Goal: Task Accomplishment & Management: Manage account settings

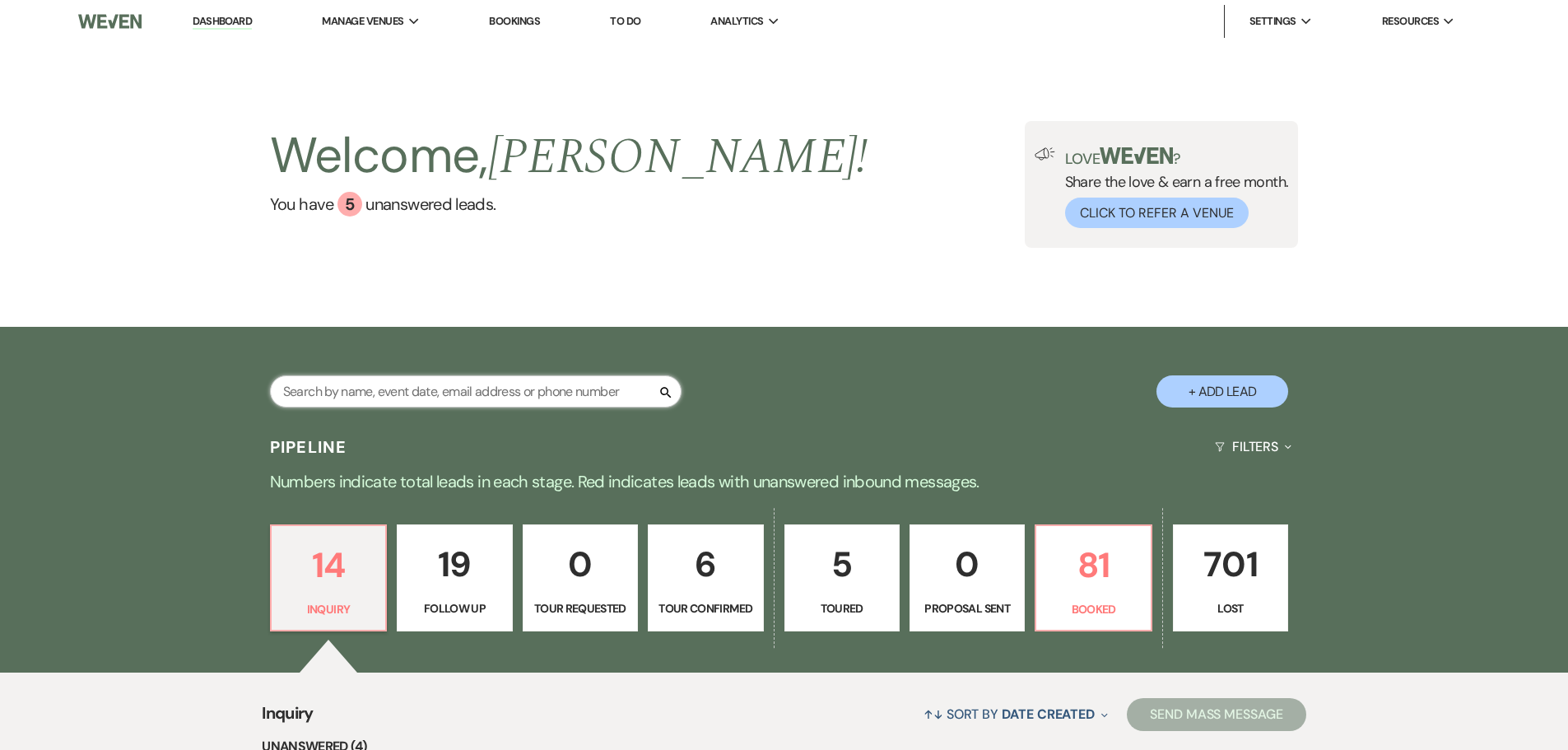
click at [406, 396] on input "text" at bounding box center [476, 391] width 412 height 32
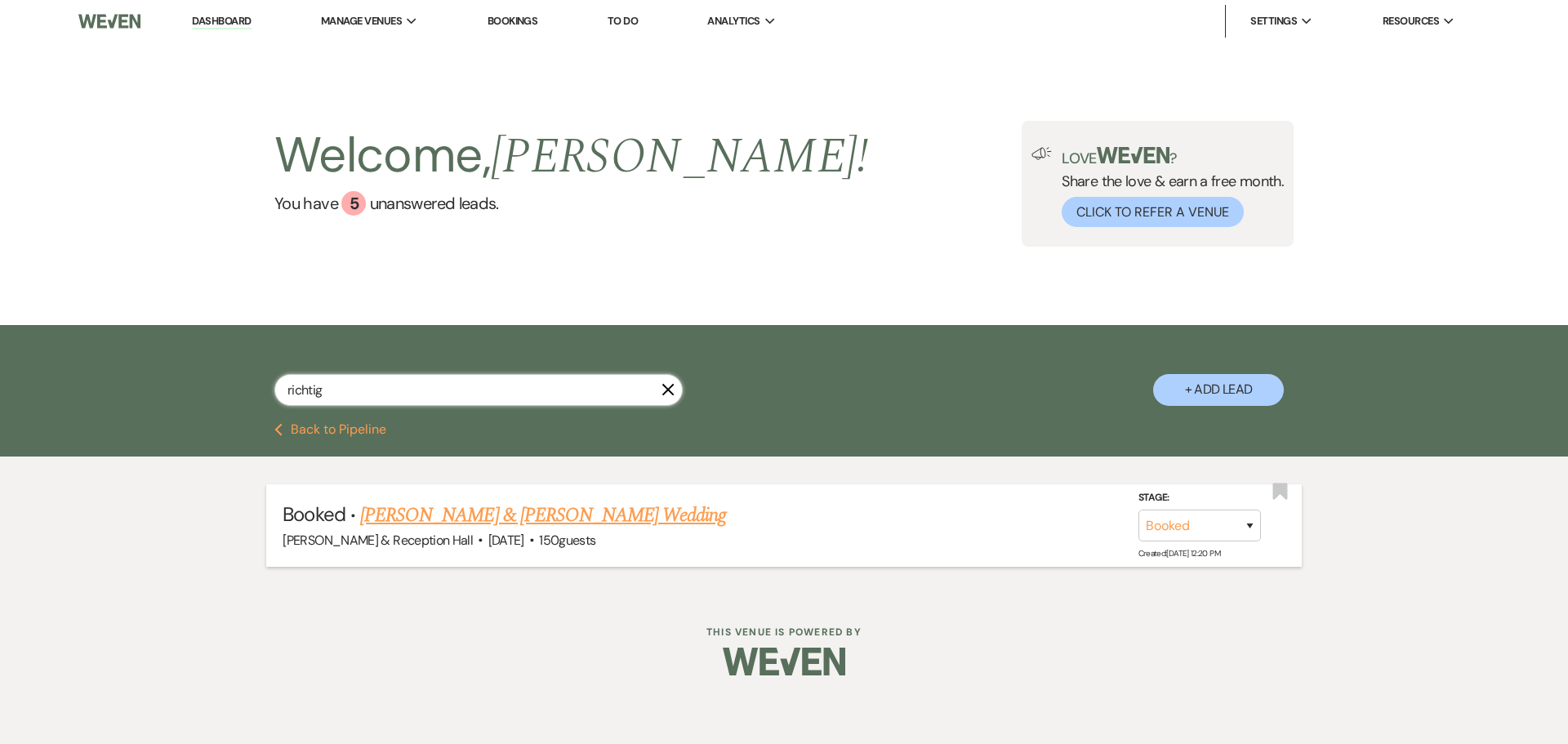
type input "richtig"
click at [468, 519] on link "[PERSON_NAME] & [PERSON_NAME] Wedding" at bounding box center [543, 515] width 366 height 29
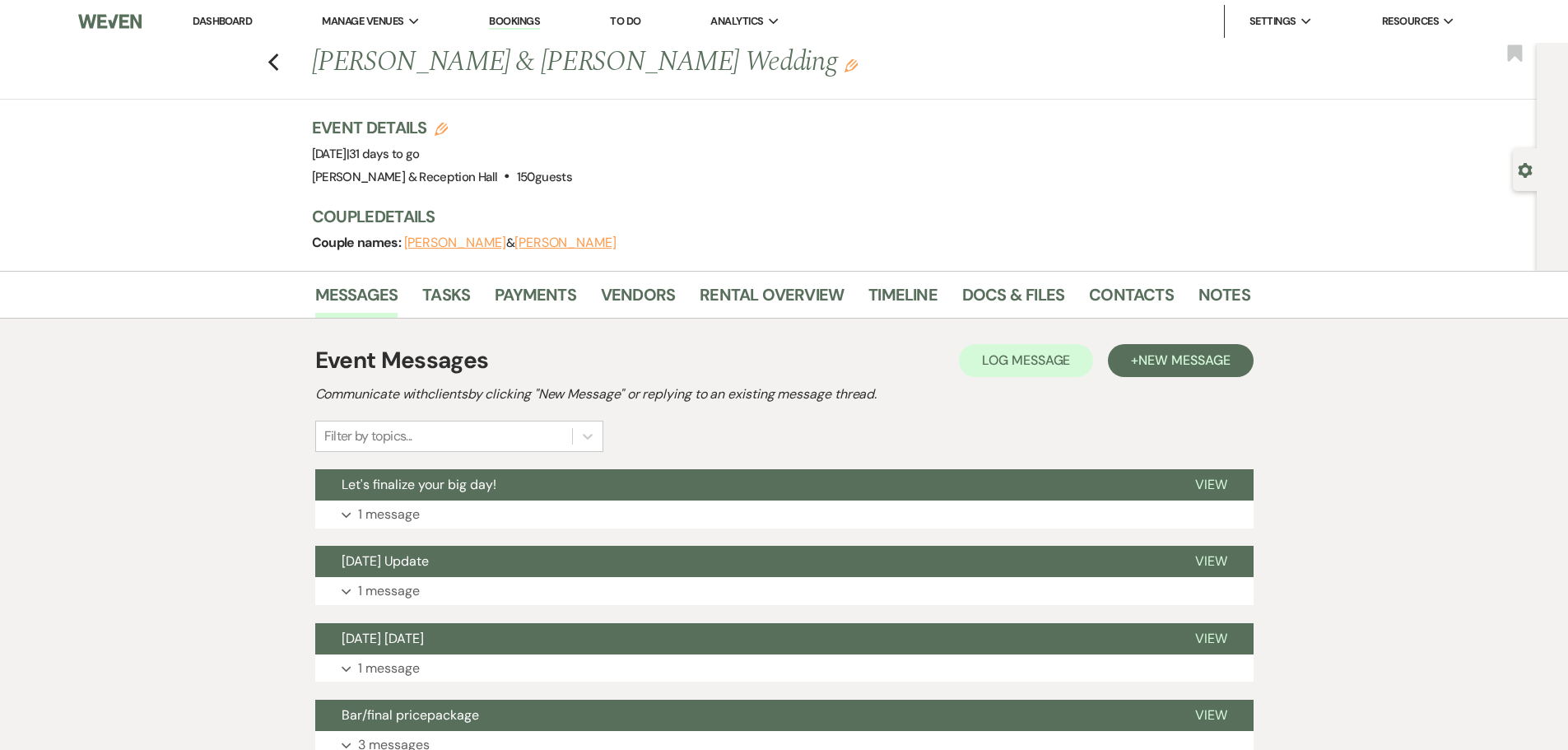
click at [597, 289] on li "Payments" at bounding box center [547, 298] width 106 height 39
click at [537, 290] on link "Payments" at bounding box center [535, 300] width 81 height 37
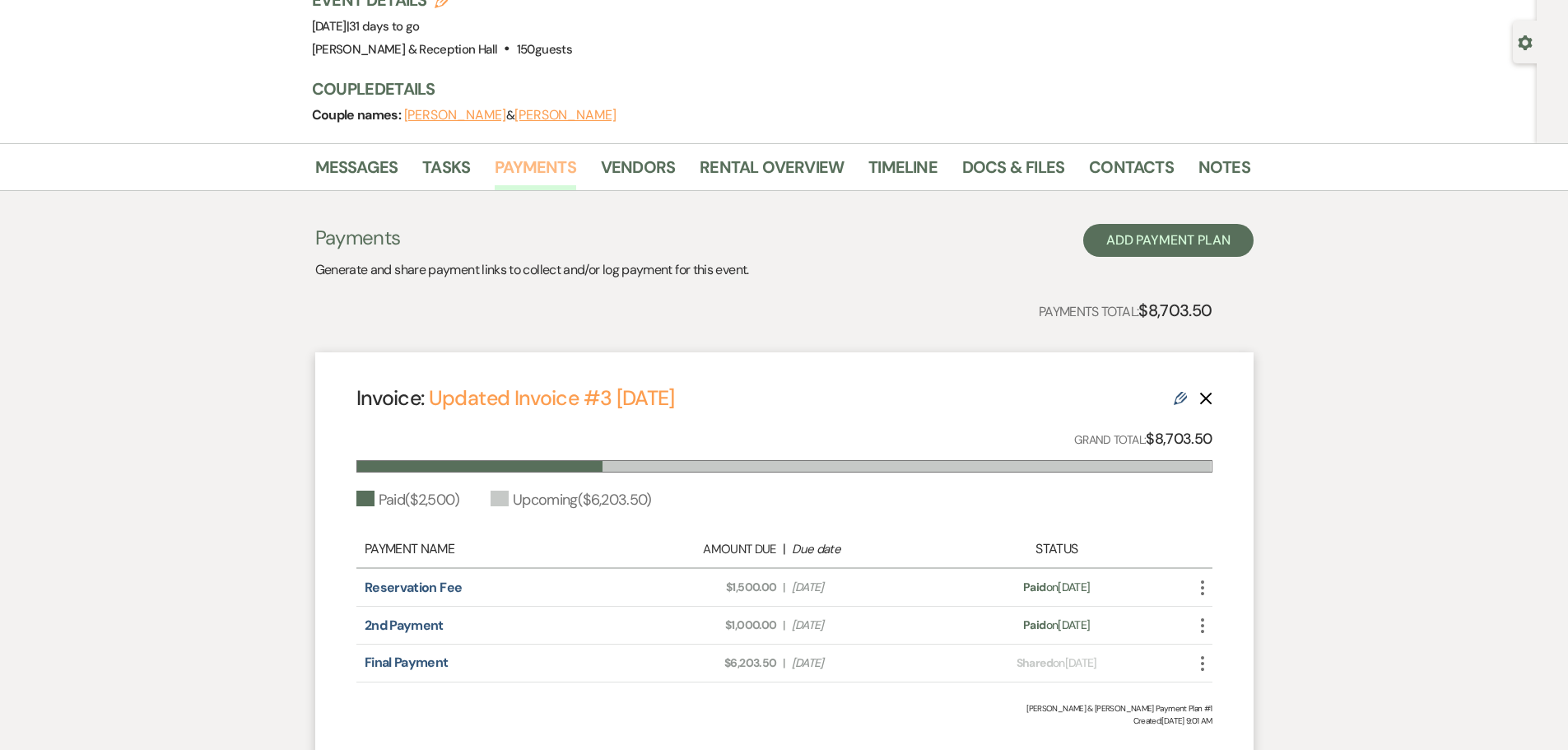
scroll to position [247, 0]
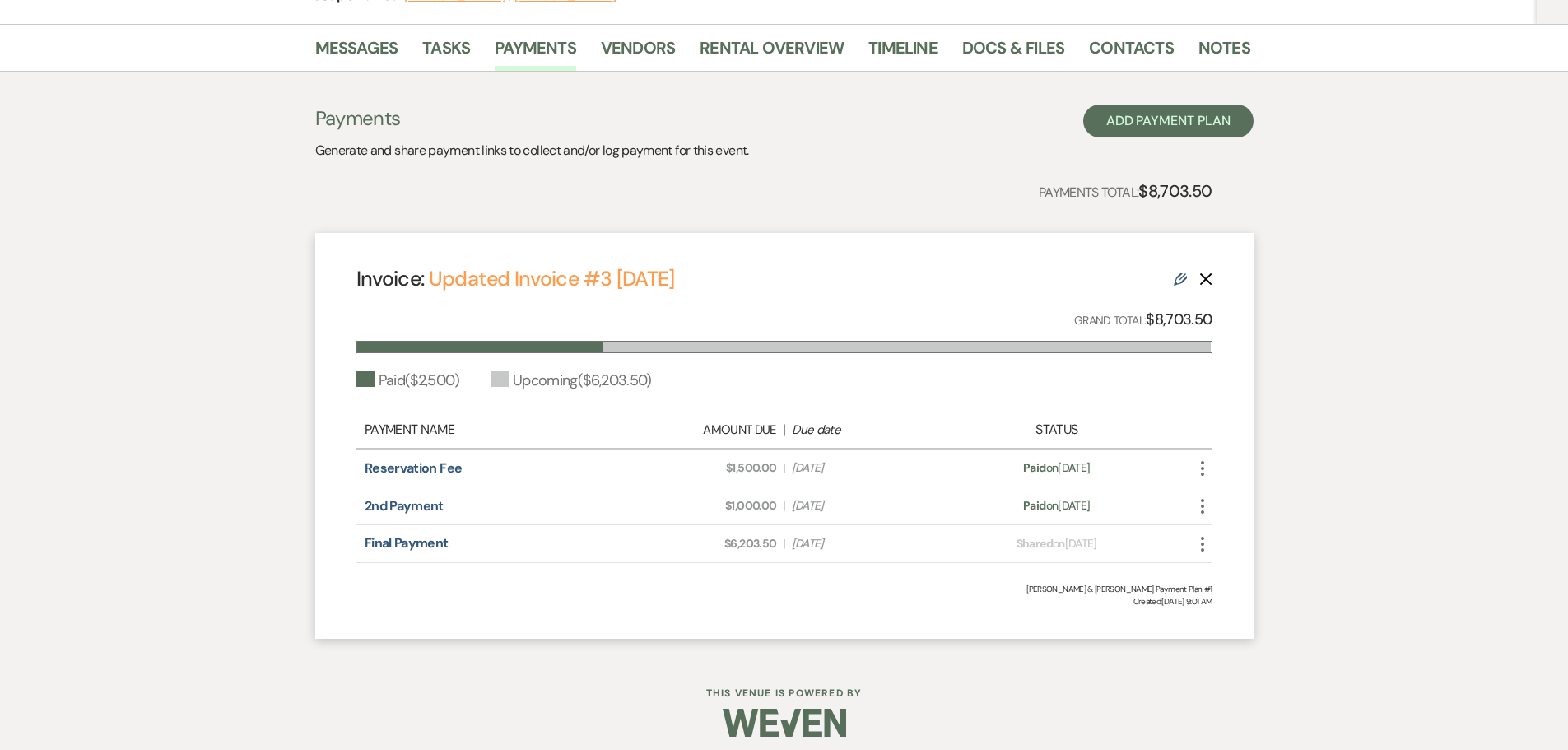
click at [1203, 551] on use "button" at bounding box center [1203, 544] width 4 height 15
click at [1309, 633] on button "Check [PERSON_NAME] [PERSON_NAME] as Paid" at bounding box center [1276, 631] width 167 height 28
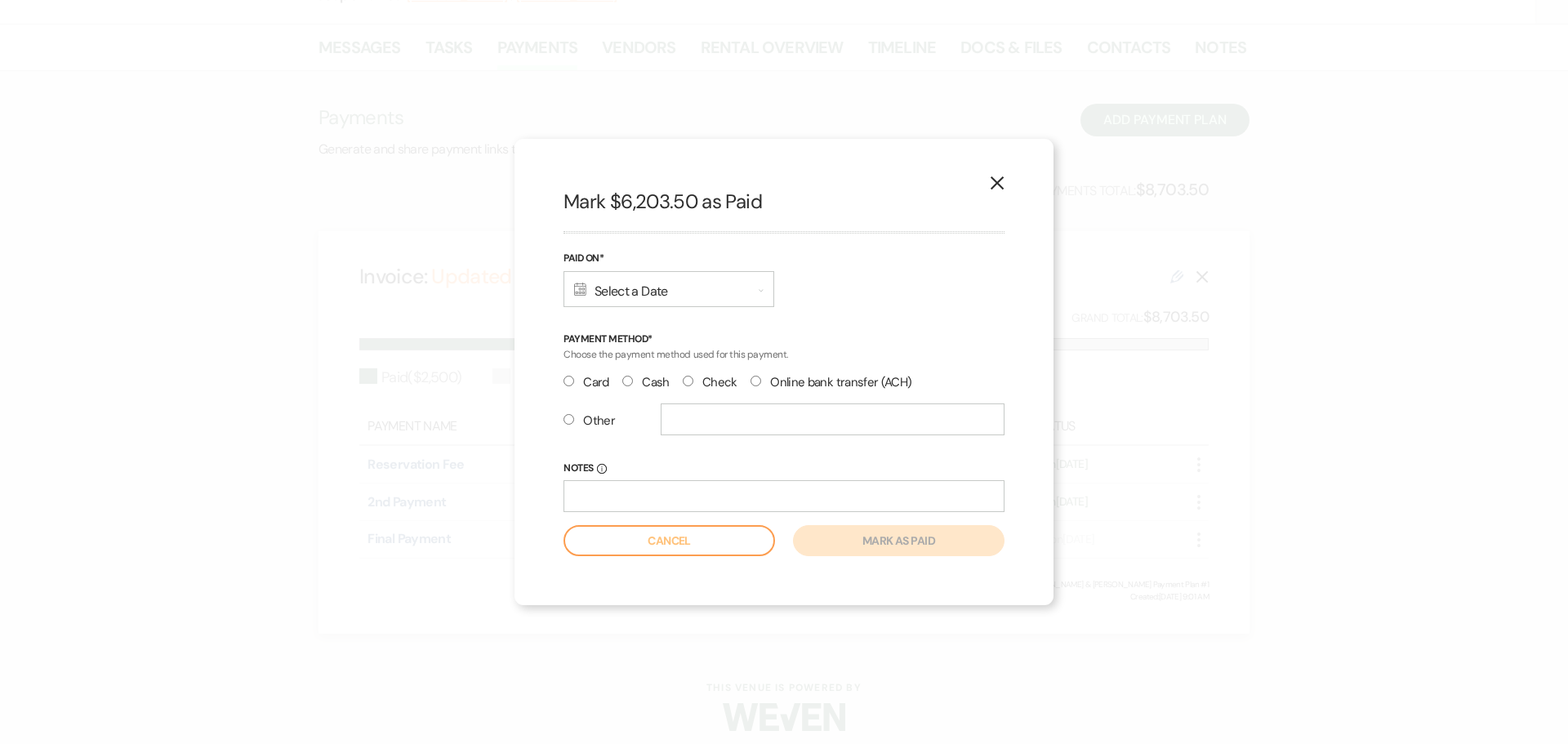
click at [707, 290] on div "Calendar Select a Date Expand" at bounding box center [669, 289] width 210 height 36
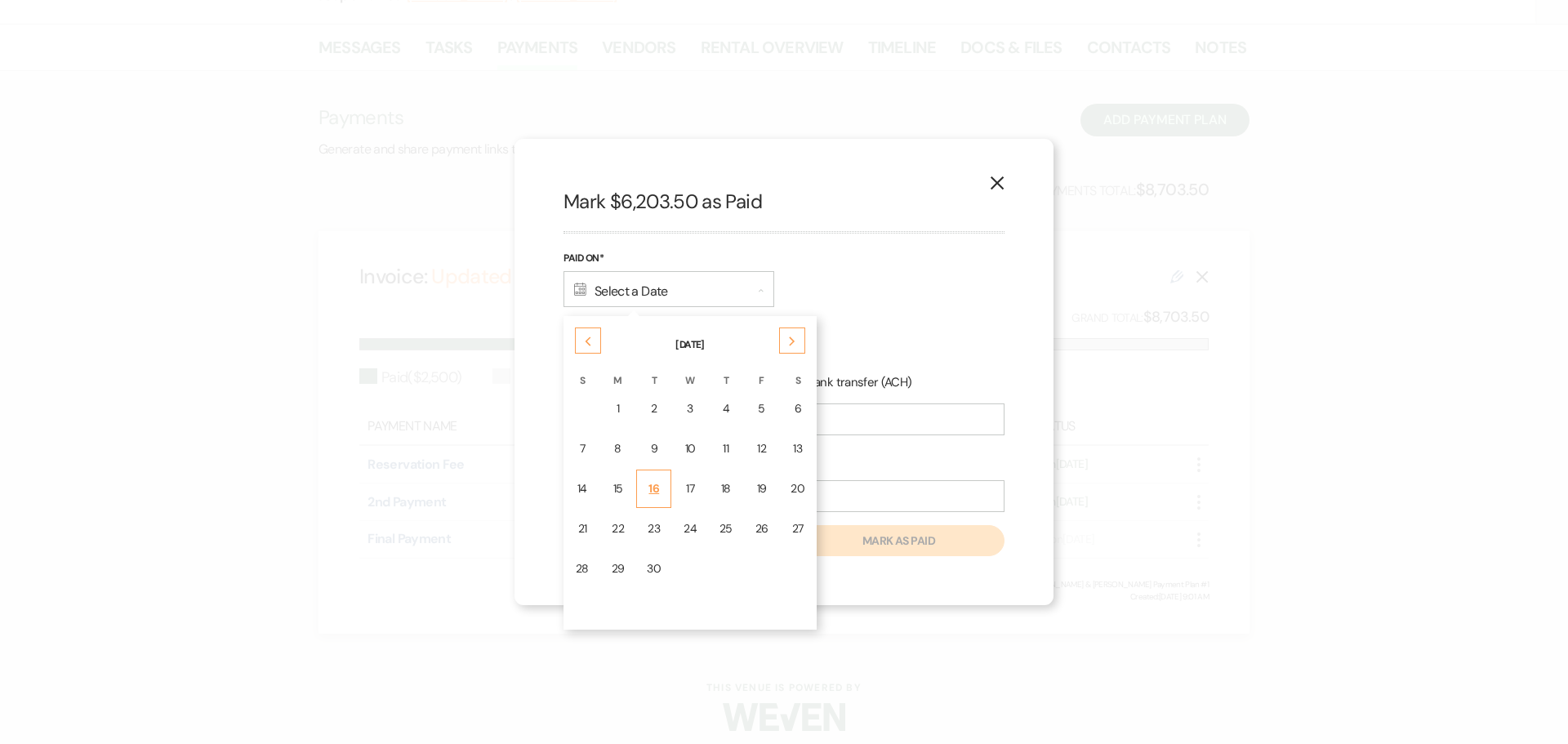
click at [651, 488] on div "16" at bounding box center [654, 488] width 14 height 17
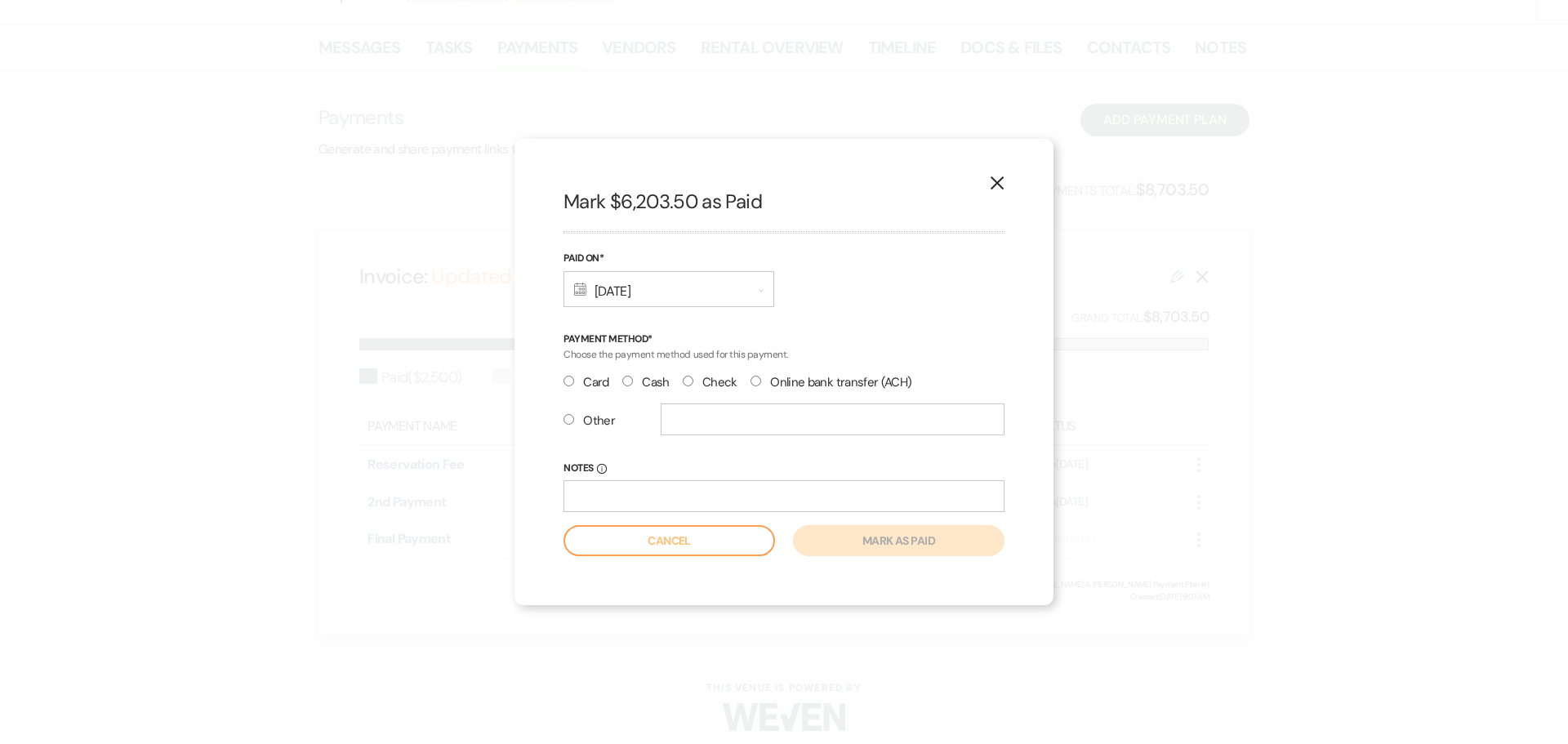
click at [686, 380] on input "Check" at bounding box center [688, 381] width 11 height 11
radio input "true"
click at [684, 497] on input "Notes Info" at bounding box center [784, 496] width 441 height 32
type input "Ck# 1104"
click at [961, 540] on button "Mark as paid" at bounding box center [899, 541] width 211 height 31
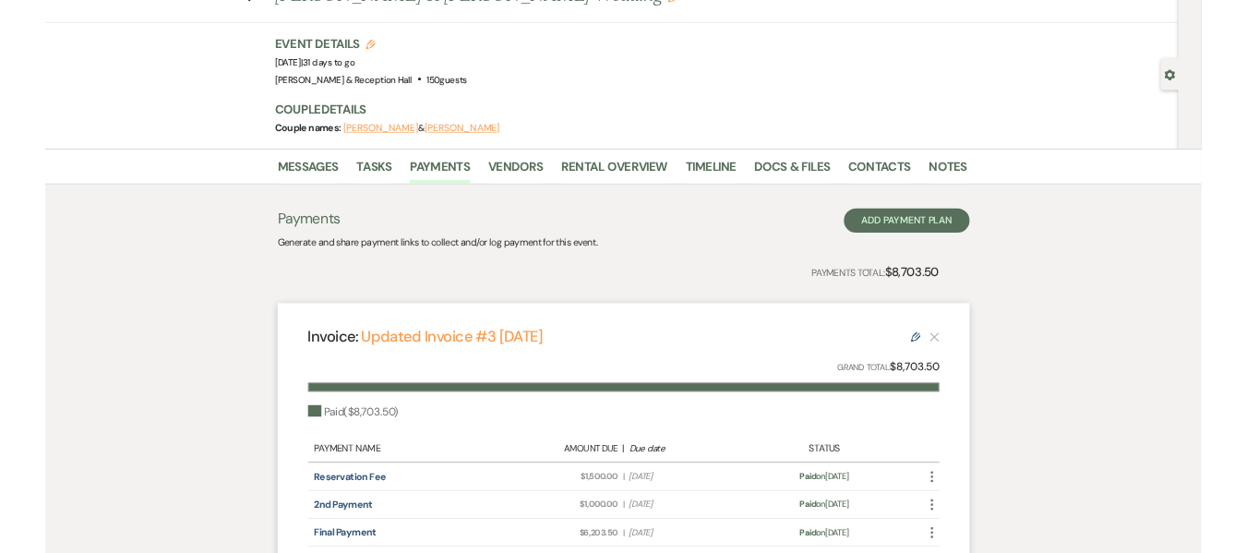
scroll to position [0, 0]
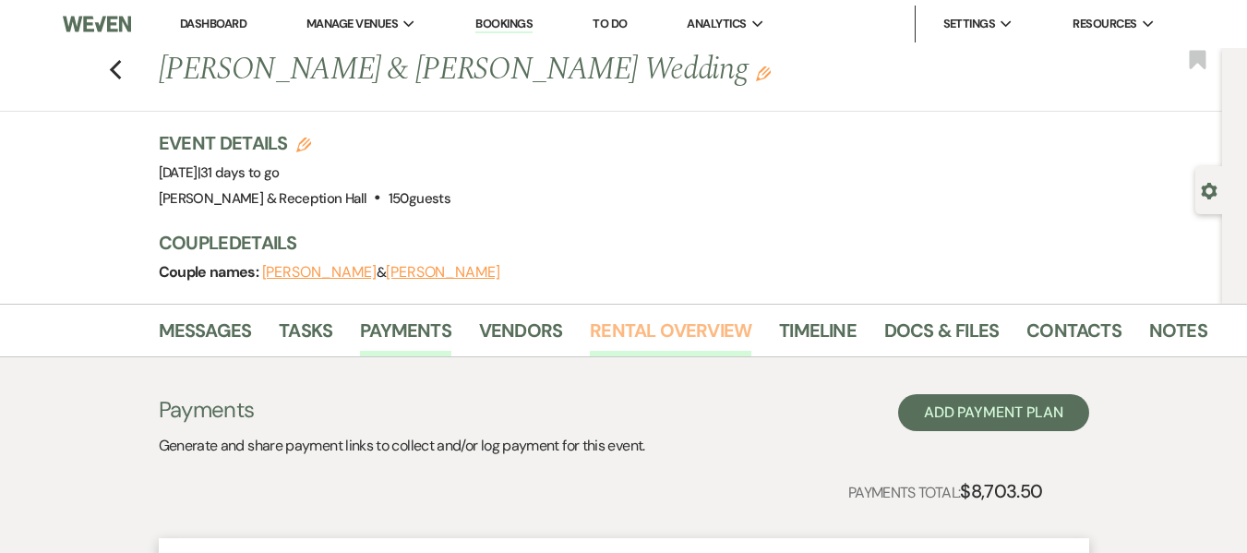
drag, startPoint x: 669, startPoint y: 337, endPoint x: 697, endPoint y: 344, distance: 28.7
click at [669, 337] on link "Rental Overview" at bounding box center [671, 336] width 162 height 41
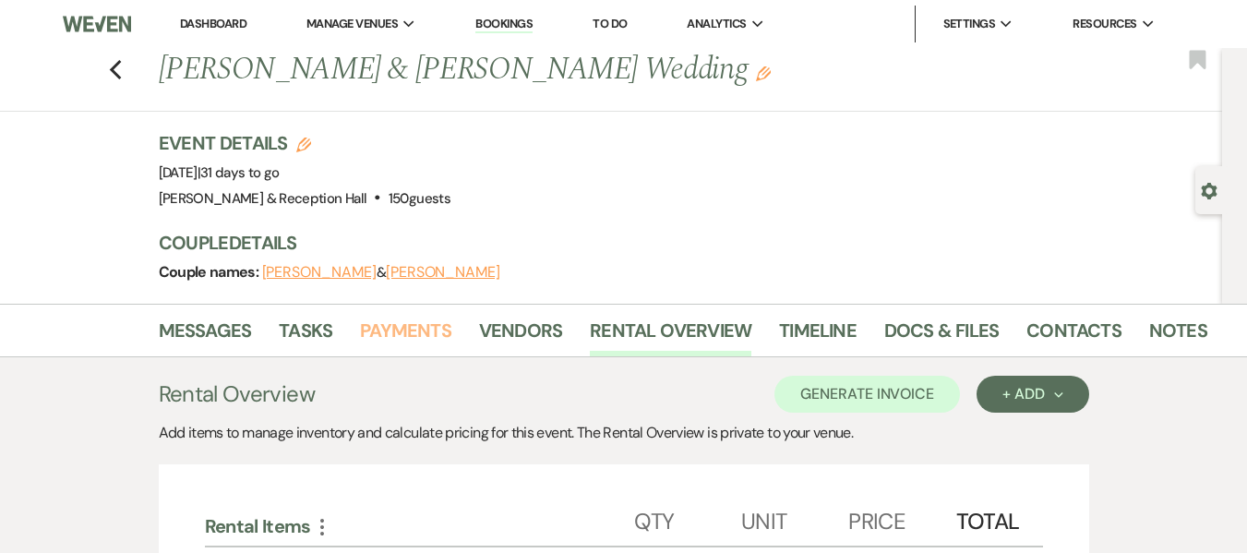
click at [379, 331] on link "Payments" at bounding box center [405, 336] width 91 height 41
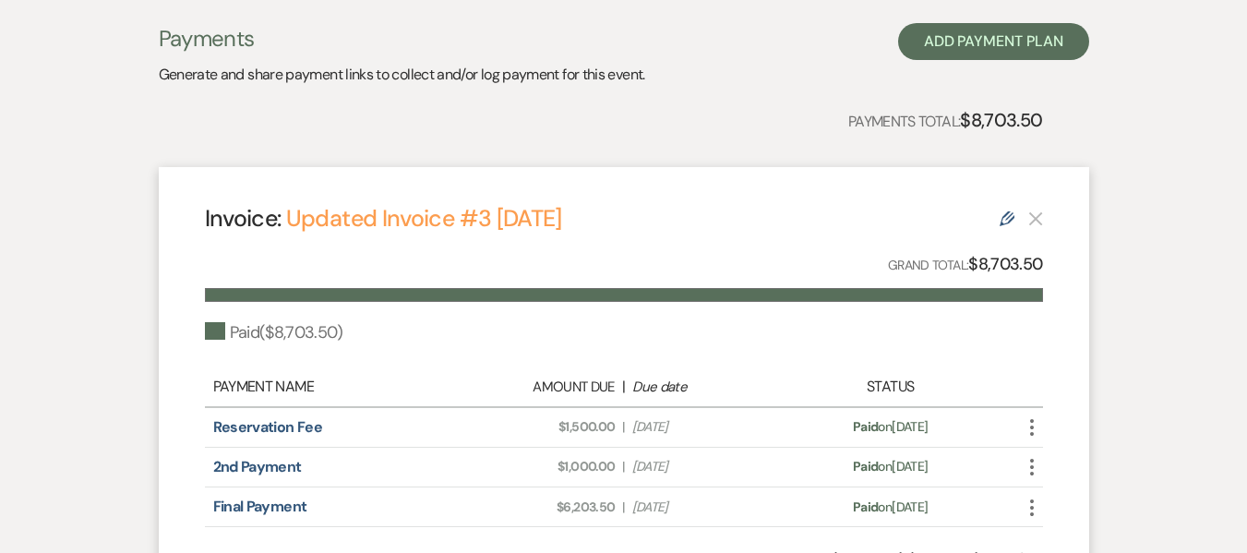
scroll to position [369, 0]
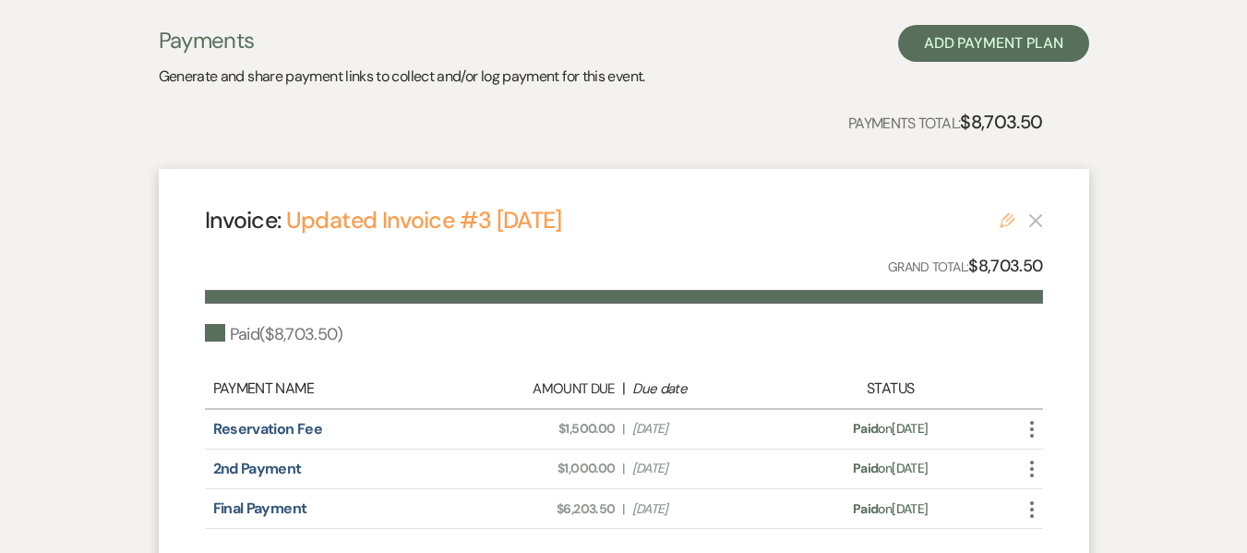
click at [1009, 224] on icon "Edit" at bounding box center [1007, 220] width 15 height 15
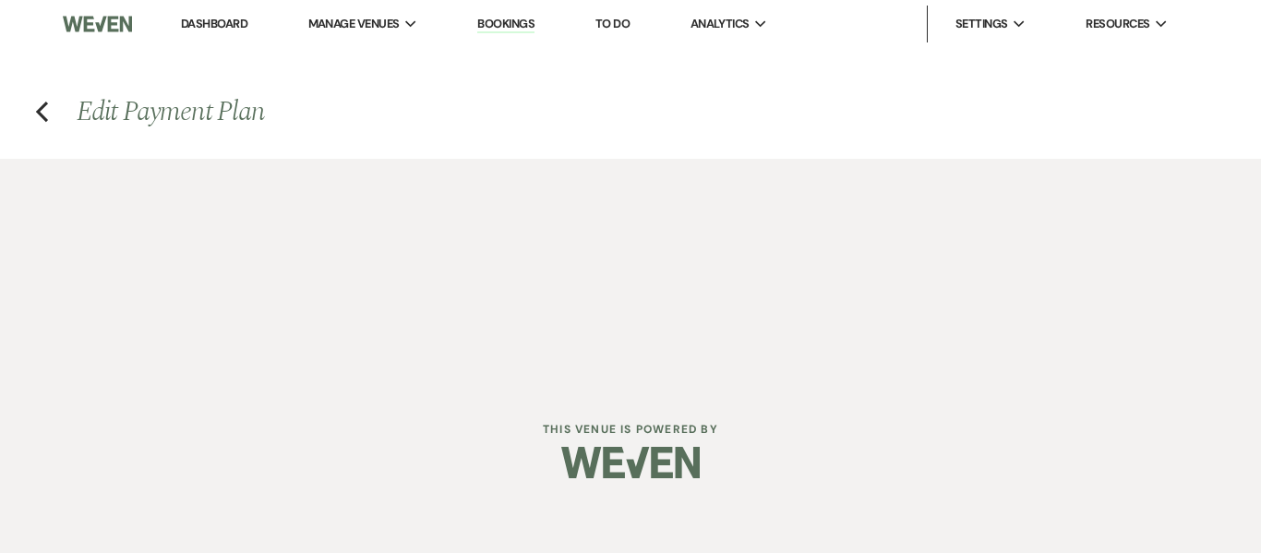
select select "25192"
select select "1"
select select "true"
select select "1"
select select "true"
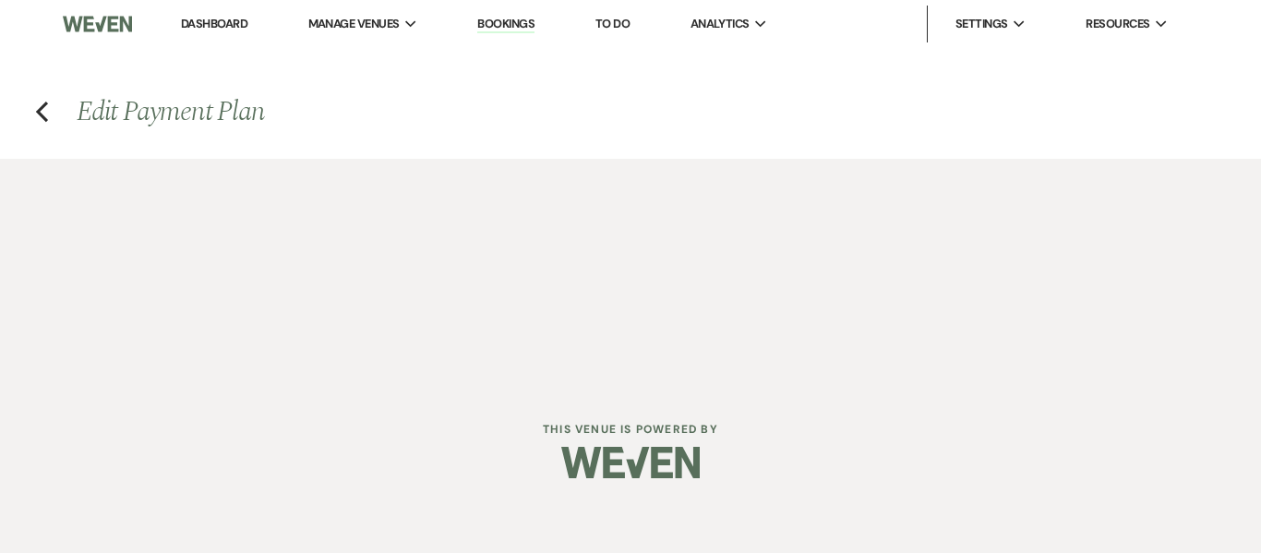
select select "1"
select select "true"
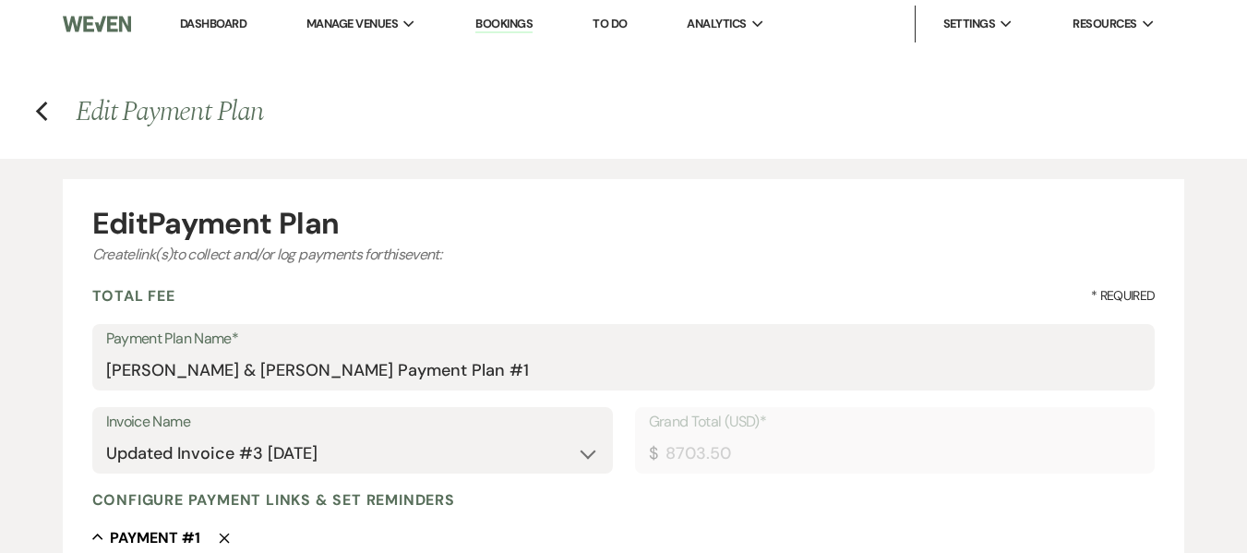
click at [33, 109] on h4 "Previous Edit Payment Plan" at bounding box center [623, 111] width 1247 height 39
click at [38, 113] on use "button" at bounding box center [41, 112] width 12 height 20
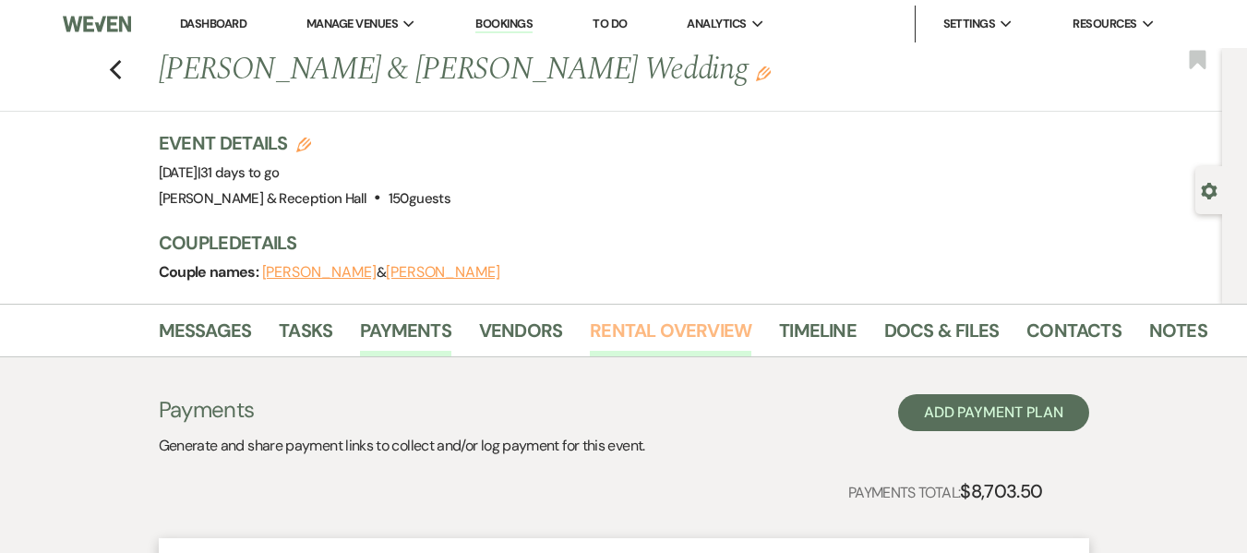
click at [616, 320] on link "Rental Overview" at bounding box center [671, 336] width 162 height 41
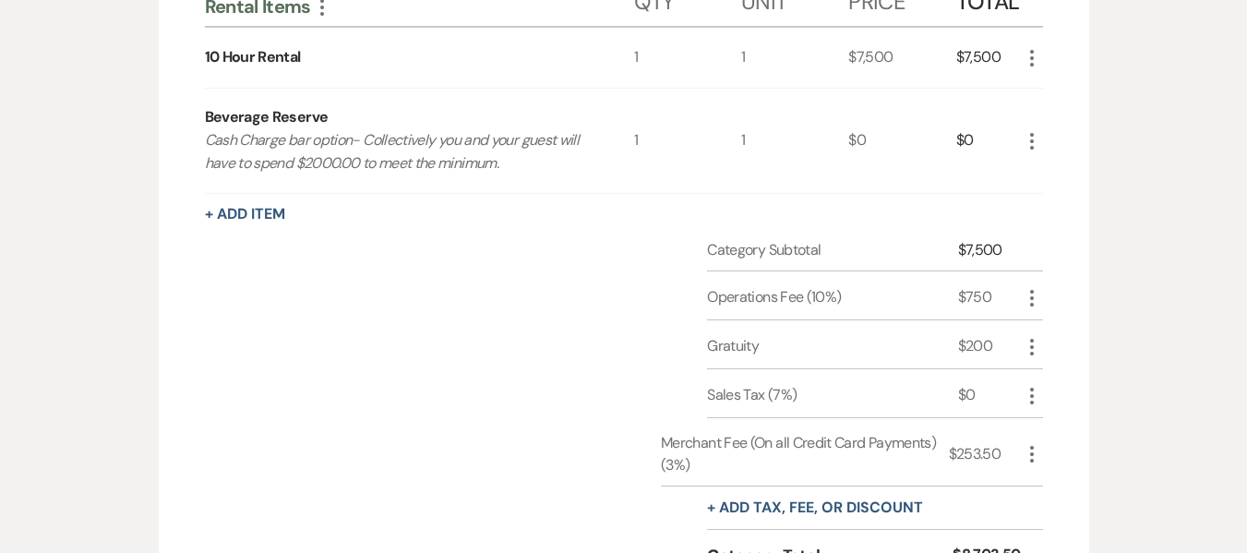
scroll to position [512, 0]
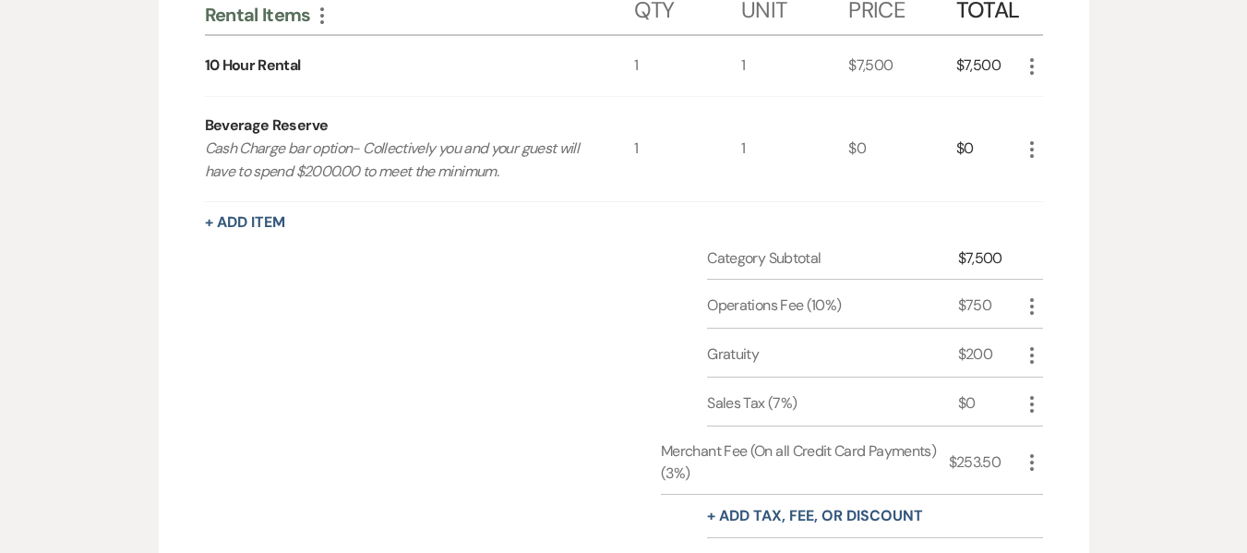
click at [1170, 293] on div "Messages Tasks Payments Vendors Rental Overview Timeline Docs & Files Contacts …" at bounding box center [623, 251] width 1247 height 919
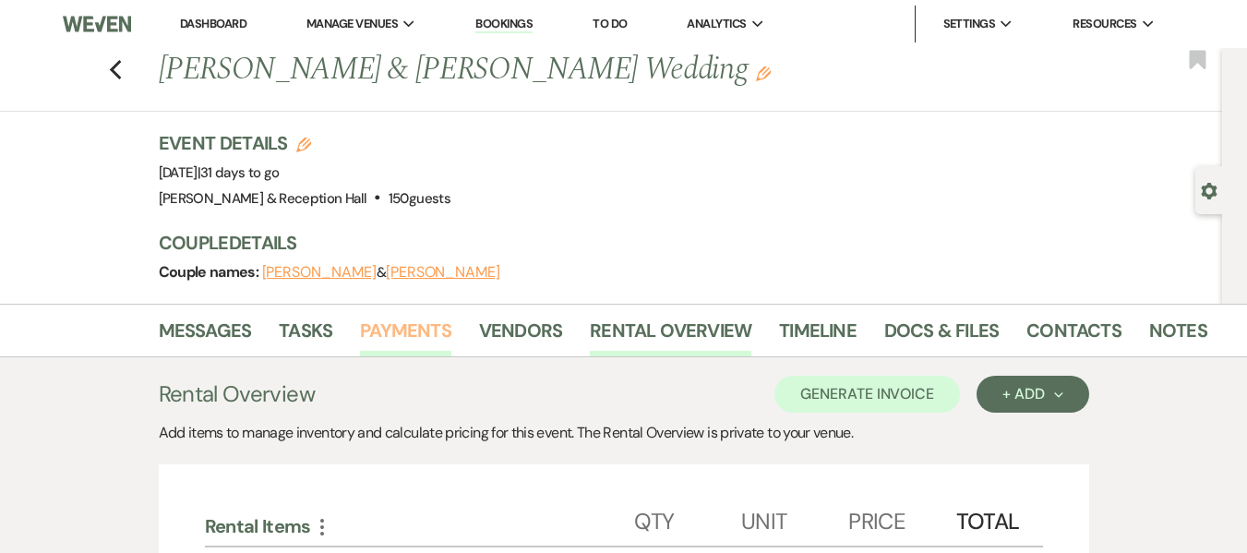
drag, startPoint x: 415, startPoint y: 332, endPoint x: 428, endPoint y: 325, distance: 14.9
click at [415, 332] on link "Payments" at bounding box center [405, 336] width 91 height 41
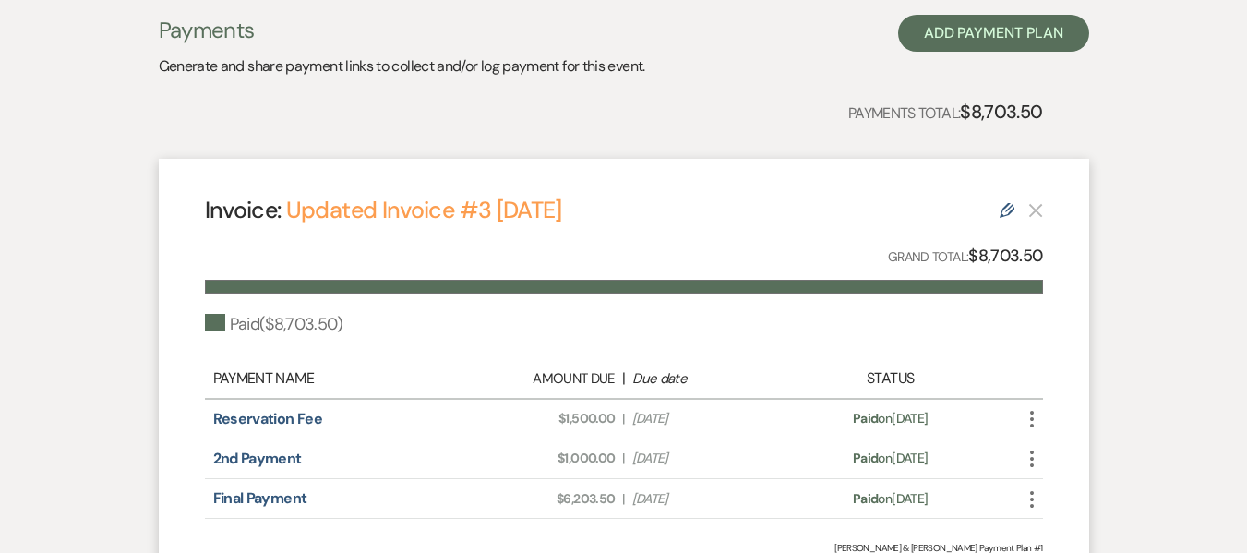
scroll to position [277, 0]
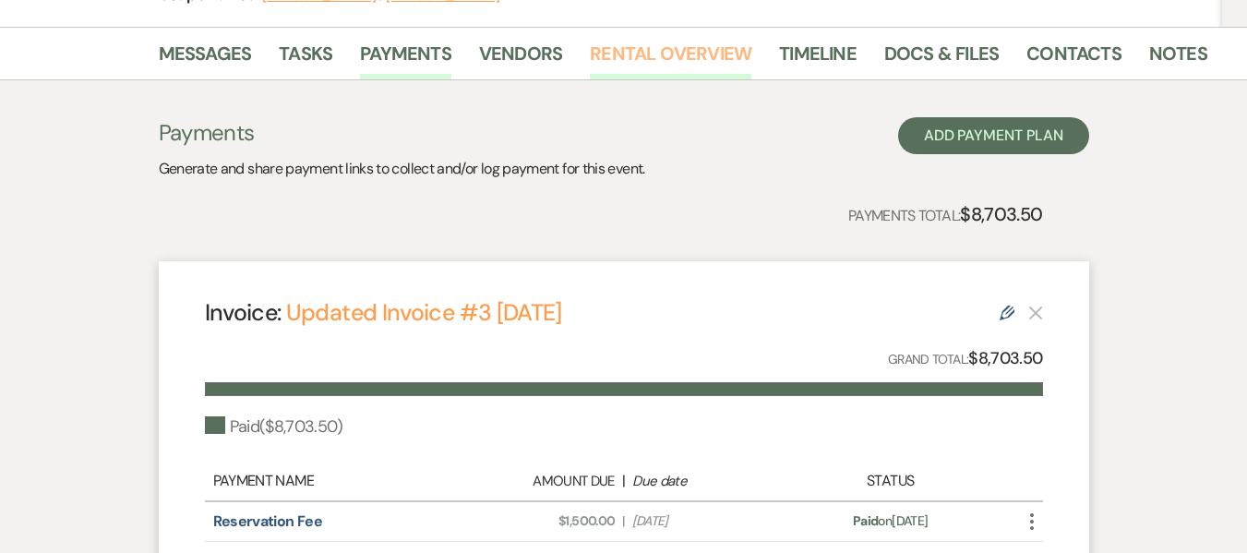
click at [673, 66] on link "Rental Overview" at bounding box center [671, 59] width 162 height 41
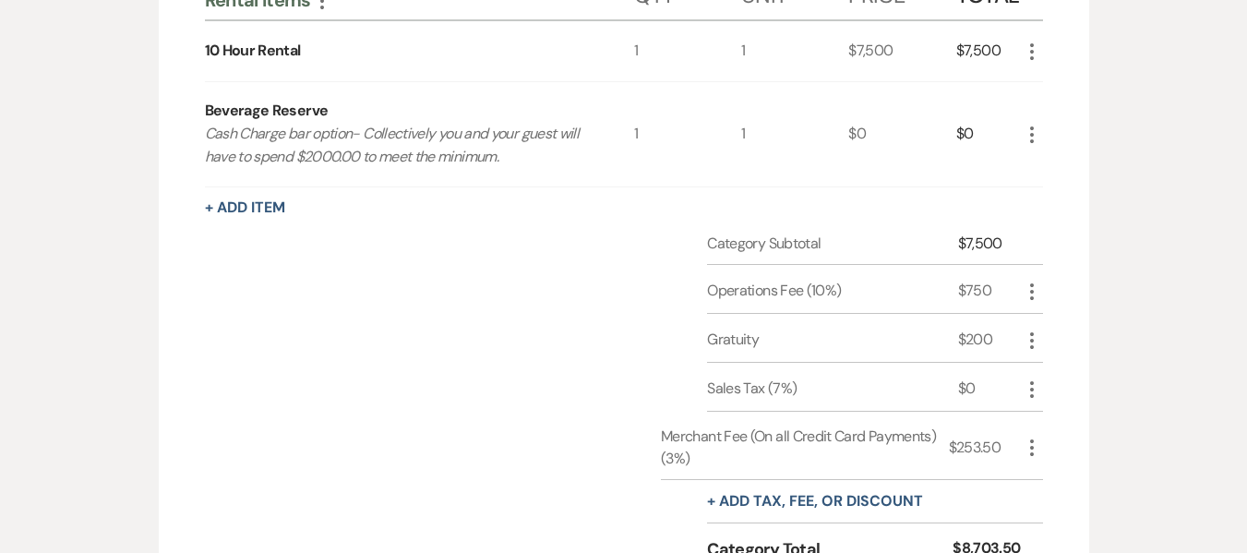
scroll to position [554, 0]
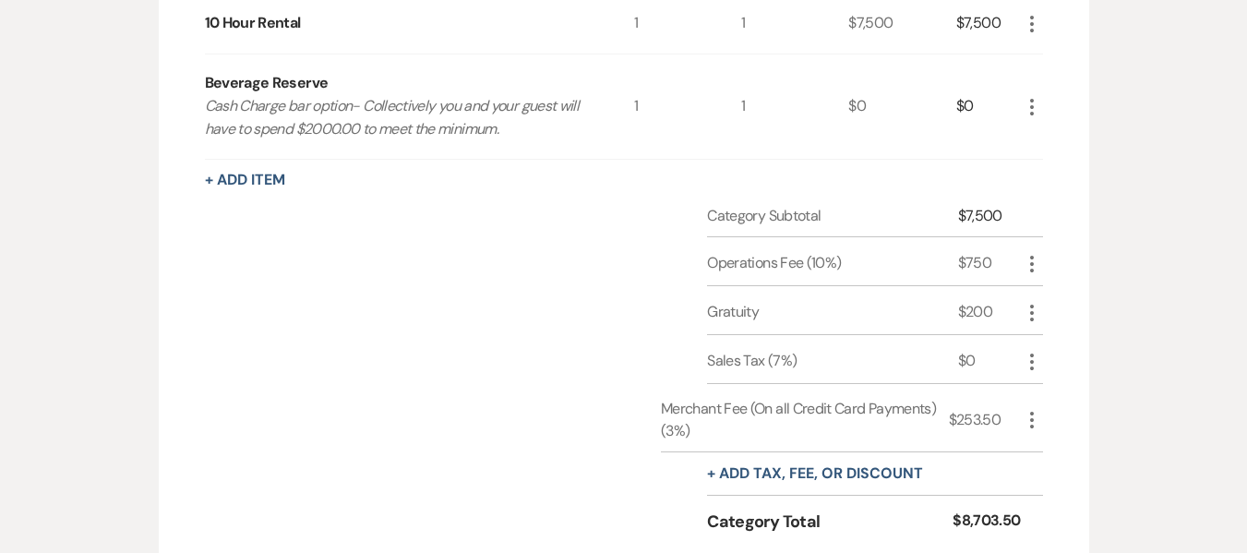
click at [1176, 219] on div "Messages Tasks Payments Vendors Rental Overview Timeline Docs & Files Contacts …" at bounding box center [623, 209] width 1247 height 919
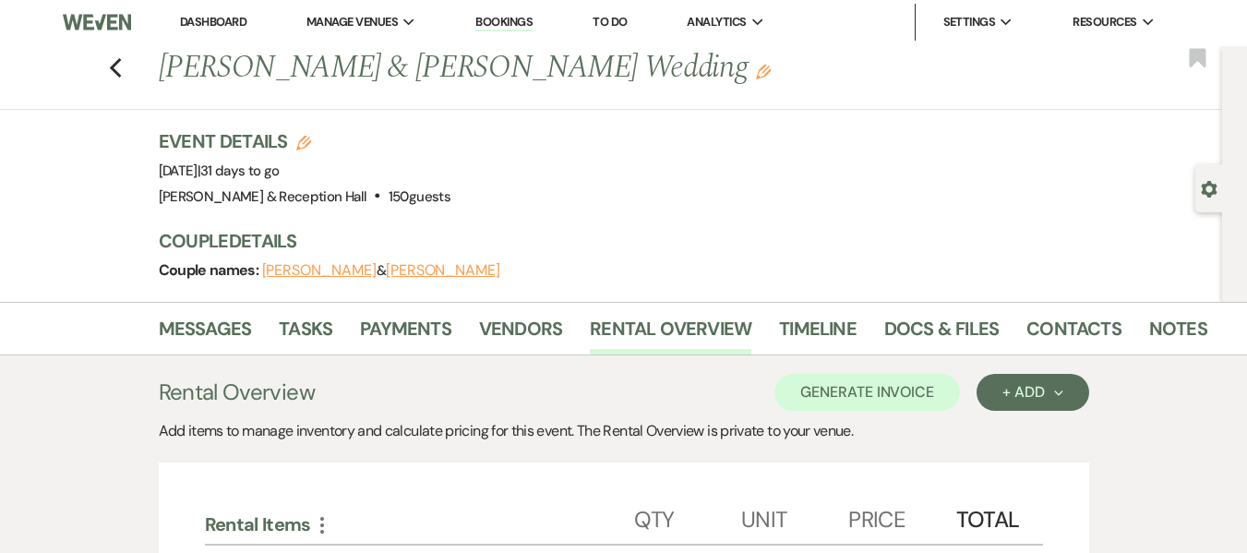
scroll to position [0, 0]
click at [798, 210] on div "Event Details Edit Event Date: [DATE] | 31 days to go Venue: [PERSON_NAME][GEOG…" at bounding box center [676, 170] width 1034 height 81
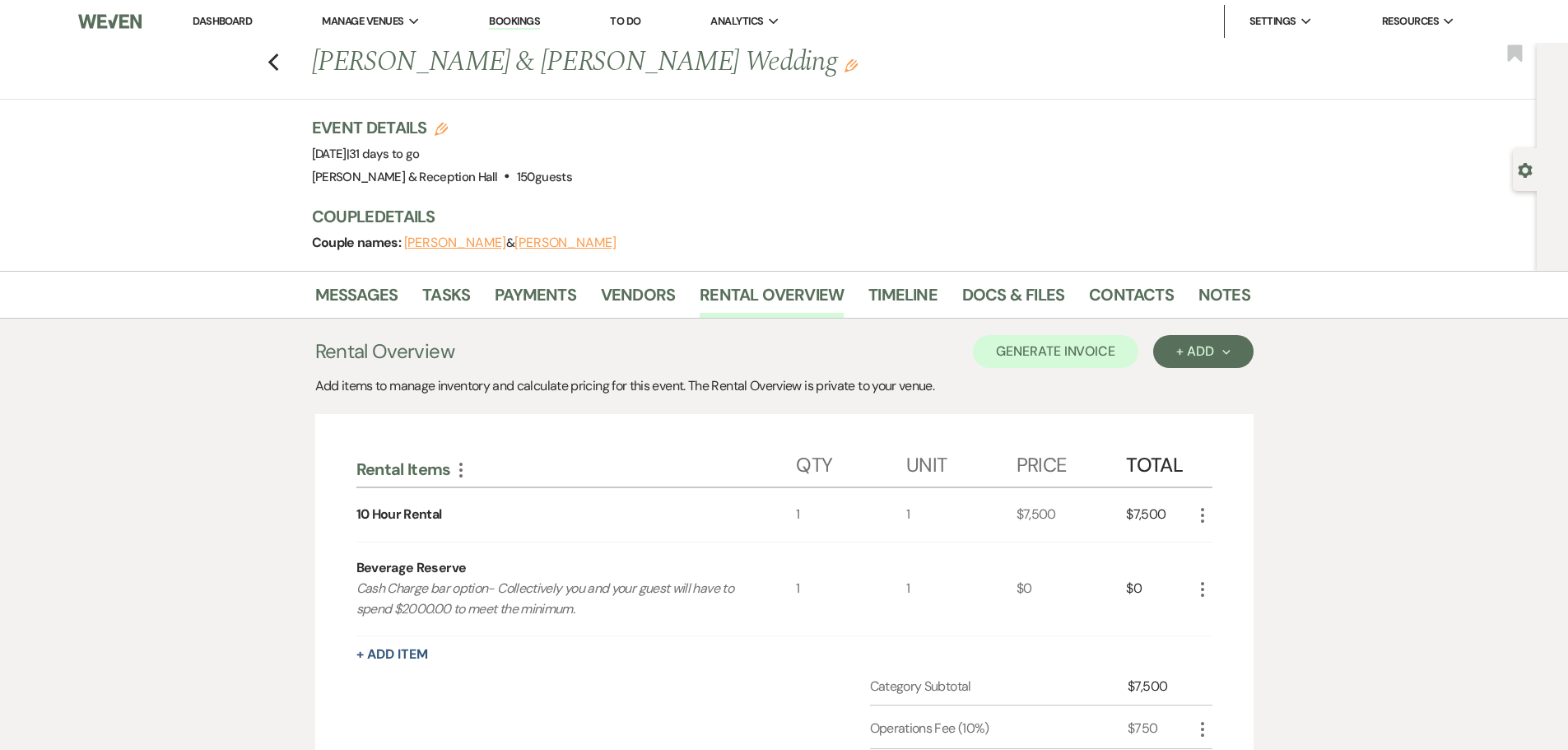
click at [1314, 156] on div "Previous [PERSON_NAME] & [PERSON_NAME] Wedding Edit Bookmark Gear Settings Even…" at bounding box center [768, 157] width 1537 height 228
click at [663, 292] on link "Vendors" at bounding box center [637, 300] width 74 height 37
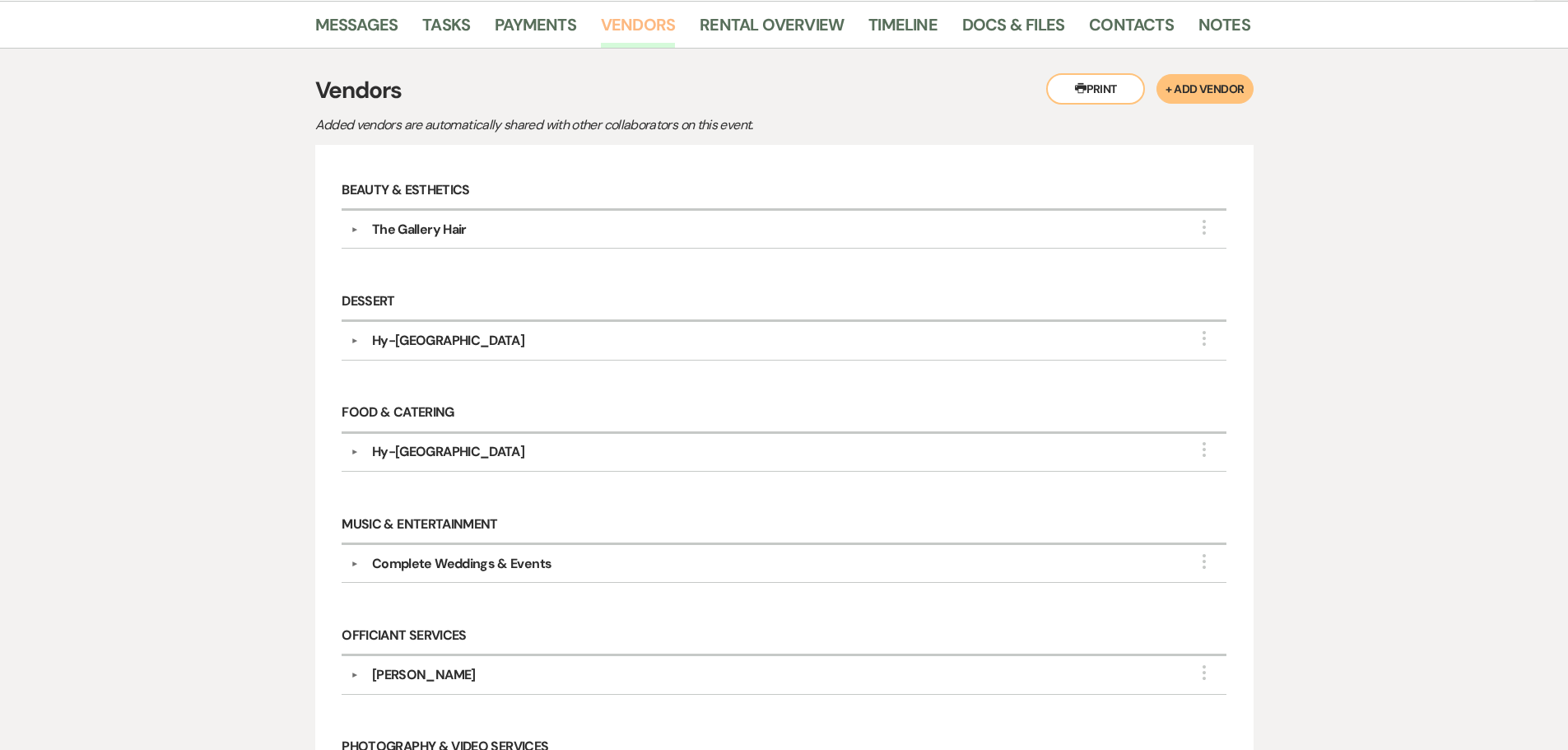
scroll to position [494, 0]
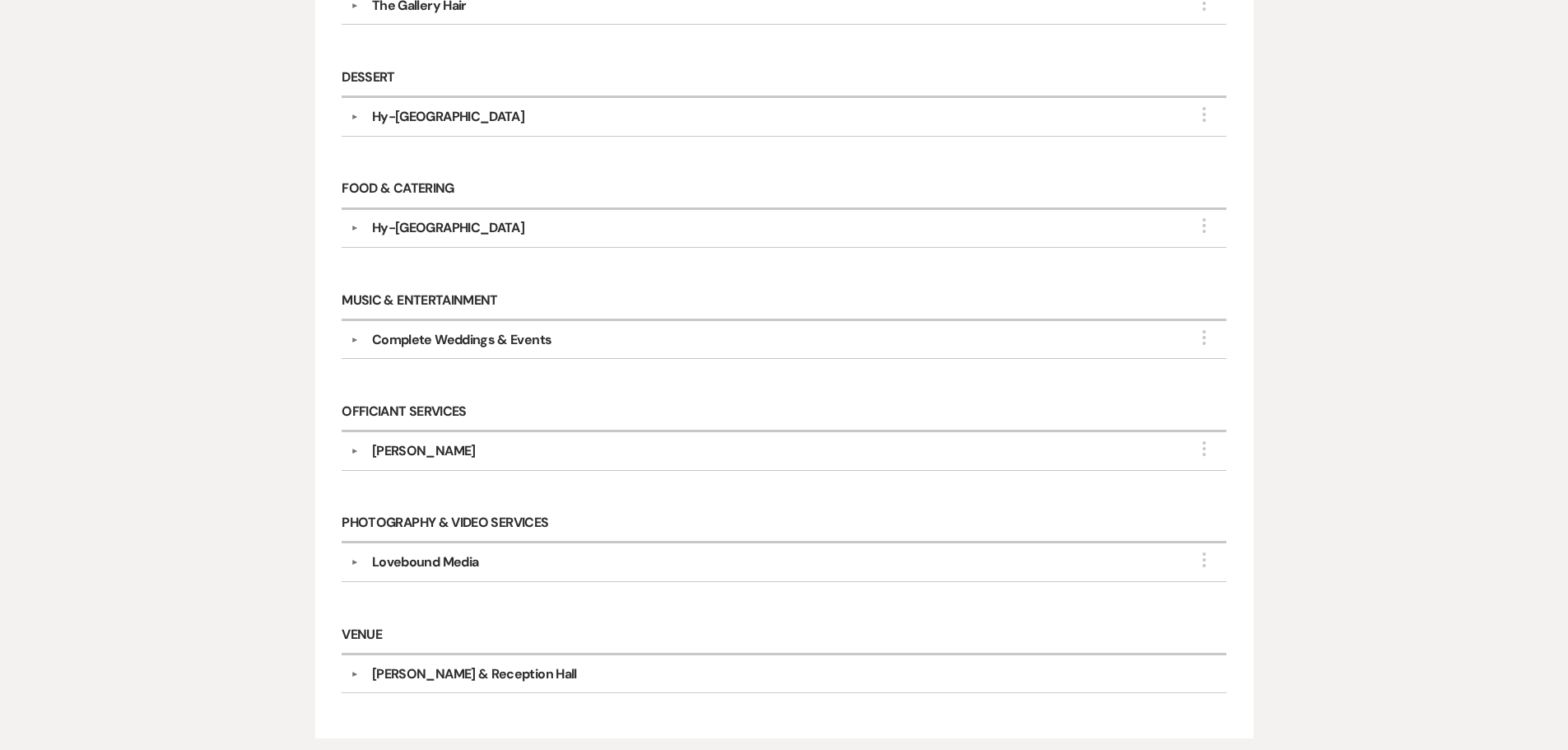
click at [424, 550] on div "▼ Lovebound Media More Company Contact Information: Phone [PHONE_NUMBER] Rsvp […" at bounding box center [784, 562] width 884 height 37
click at [435, 564] on div "Lovebound Media" at bounding box center [424, 563] width 106 height 20
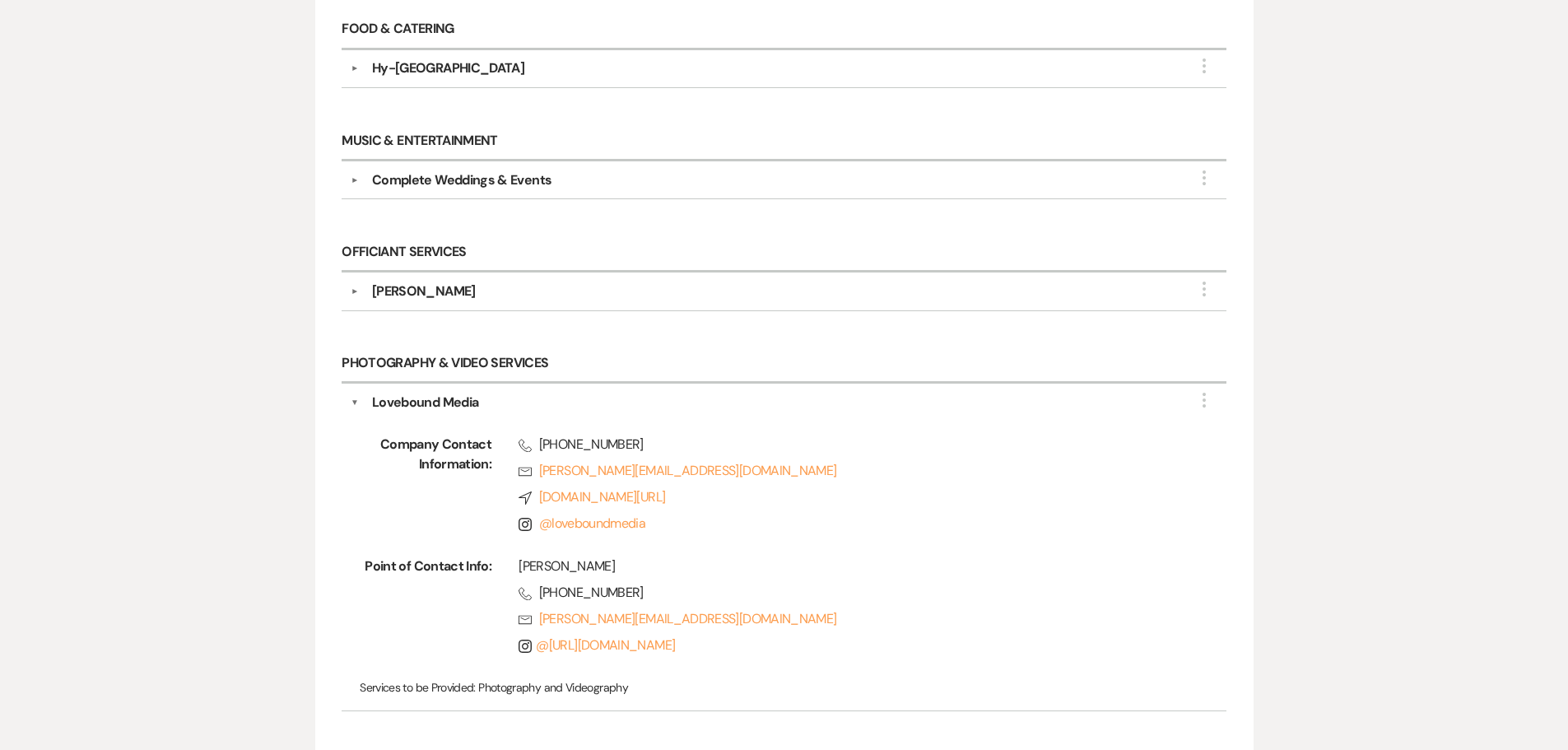
scroll to position [659, 0]
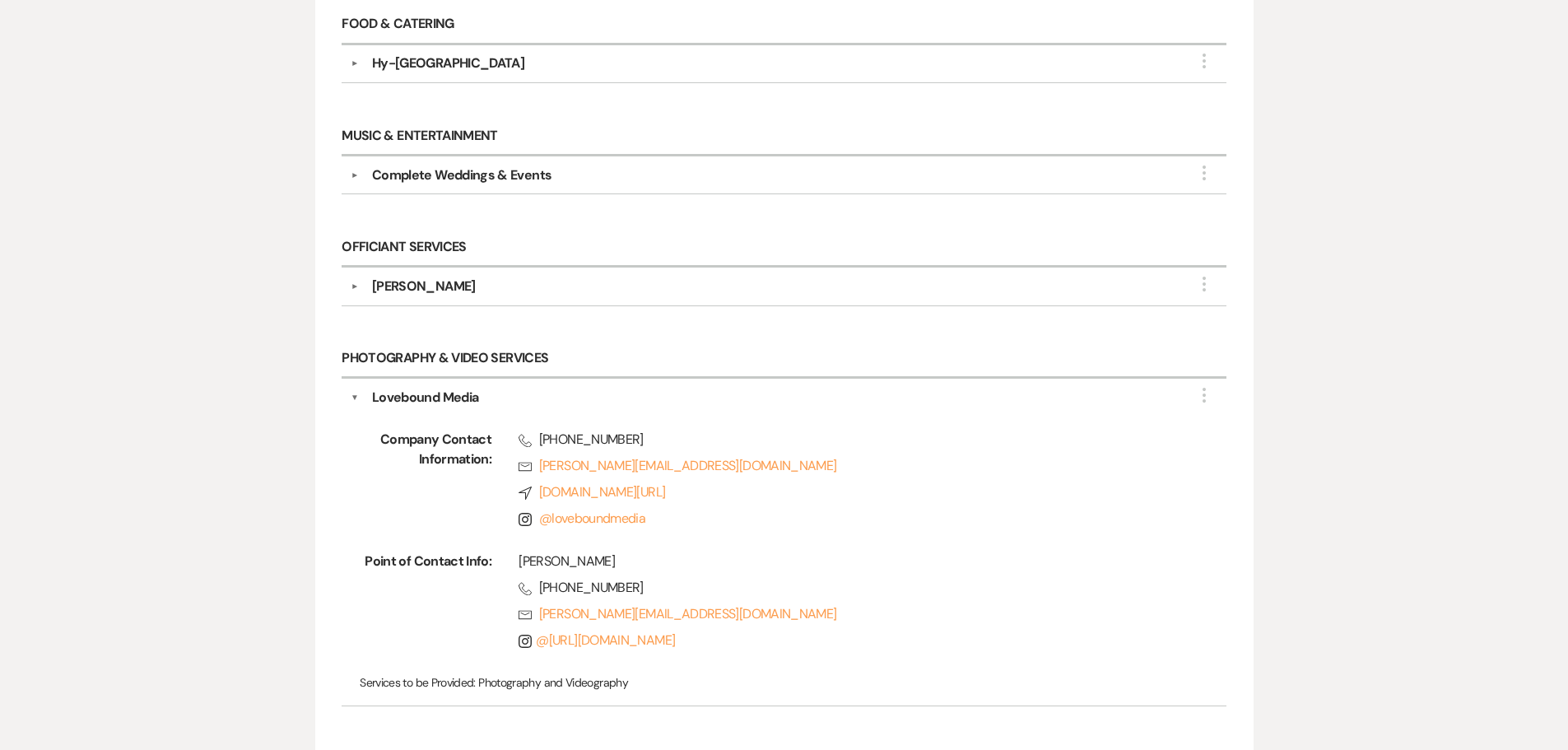
click at [470, 406] on div "Lovebound Media" at bounding box center [424, 398] width 106 height 20
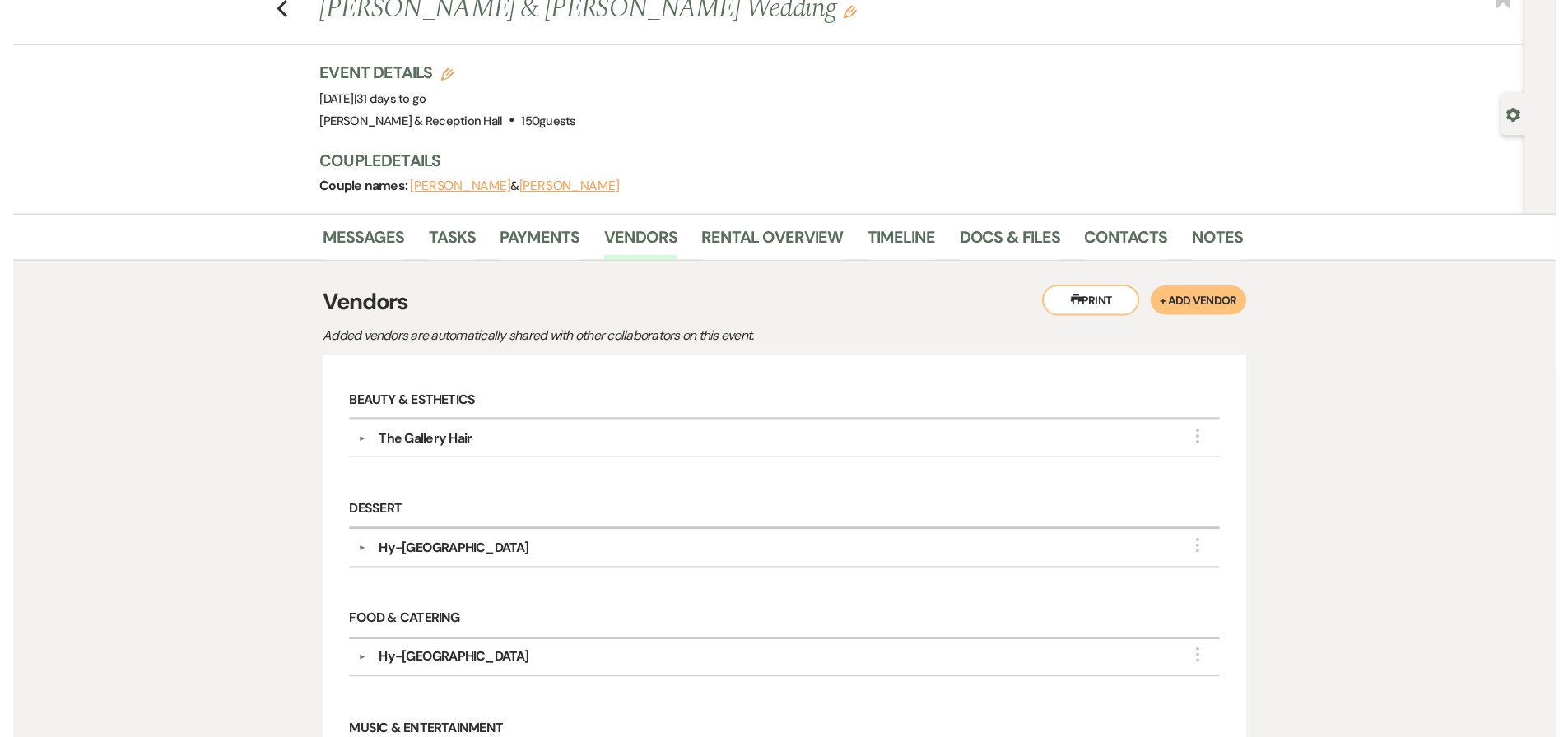
scroll to position [300, 0]
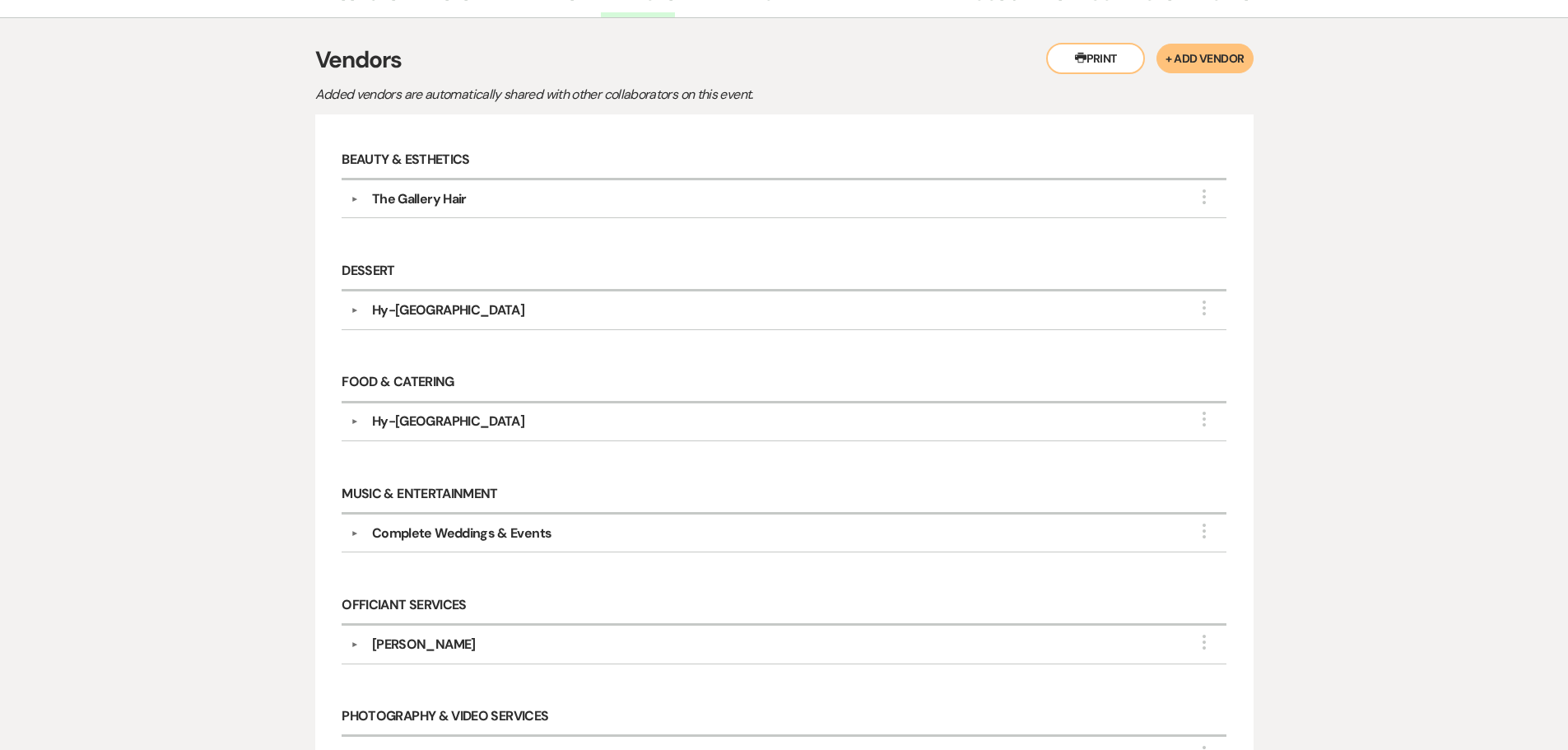
click at [531, 537] on div "Complete Weddings & Events" at bounding box center [461, 533] width 179 height 20
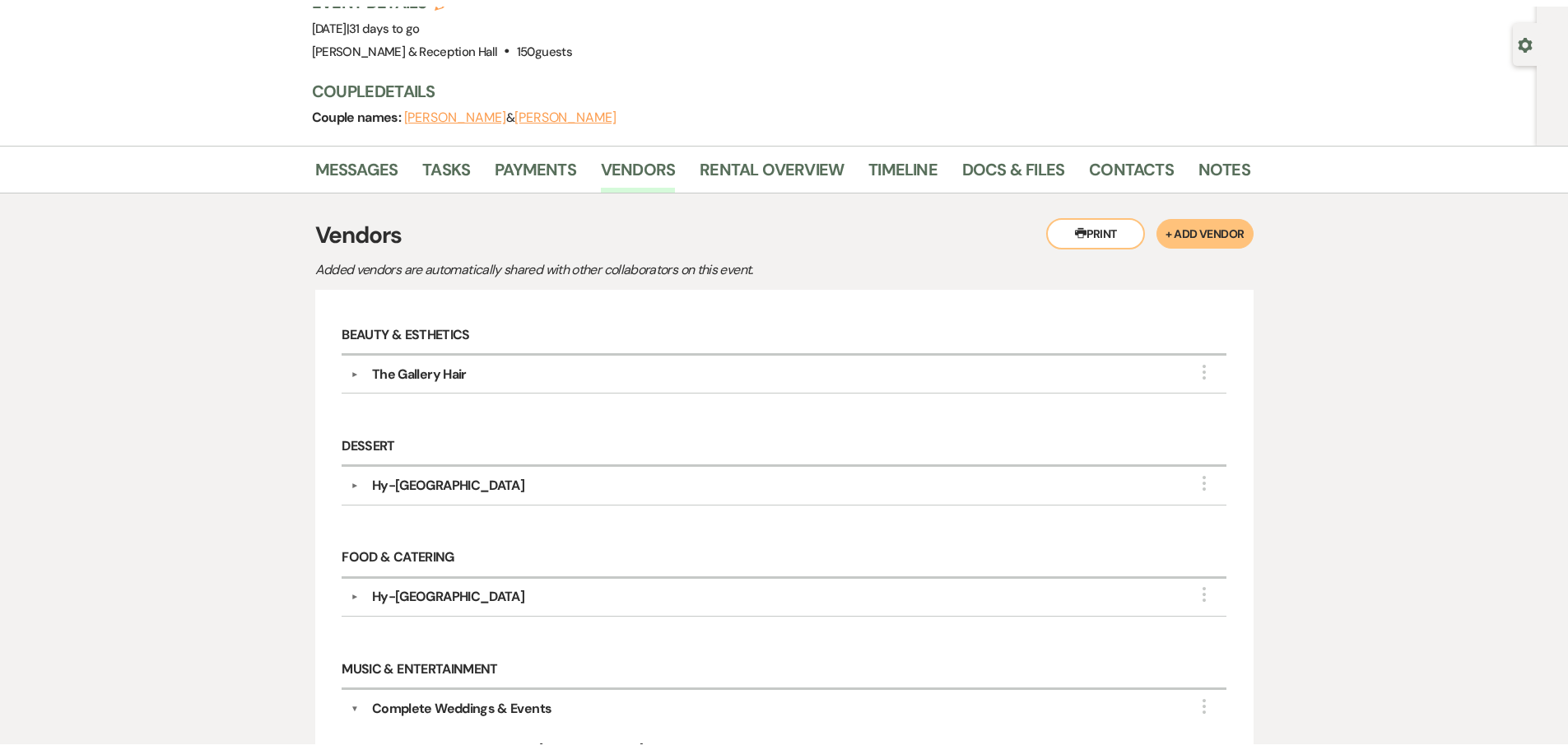
scroll to position [0, 0]
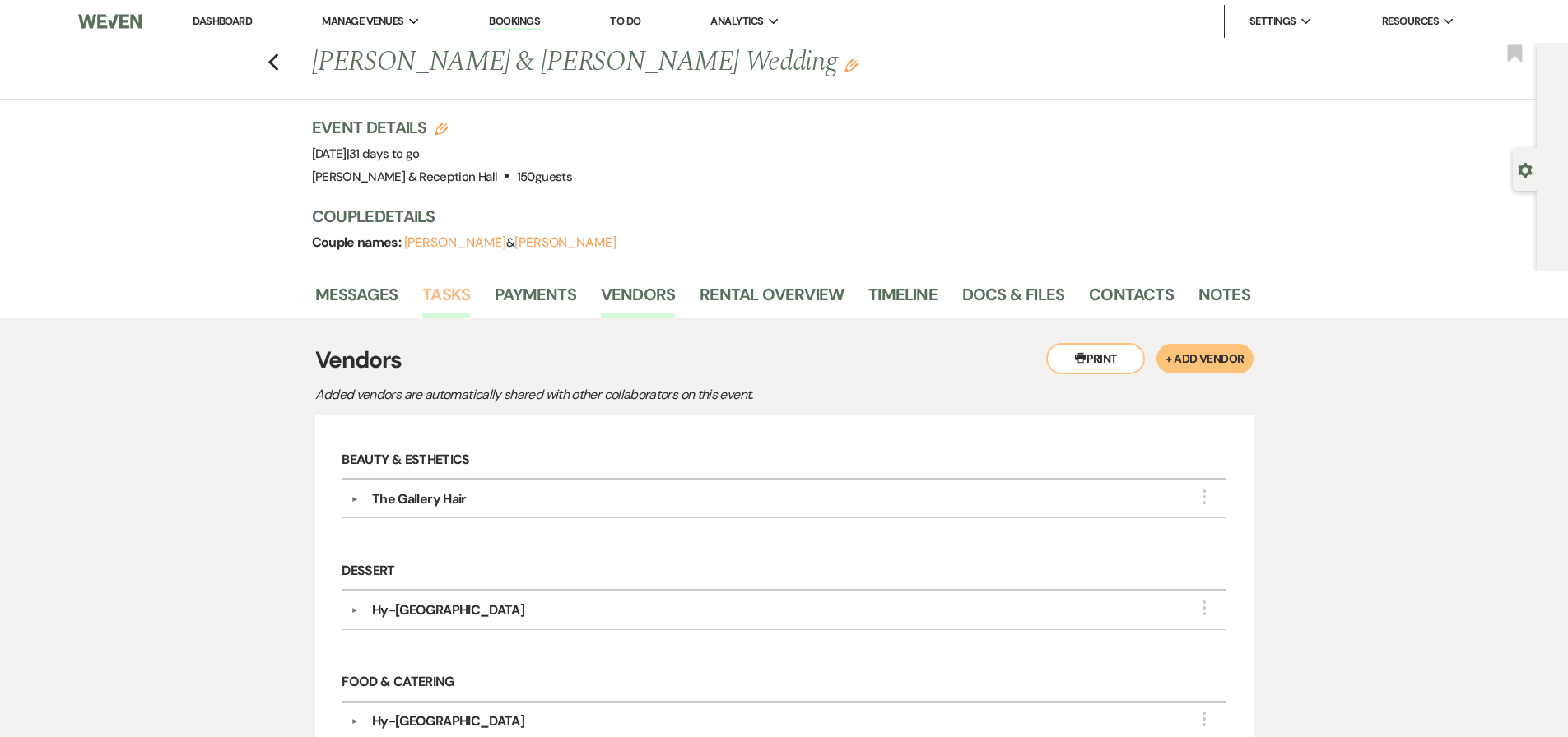
click at [439, 295] on link "Tasks" at bounding box center [447, 299] width 48 height 37
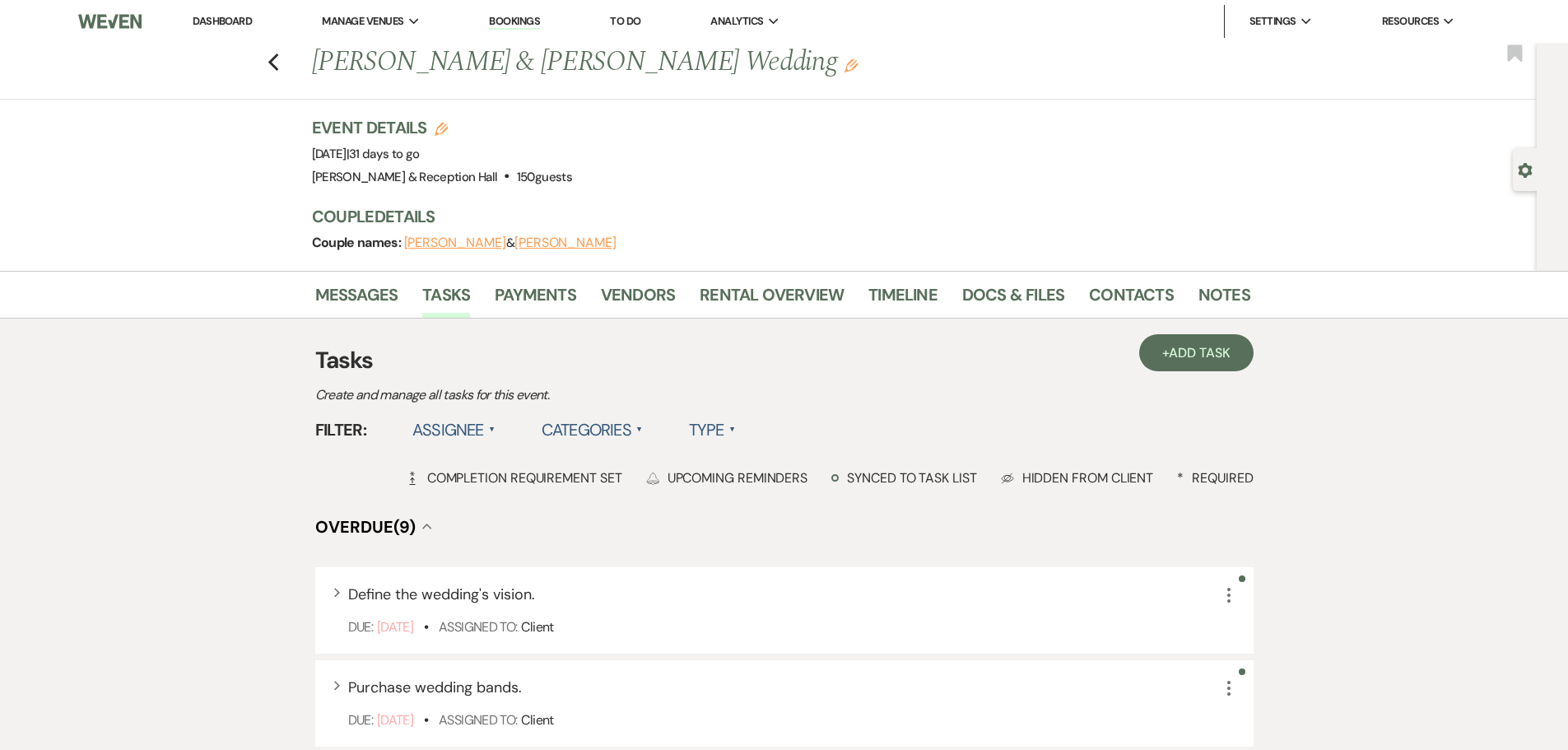
click at [474, 419] on label "Assignee ▲" at bounding box center [454, 429] width 83 height 29
click at [486, 502] on li "Assigned to venue" at bounding box center [495, 501] width 165 height 37
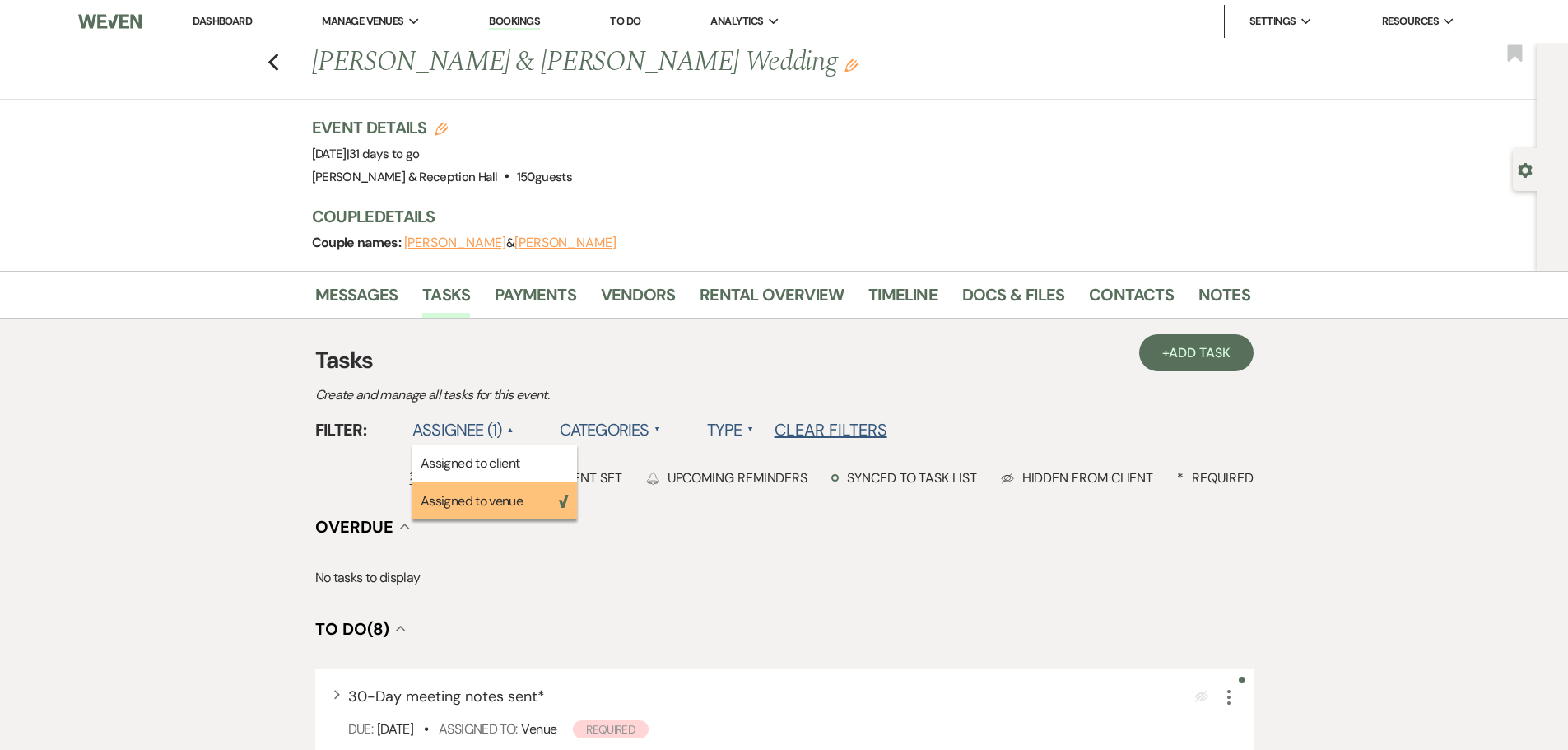
click at [499, 495] on li "Assigned to venue Weven Check" at bounding box center [495, 501] width 165 height 37
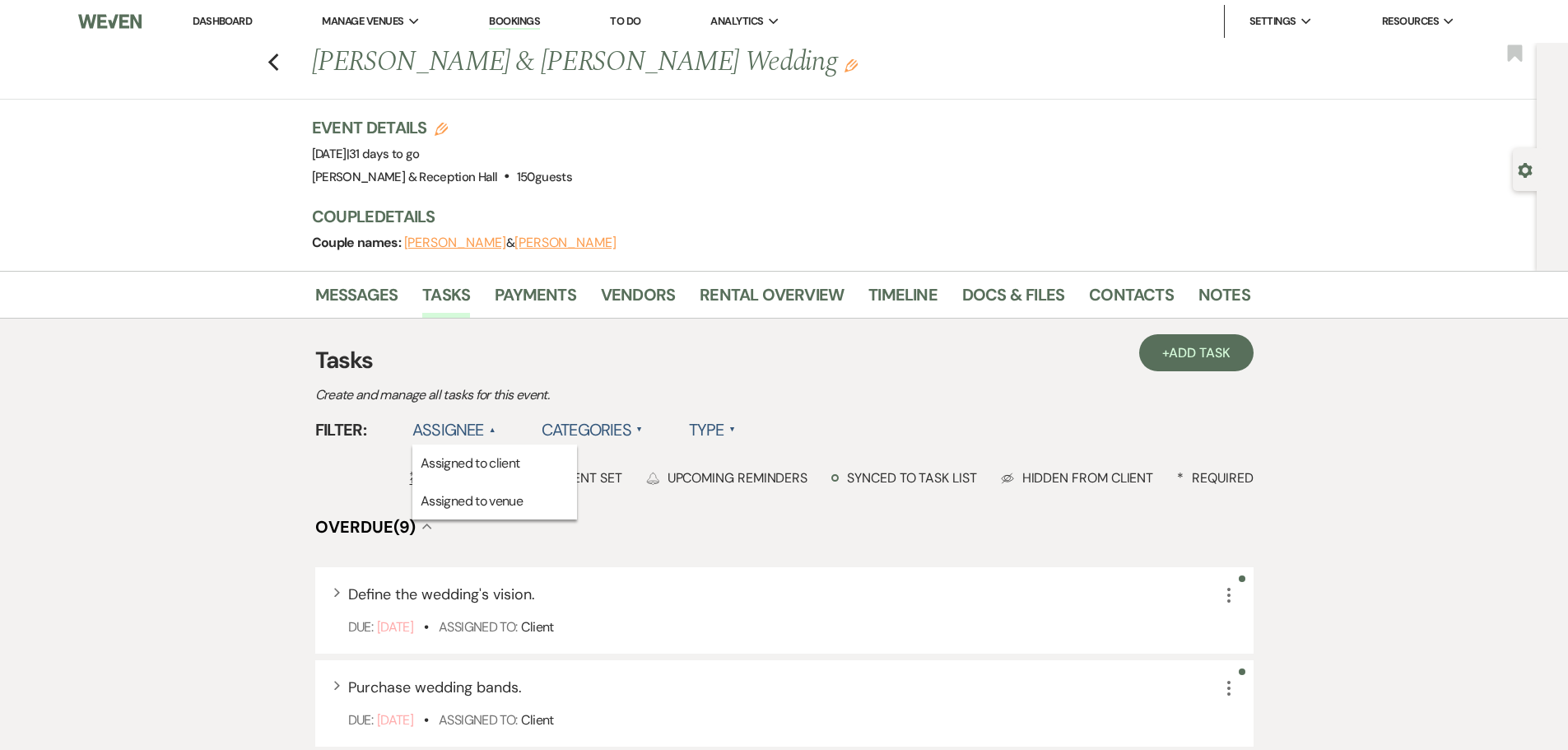
click at [485, 419] on label "Assignee ▲" at bounding box center [454, 429] width 83 height 29
click at [480, 501] on li "Assigned to venue" at bounding box center [495, 501] width 165 height 37
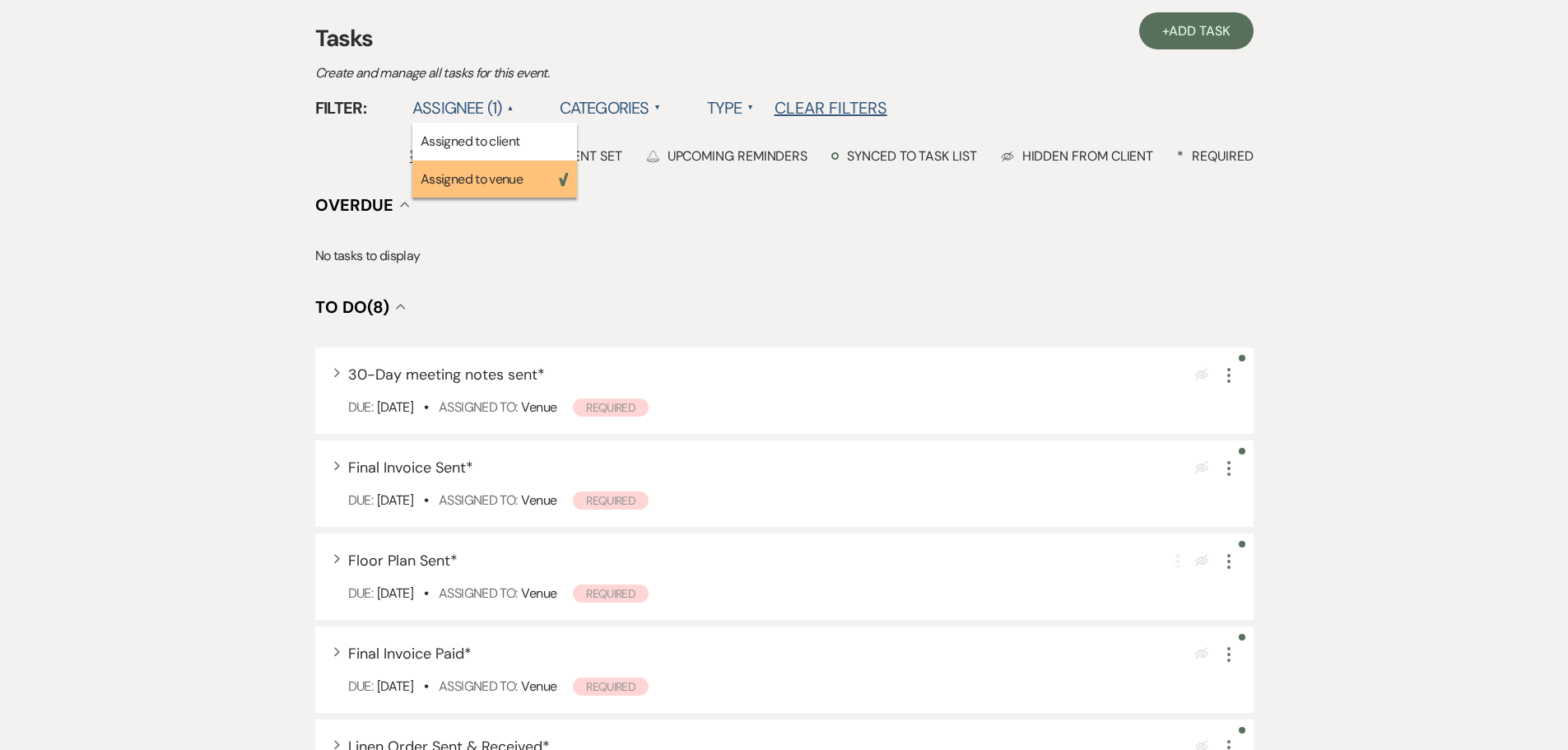
scroll to position [329, 0]
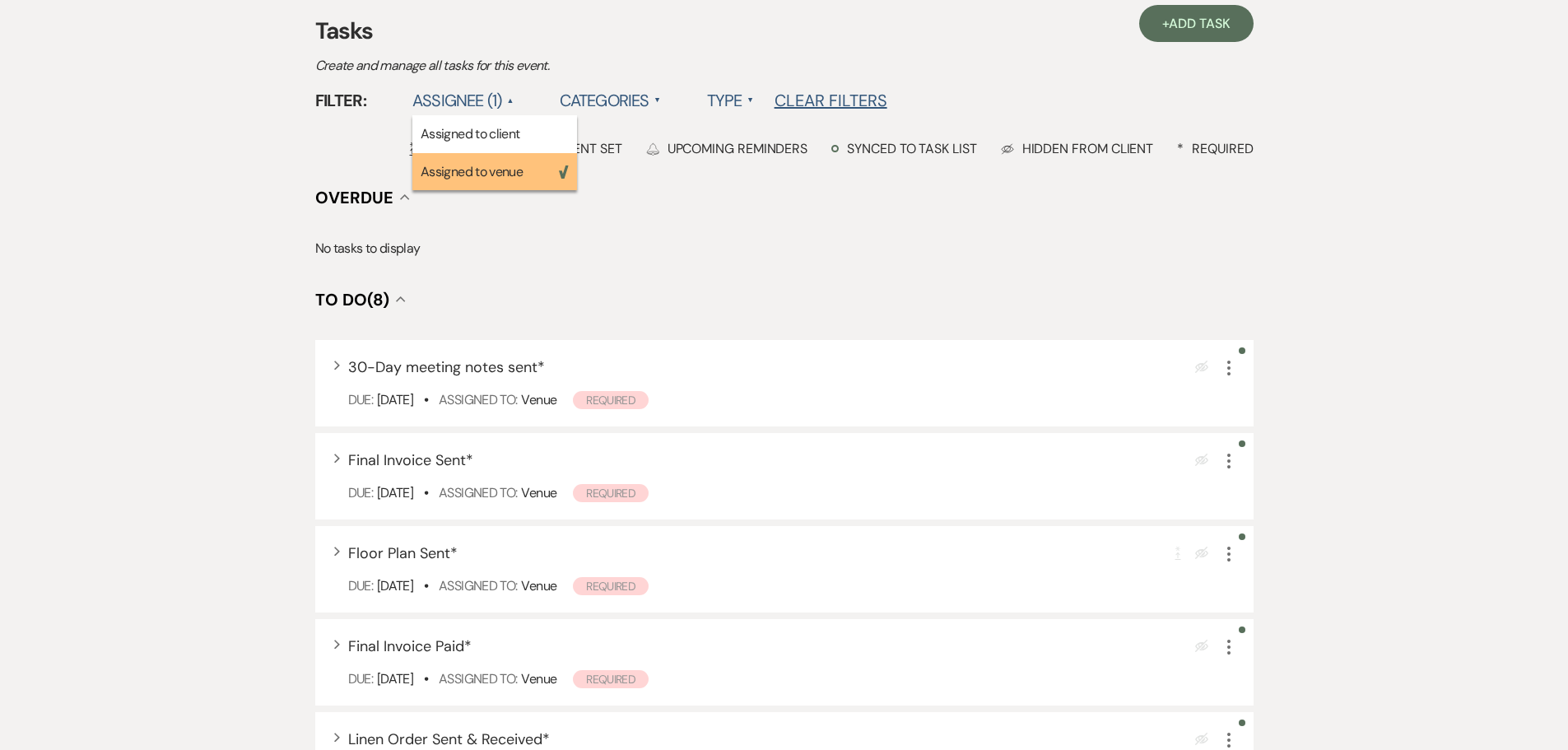
click at [147, 498] on div "Messages Tasks Payments Vendors Rental Overview Timeline Docs & Files Contacts …" at bounding box center [784, 583] width 1568 height 1285
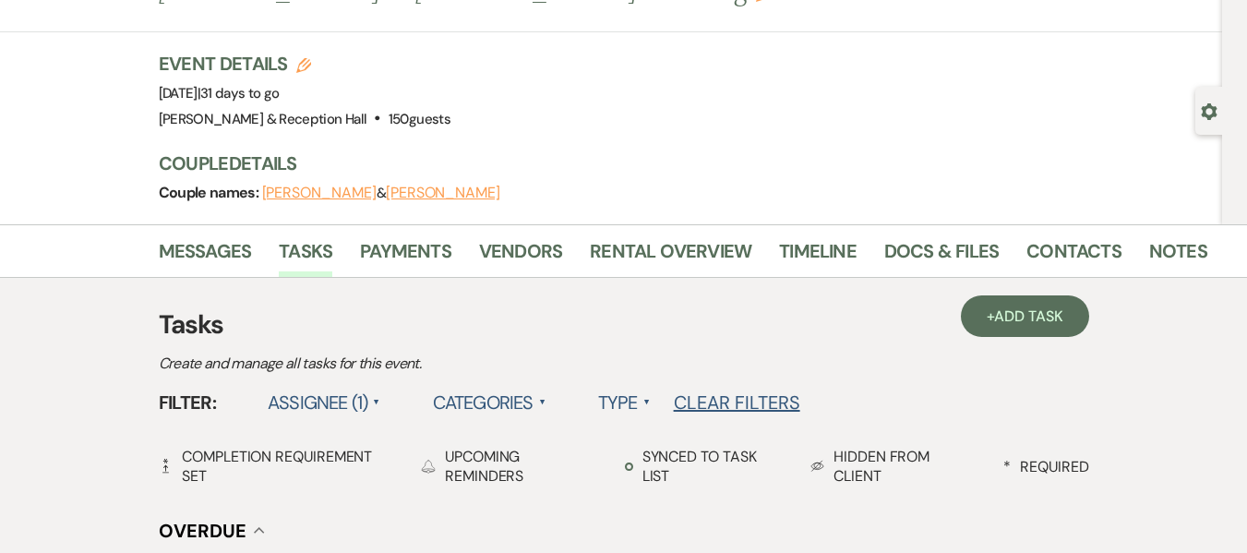
scroll to position [0, 0]
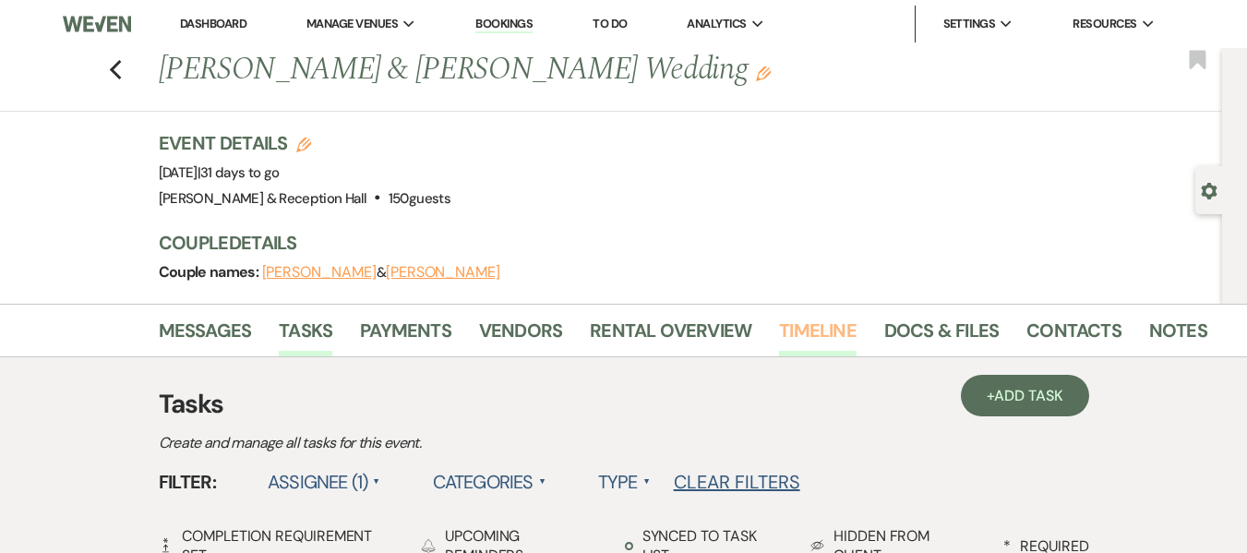
click at [813, 341] on link "Timeline" at bounding box center [818, 336] width 78 height 41
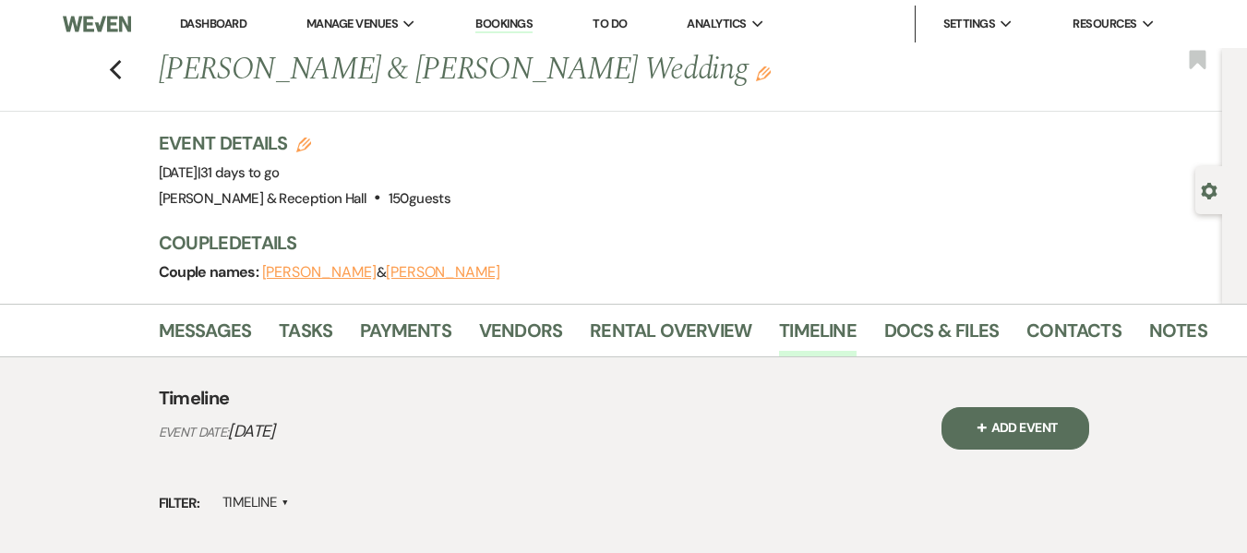
click at [524, 18] on link "Bookings" at bounding box center [504, 25] width 57 height 18
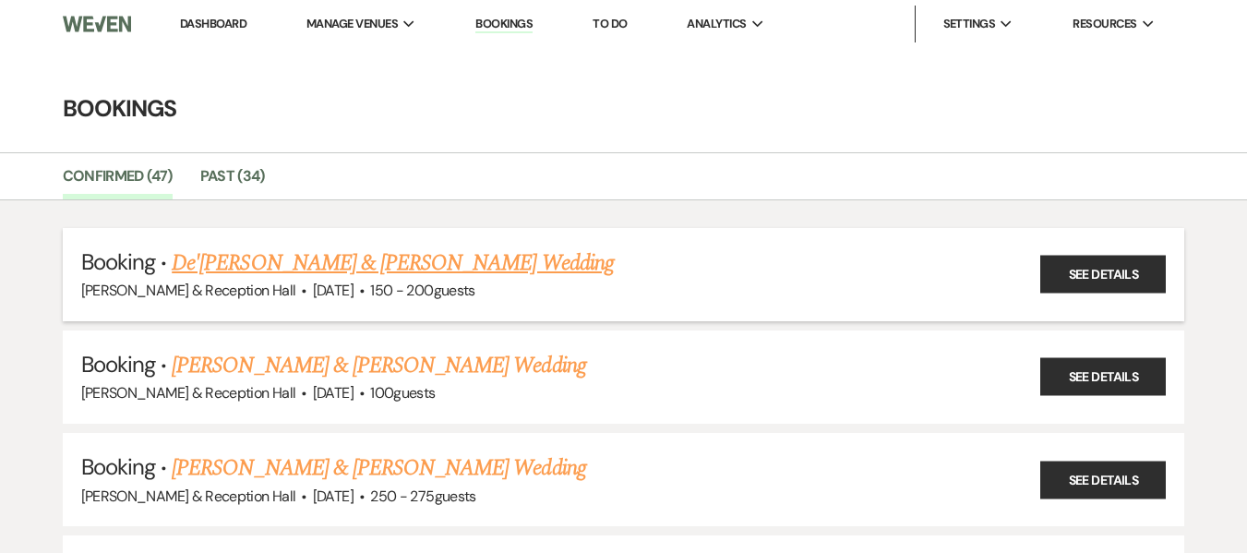
click at [456, 259] on link "De'[PERSON_NAME] & [PERSON_NAME] Wedding" at bounding box center [393, 263] width 442 height 33
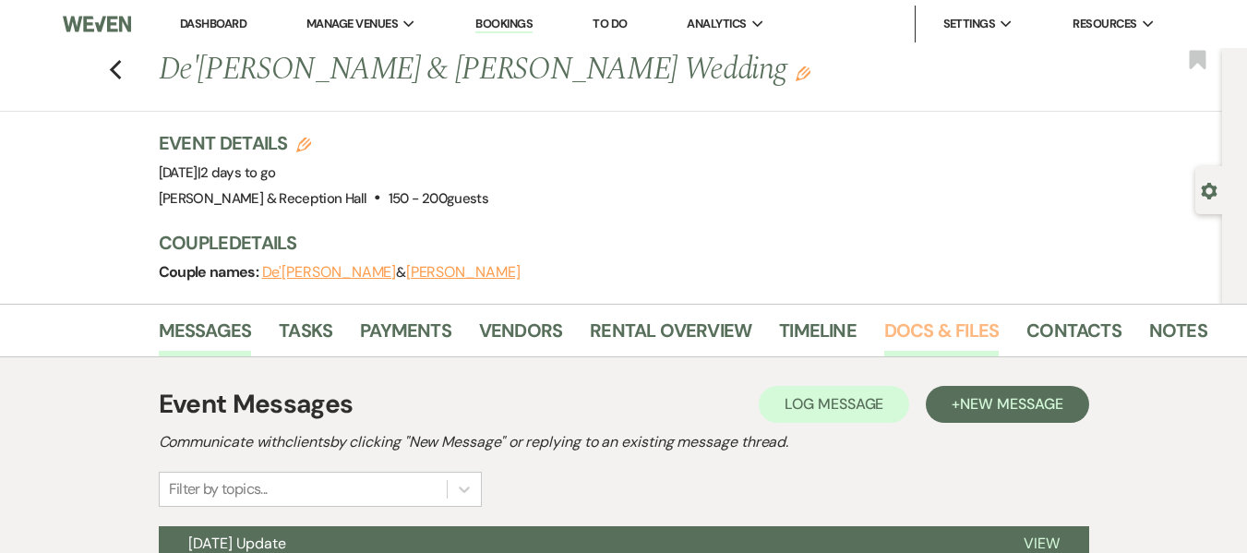
click at [940, 331] on link "Docs & Files" at bounding box center [942, 336] width 114 height 41
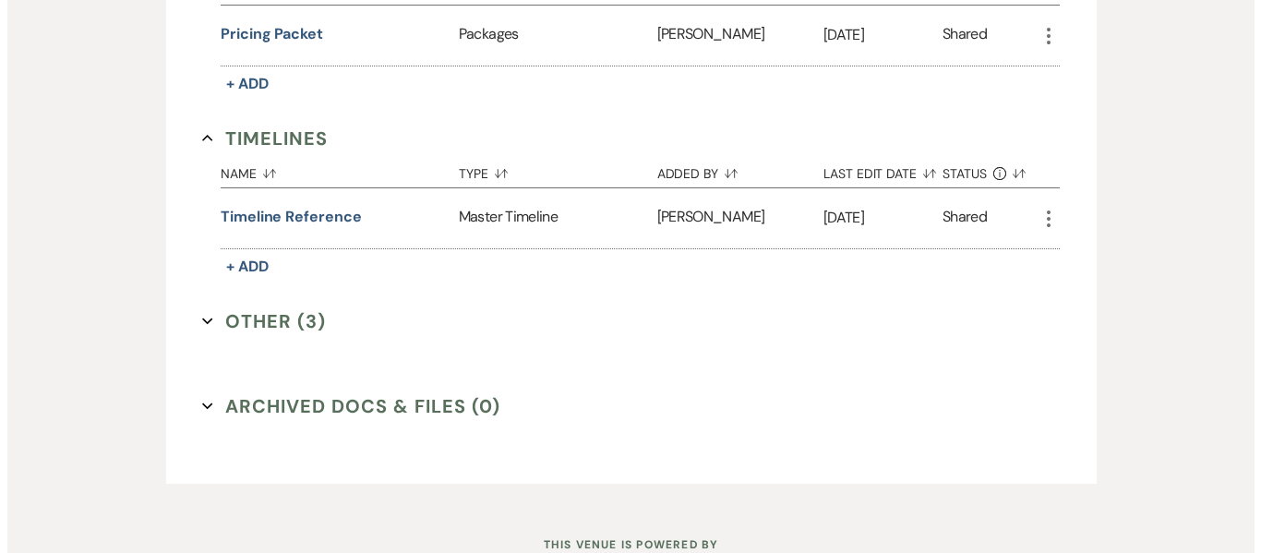
scroll to position [1956, 0]
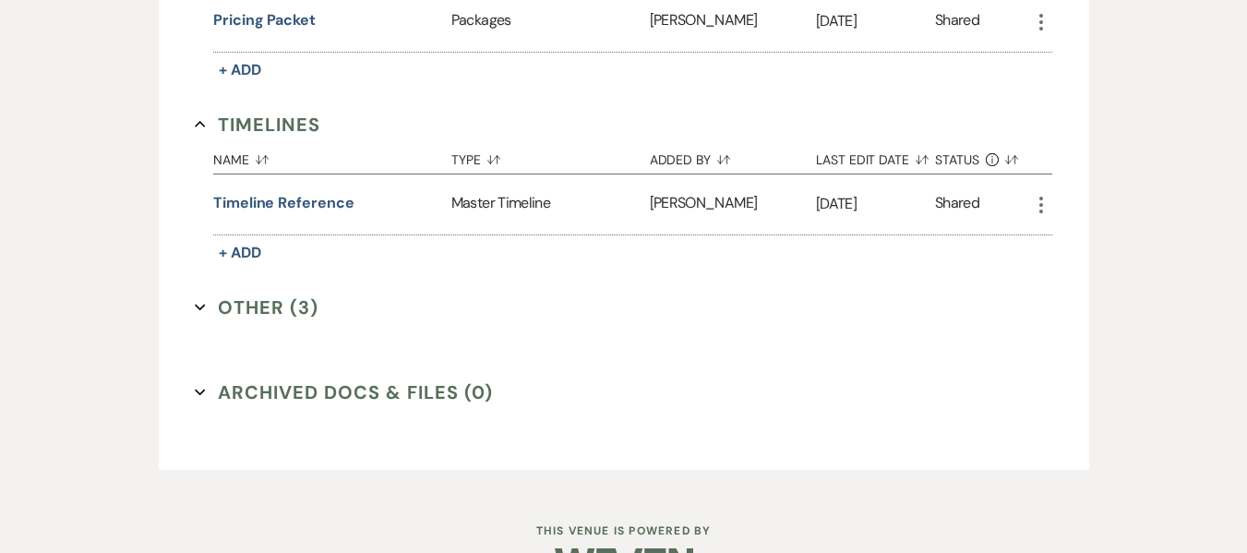
click at [292, 314] on button "Other (3) Expand" at bounding box center [257, 308] width 124 height 28
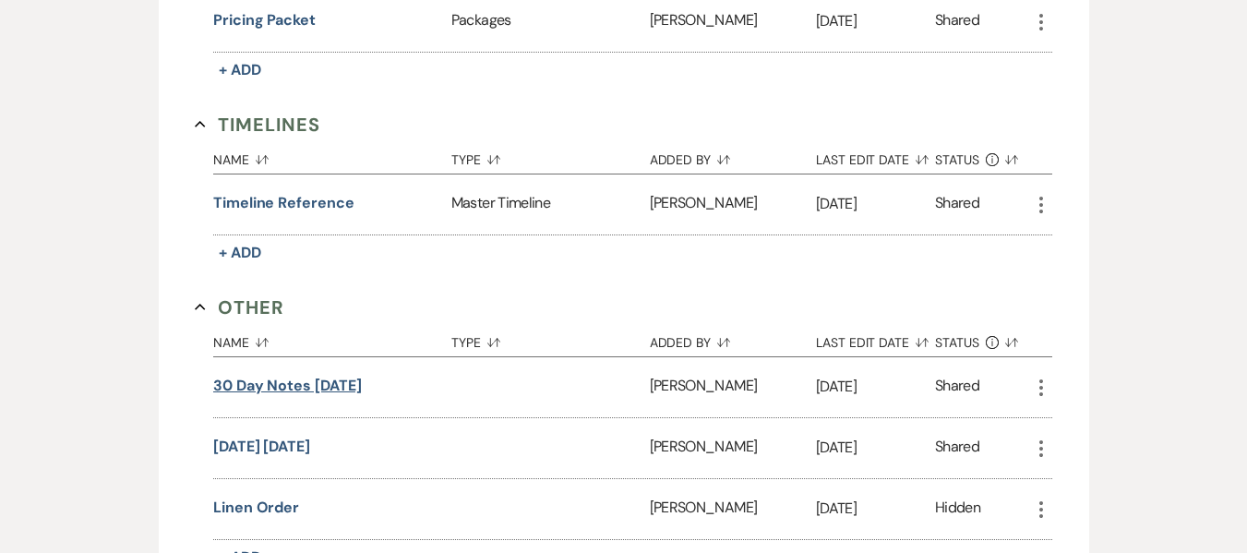
click at [316, 379] on button "30 Day Notes [DATE]" at bounding box center [287, 386] width 148 height 22
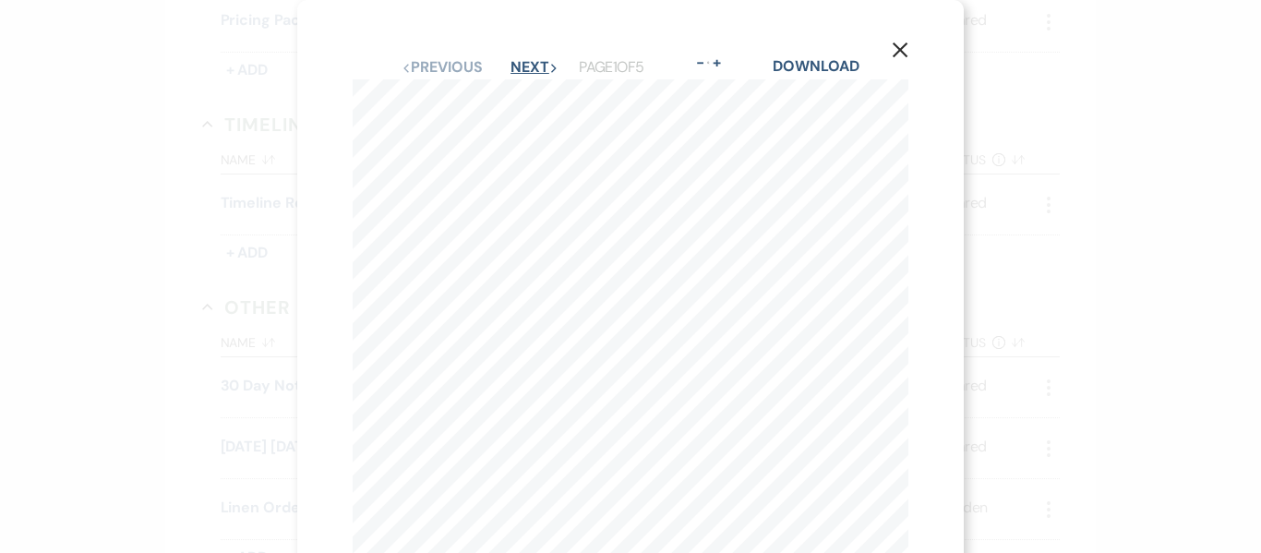
click at [530, 60] on button "Next Next" at bounding box center [535, 67] width 48 height 15
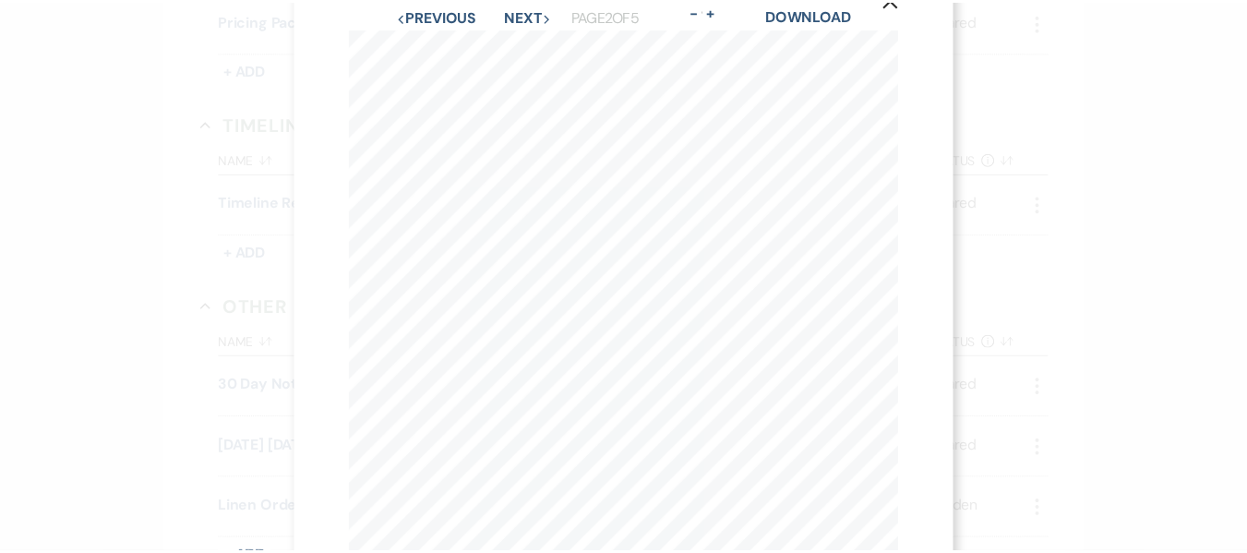
scroll to position [0, 0]
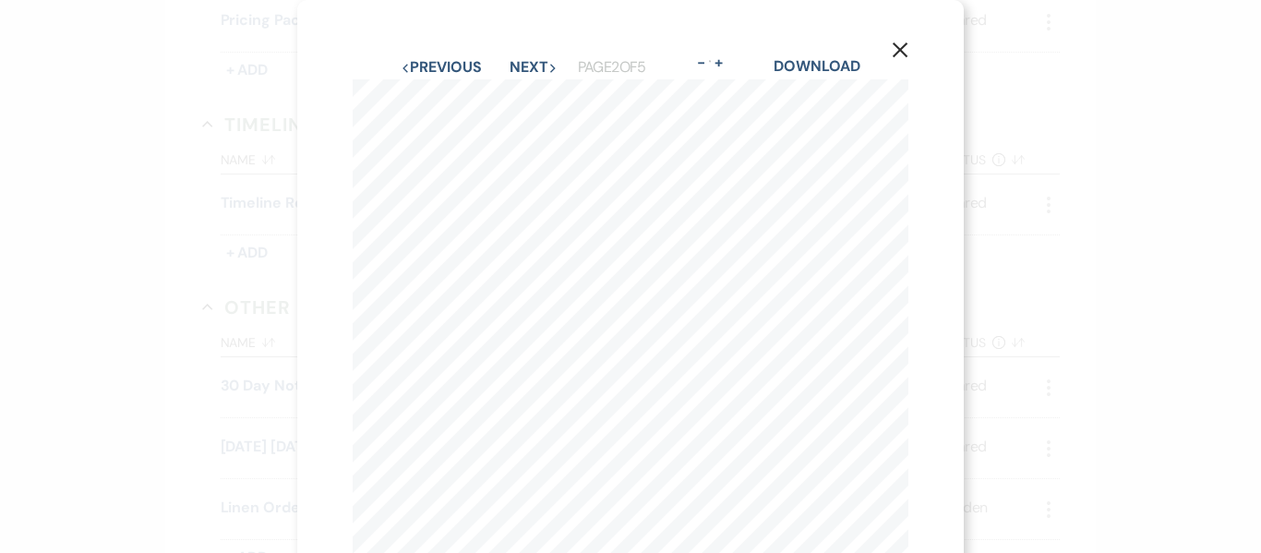
click at [900, 48] on icon "X" at bounding box center [900, 50] width 17 height 17
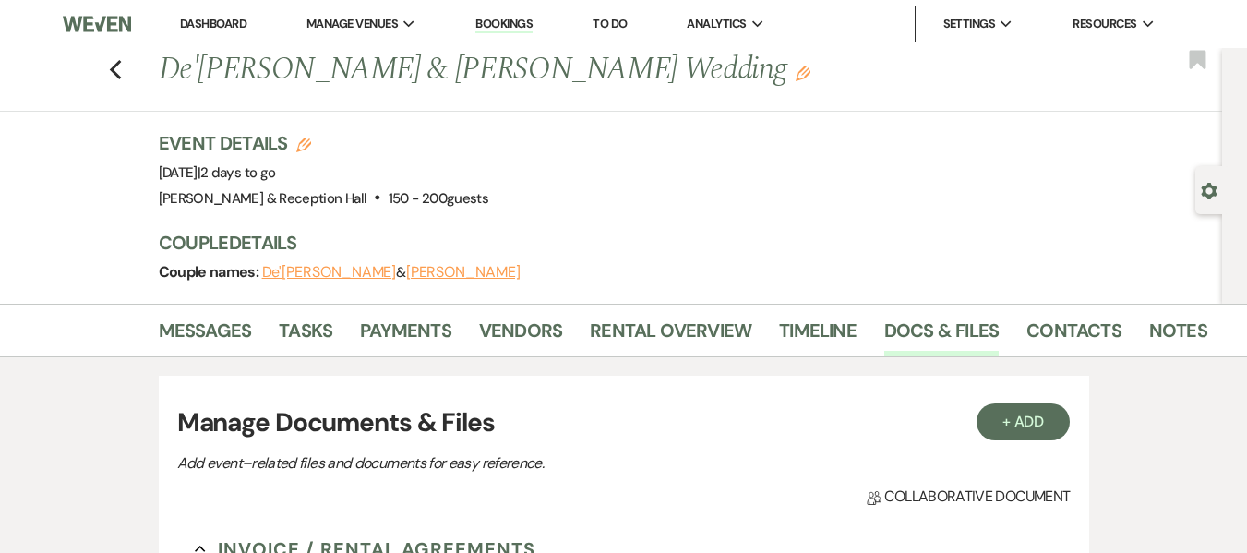
click at [519, 28] on link "Bookings" at bounding box center [504, 25] width 57 height 18
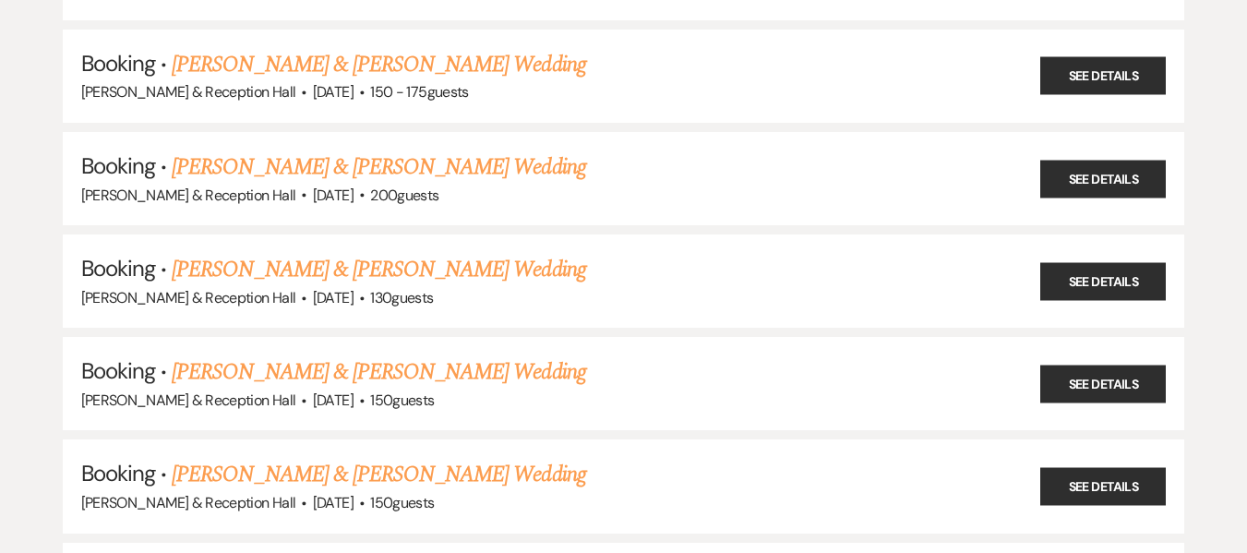
scroll to position [825, 0]
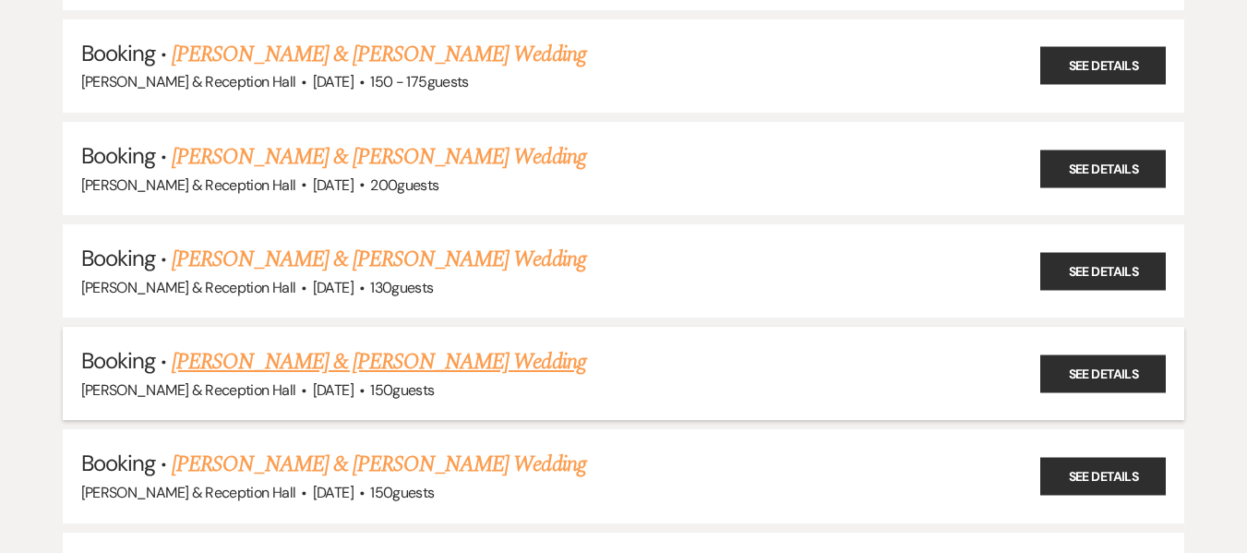
click at [454, 355] on link "[PERSON_NAME] & [PERSON_NAME] Wedding" at bounding box center [379, 361] width 414 height 33
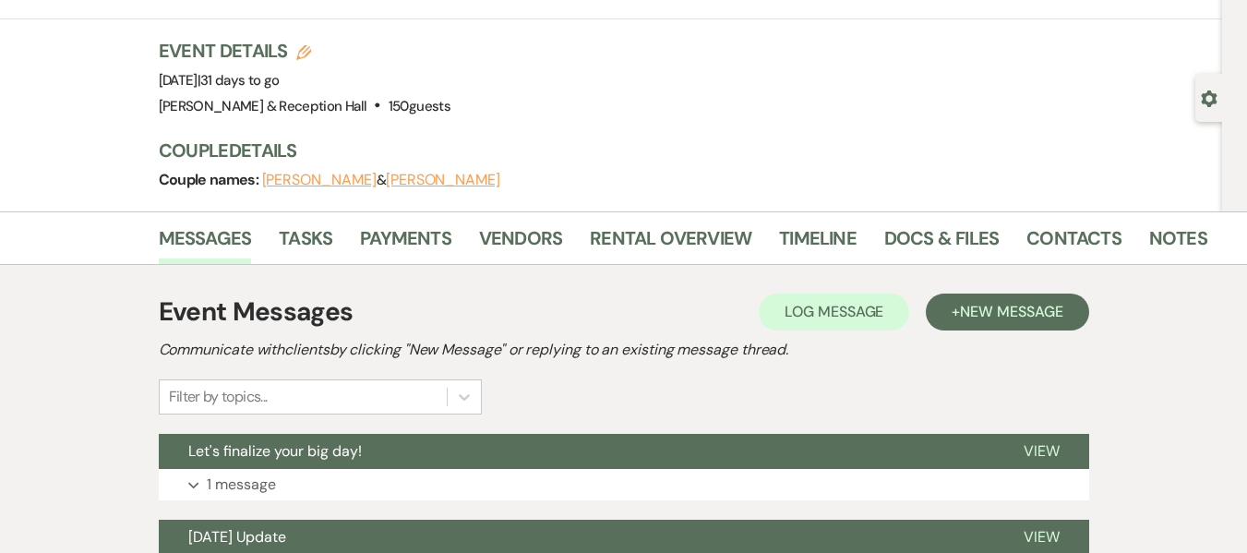
scroll to position [90, 0]
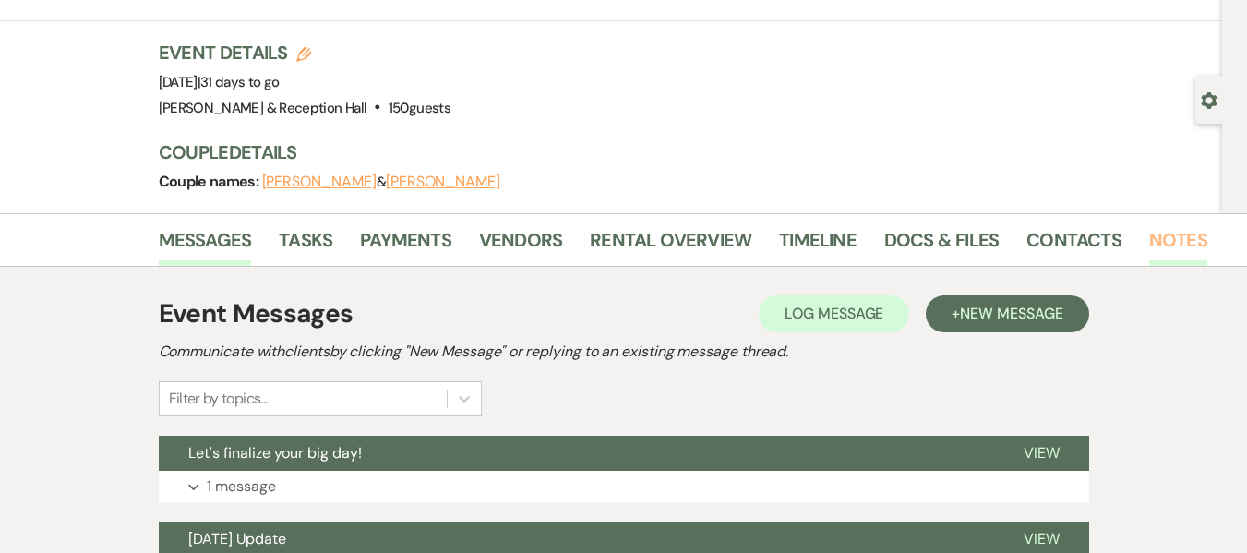
click at [1158, 236] on link "Notes" at bounding box center [1179, 245] width 58 height 41
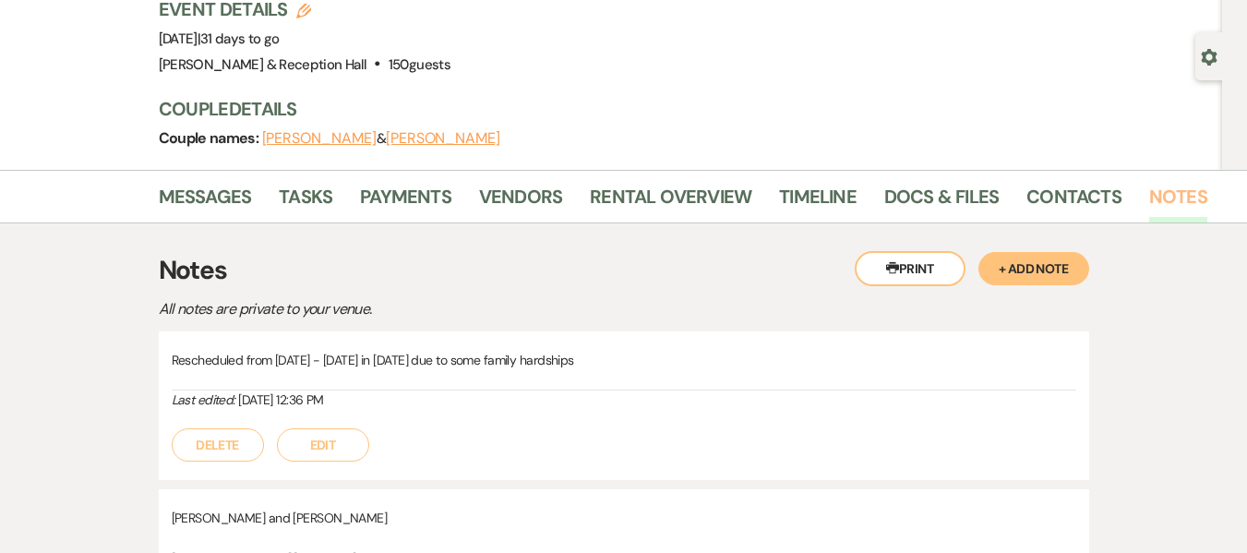
scroll to position [132, 0]
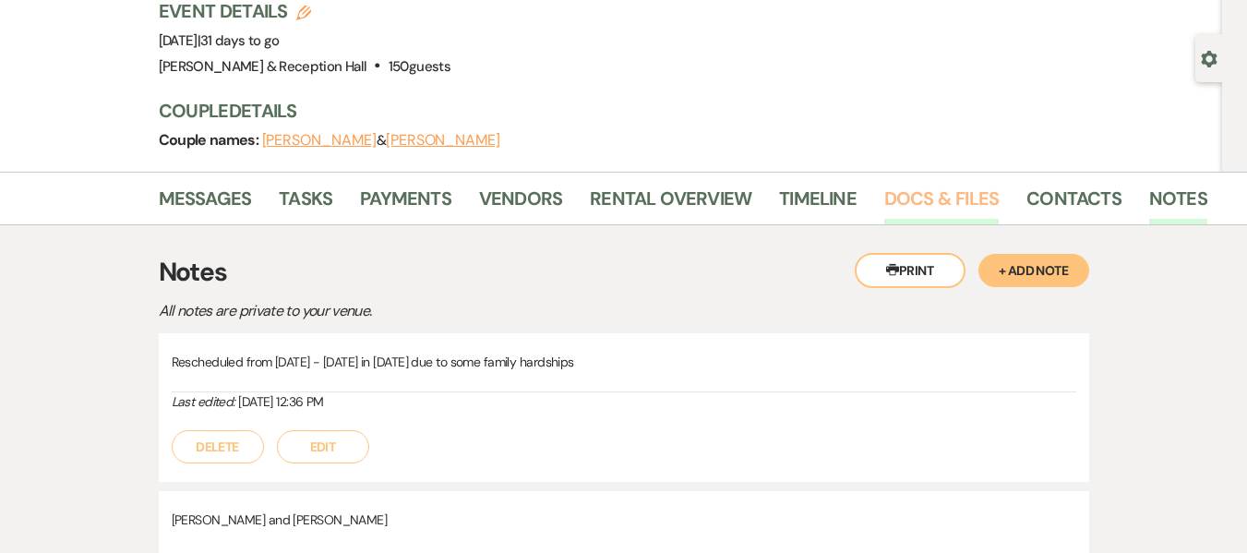
click at [955, 198] on link "Docs & Files" at bounding box center [942, 204] width 114 height 41
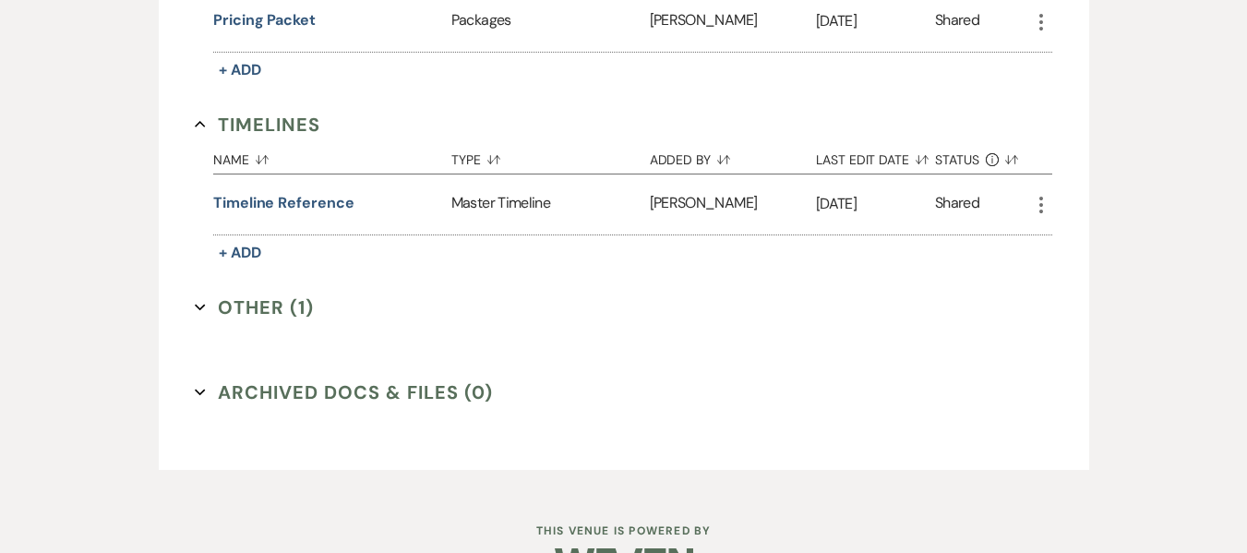
scroll to position [2014, 0]
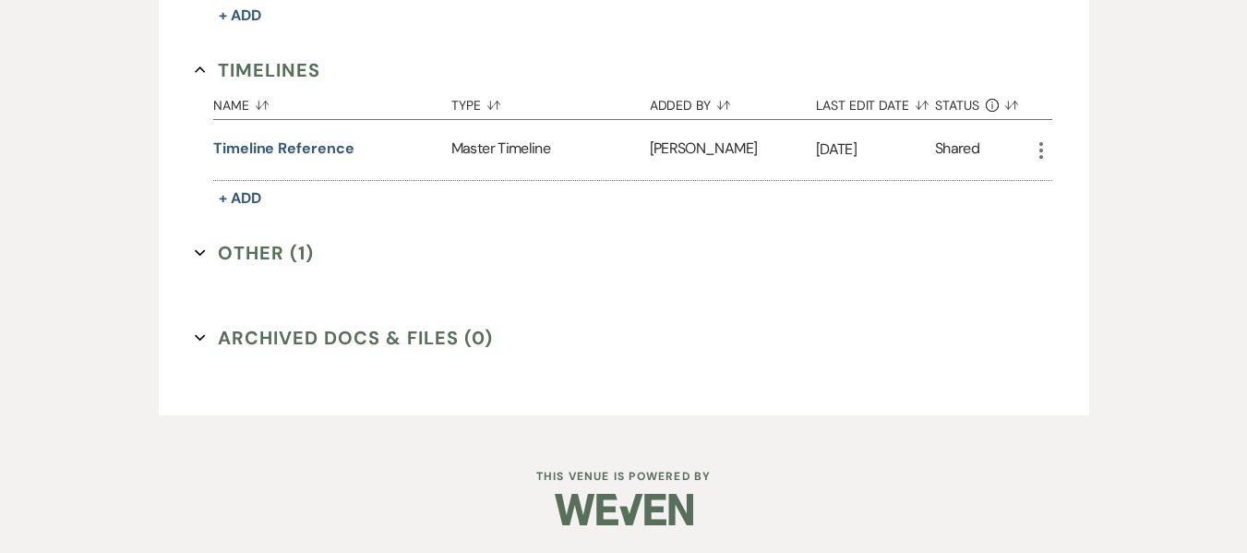
click at [262, 264] on button "Other (1) Expand" at bounding box center [254, 253] width 119 height 28
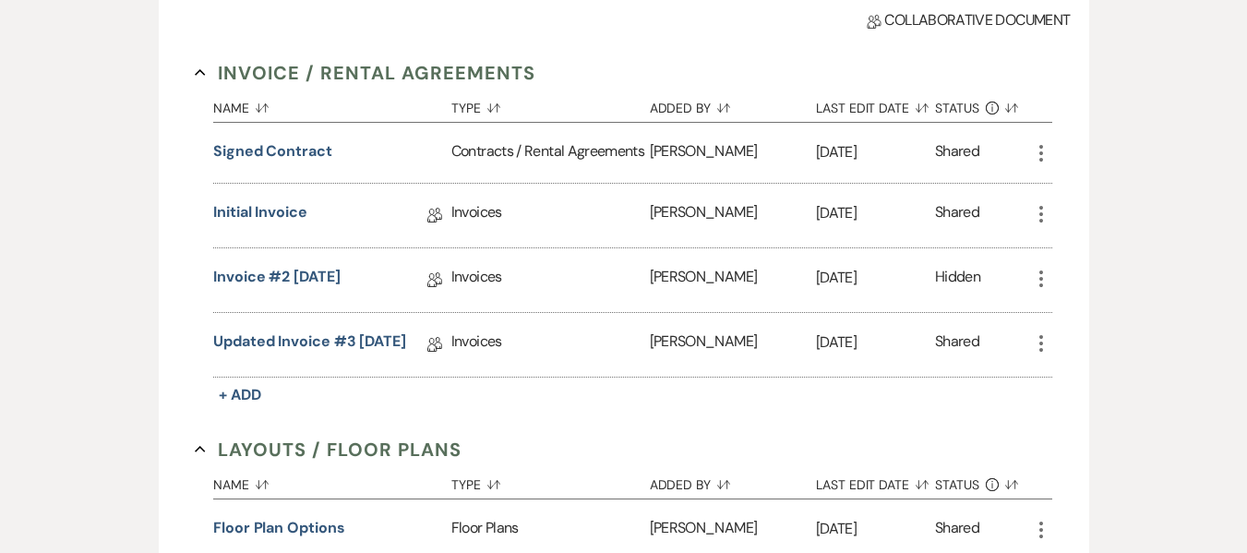
scroll to position [203, 0]
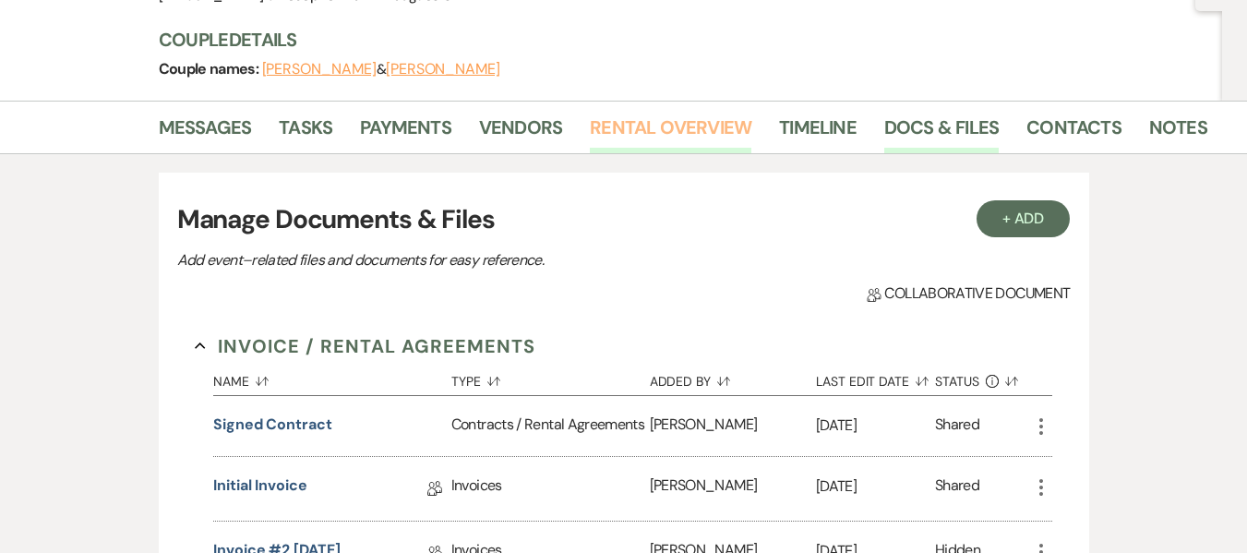
click at [675, 132] on link "Rental Overview" at bounding box center [671, 133] width 162 height 41
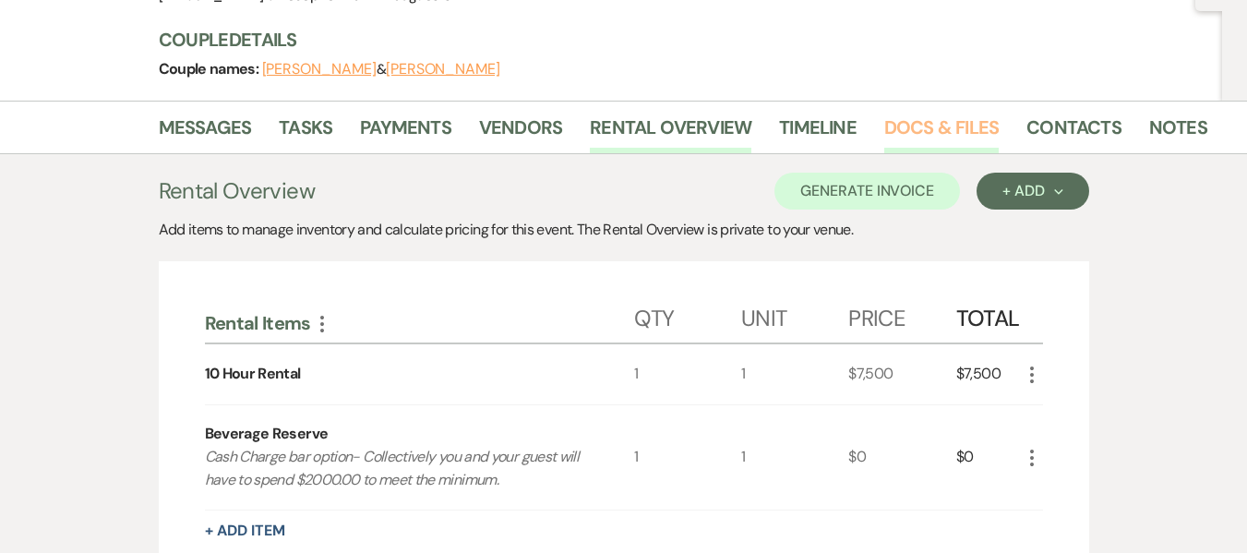
click at [936, 114] on link "Docs & Files" at bounding box center [942, 133] width 114 height 41
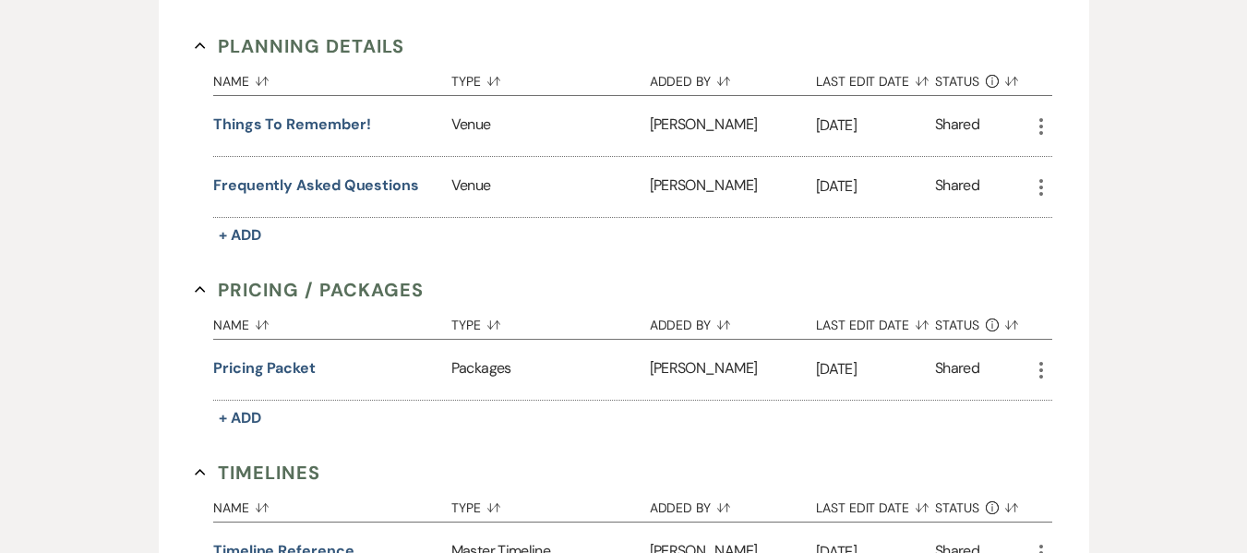
scroll to position [1624, 0]
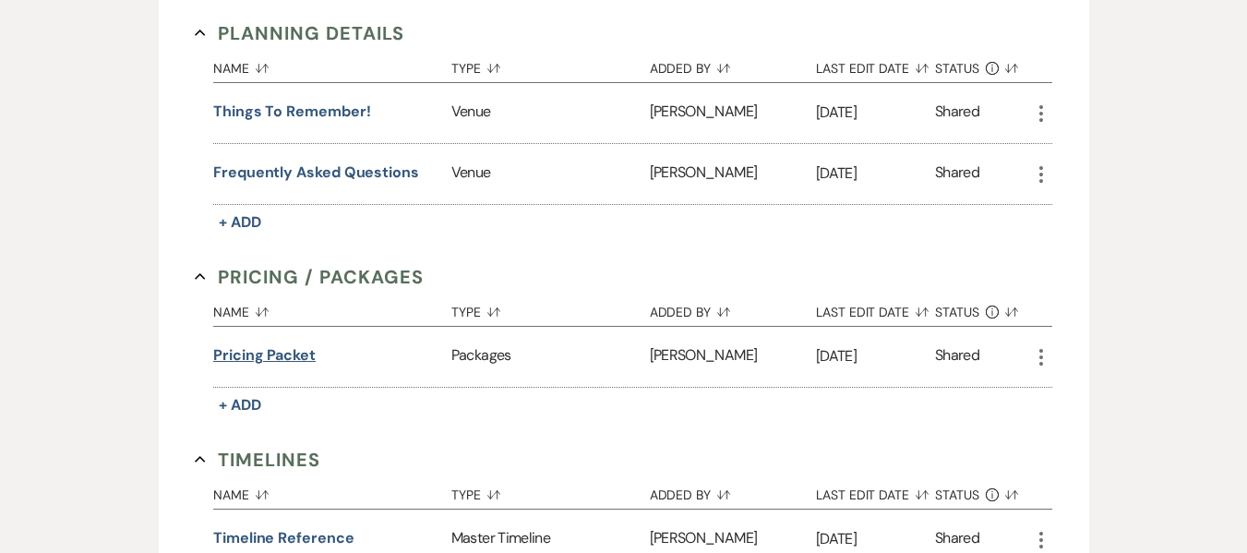
click at [278, 359] on button "Pricing packet" at bounding box center [264, 355] width 102 height 22
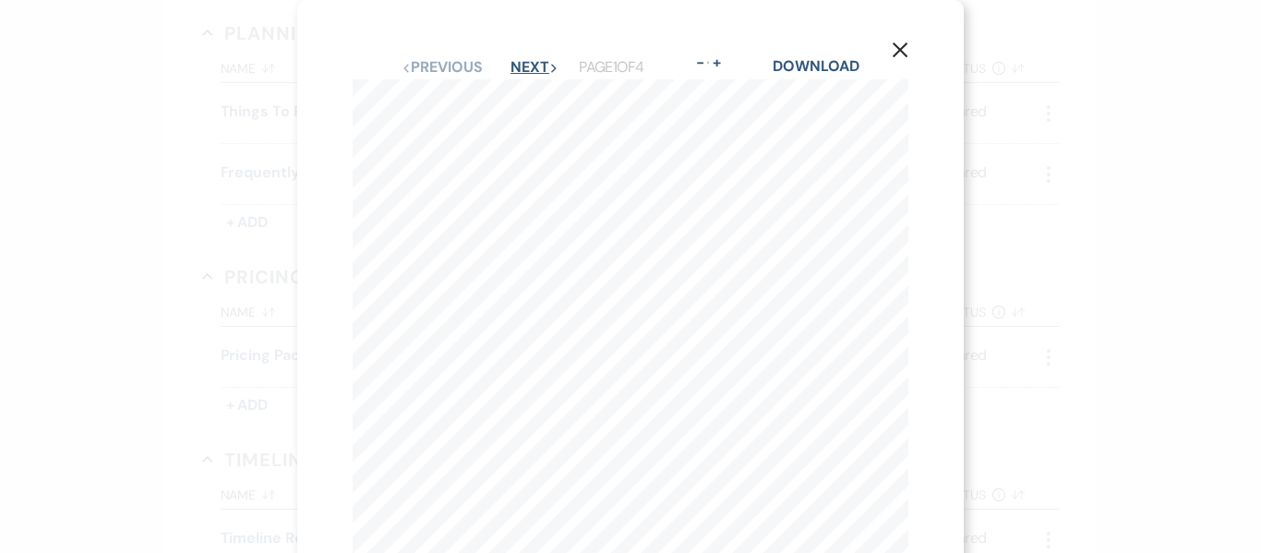
click at [536, 68] on button "Next Next" at bounding box center [535, 67] width 48 height 15
click at [899, 50] on use "button" at bounding box center [900, 49] width 15 height 15
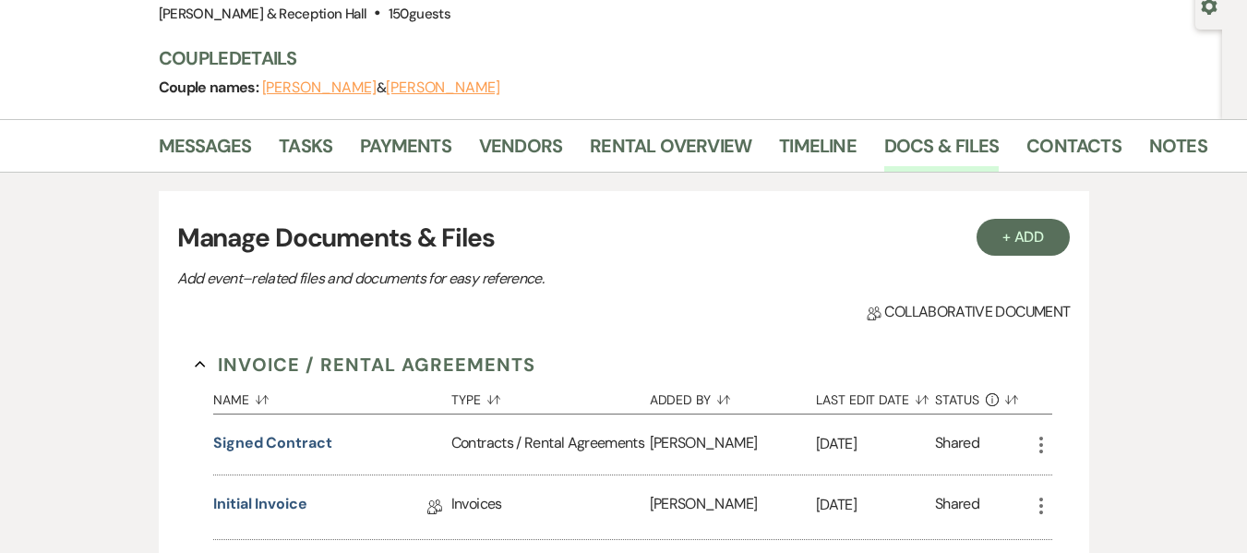
scroll to position [139, 0]
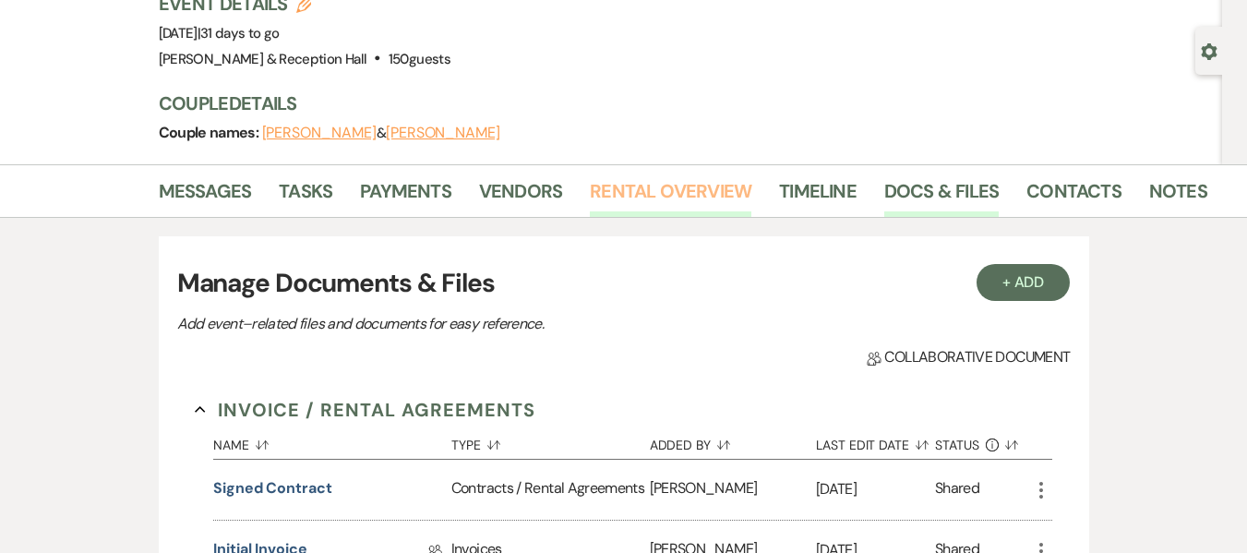
click at [649, 201] on link "Rental Overview" at bounding box center [671, 196] width 162 height 41
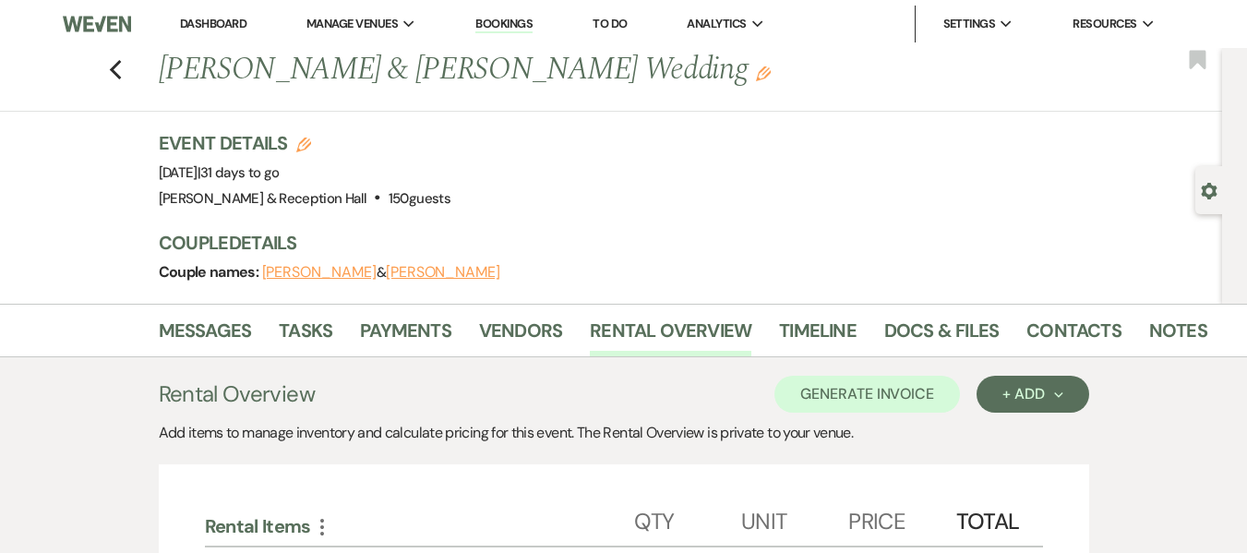
click at [515, 30] on link "Bookings" at bounding box center [504, 25] width 57 height 18
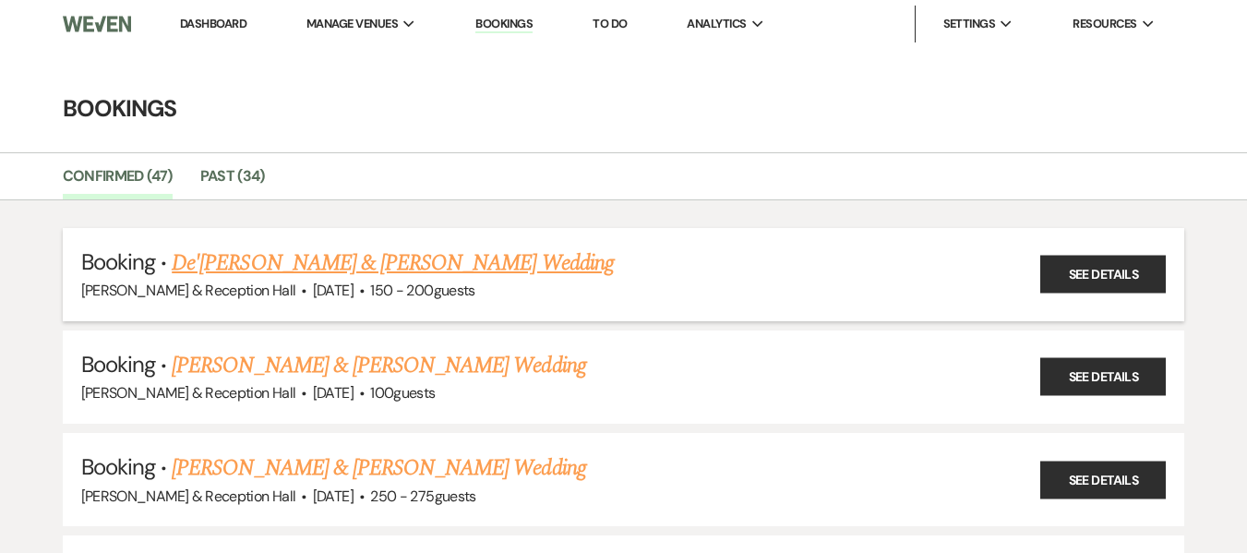
click at [374, 247] on link "De'[PERSON_NAME] & [PERSON_NAME] Wedding" at bounding box center [393, 263] width 442 height 33
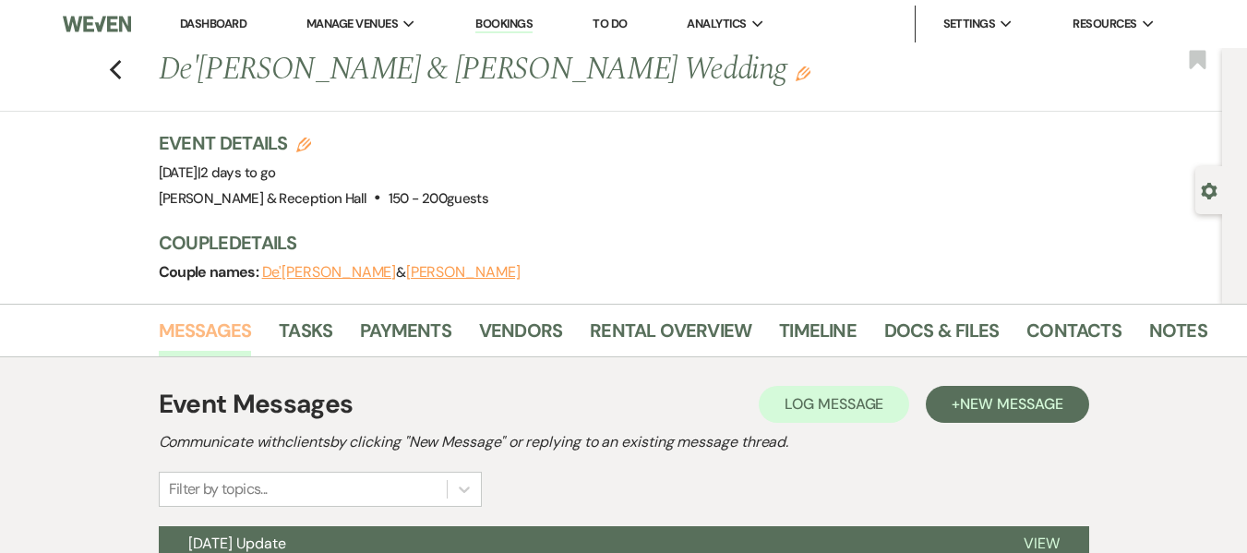
click at [203, 328] on link "Messages" at bounding box center [205, 336] width 93 height 41
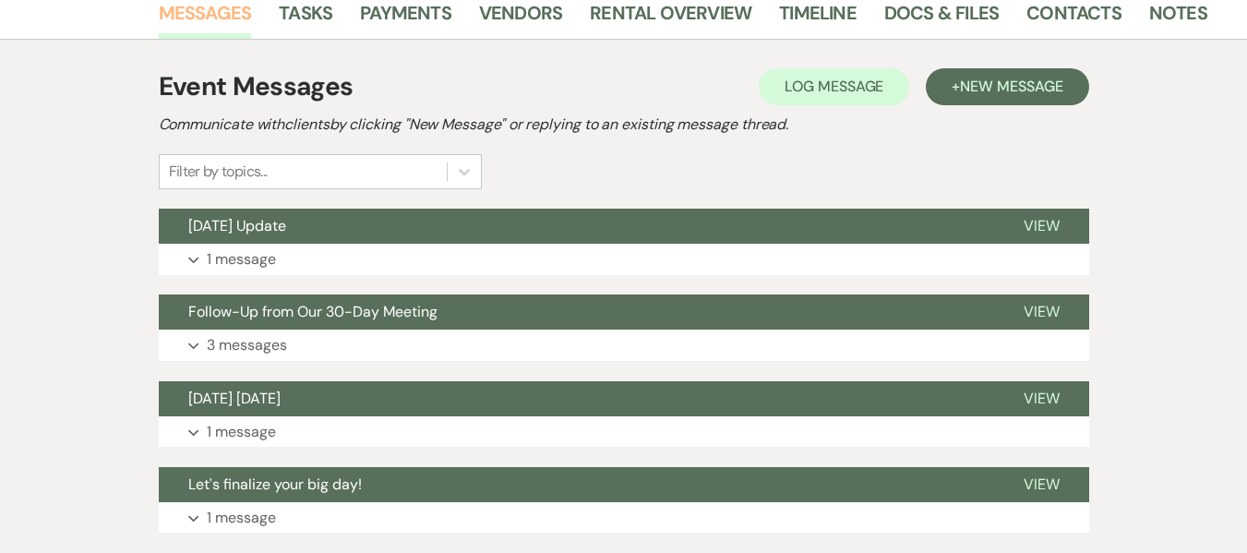
scroll to position [371, 0]
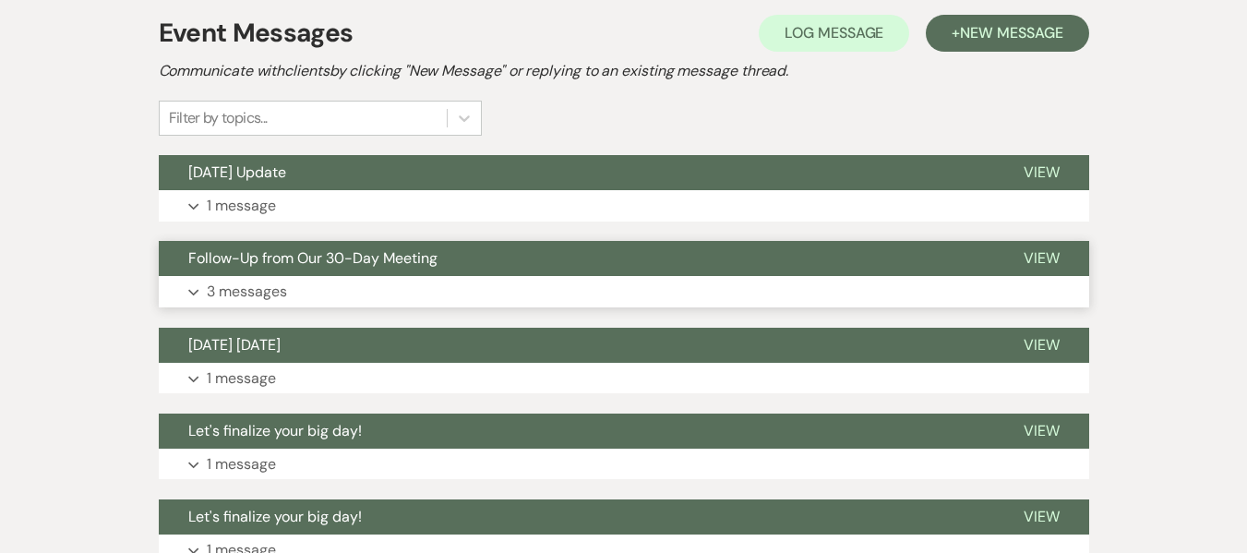
click at [326, 249] on span "Follow-Up from Our 30-Day Meeting" at bounding box center [312, 257] width 249 height 19
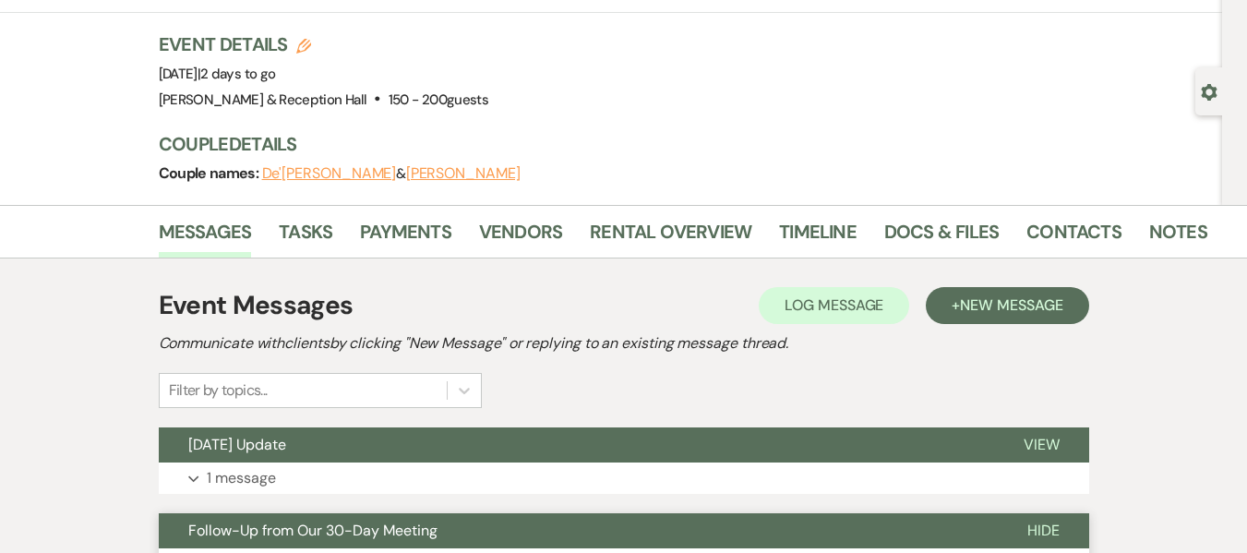
scroll to position [0, 0]
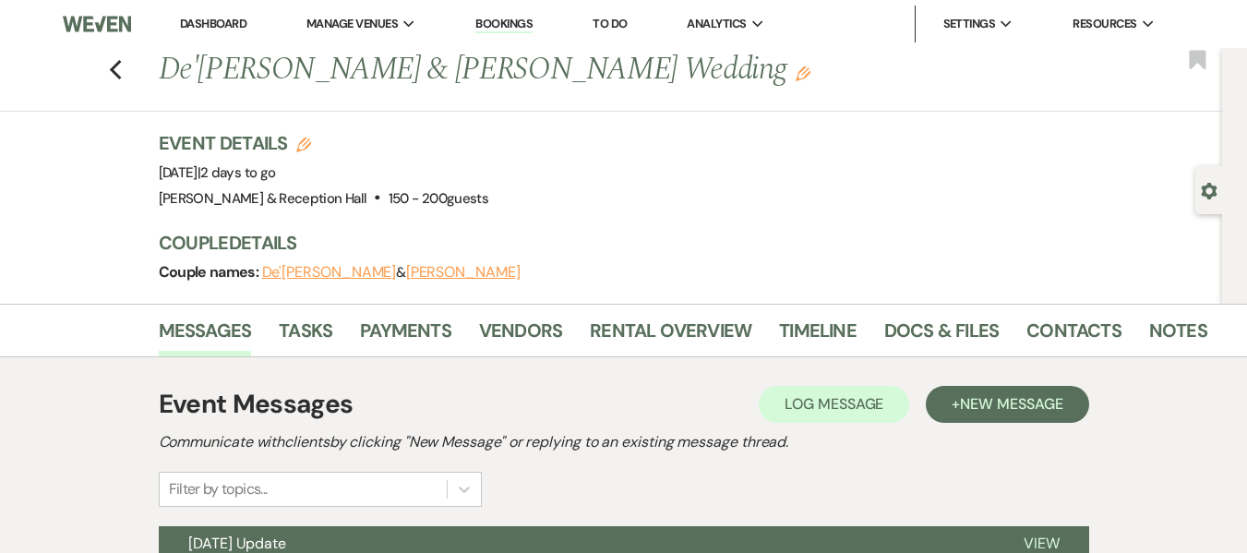
click at [514, 23] on link "Bookings" at bounding box center [504, 25] width 57 height 18
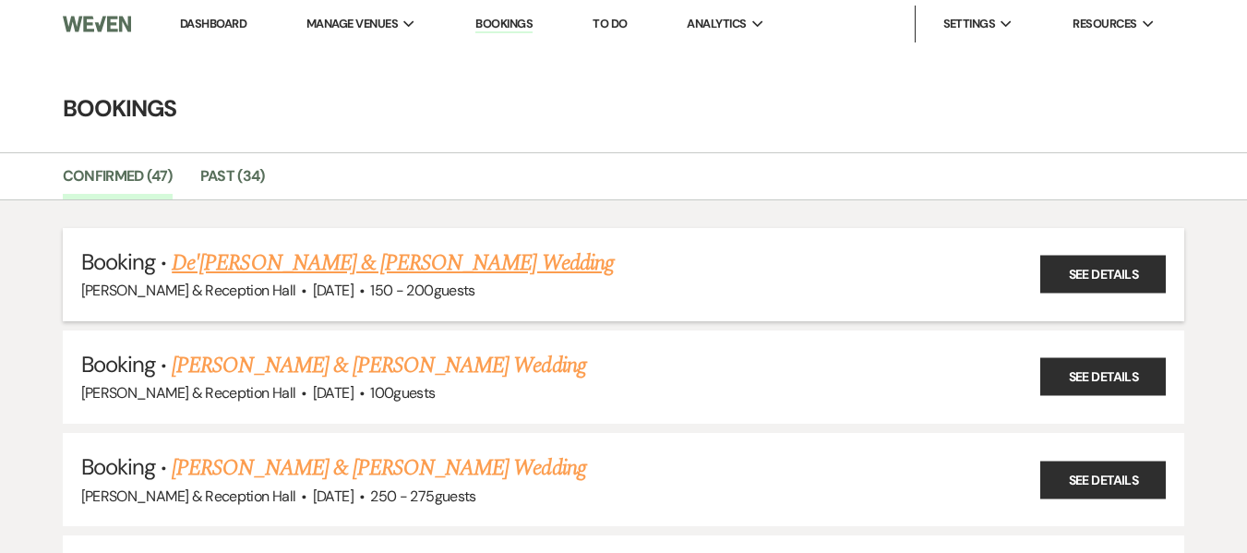
click at [508, 259] on link "De'[PERSON_NAME] & [PERSON_NAME] Wedding" at bounding box center [393, 263] width 442 height 33
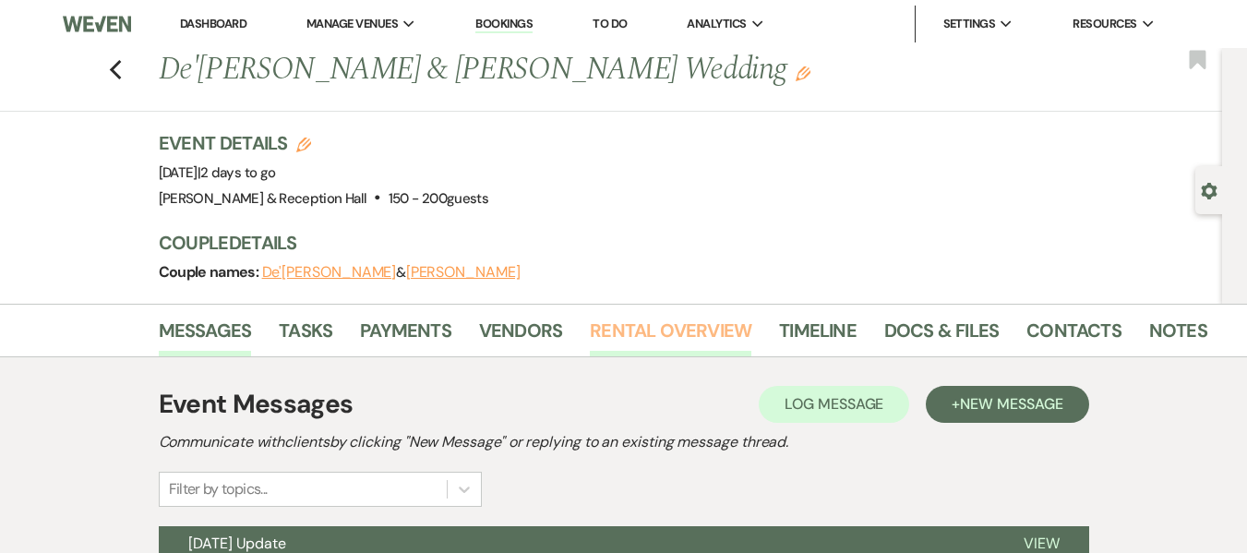
click at [717, 329] on link "Rental Overview" at bounding box center [671, 336] width 162 height 41
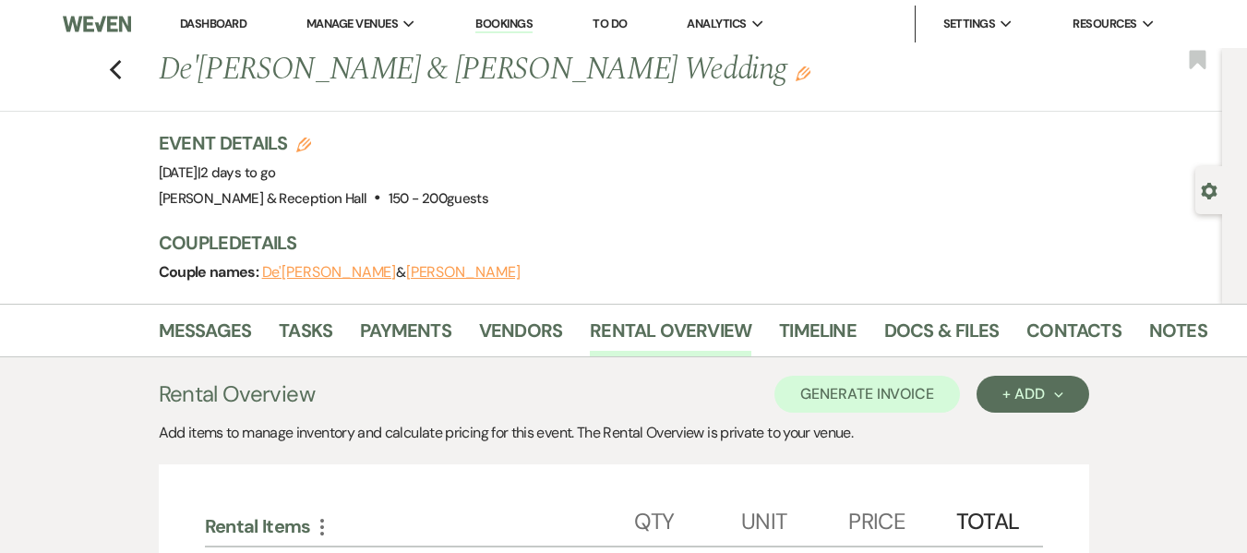
click at [512, 32] on link "Bookings" at bounding box center [504, 25] width 57 height 18
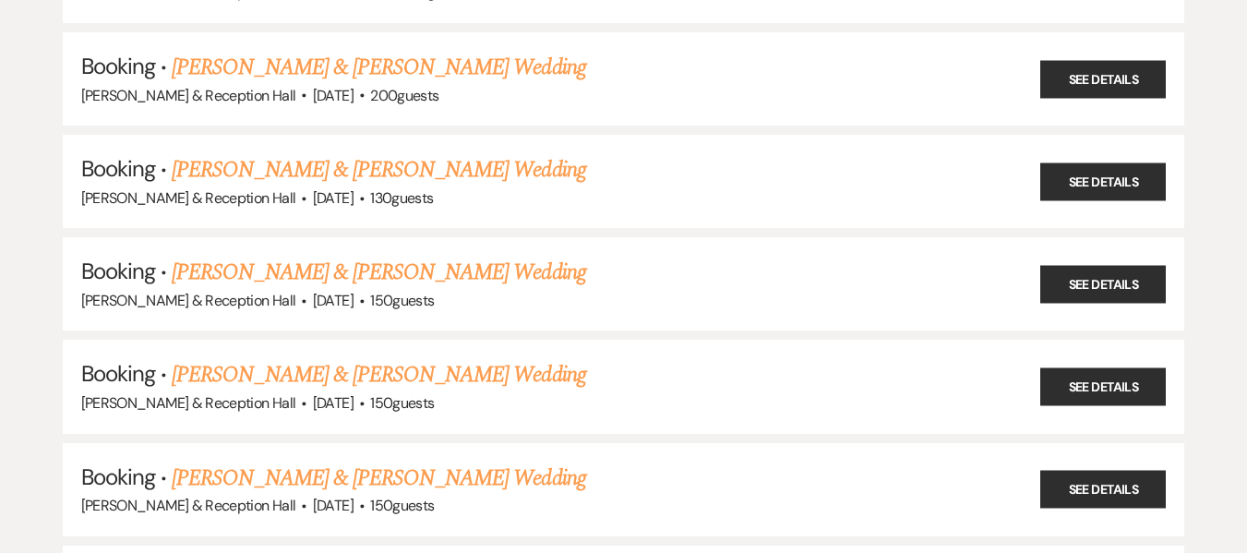
scroll to position [933, 0]
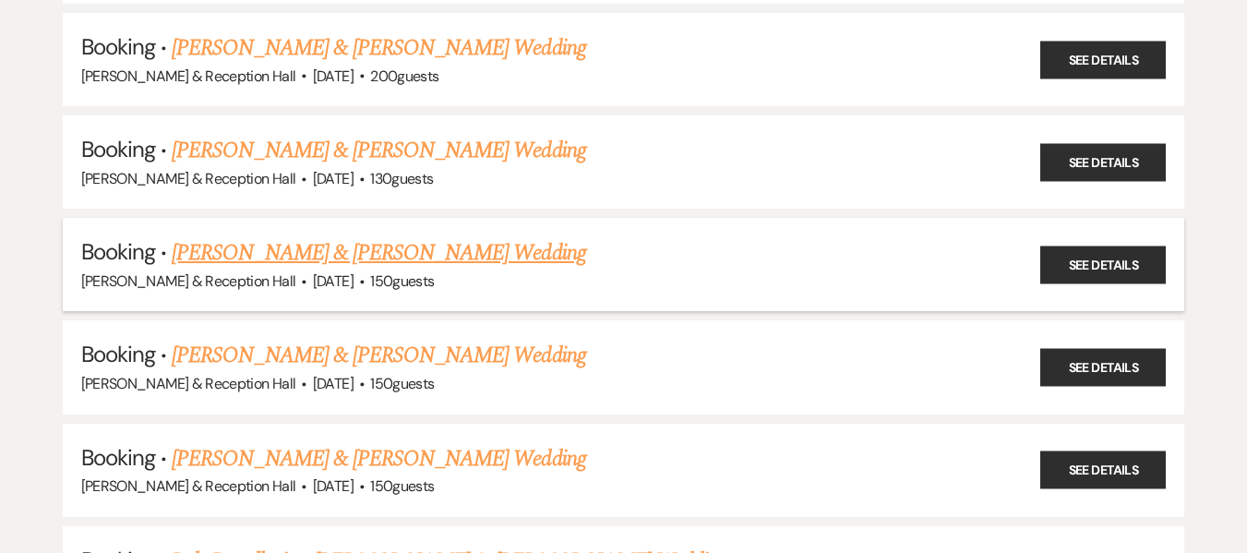
click at [392, 256] on link "[PERSON_NAME] & [PERSON_NAME] Wedding" at bounding box center [379, 252] width 414 height 33
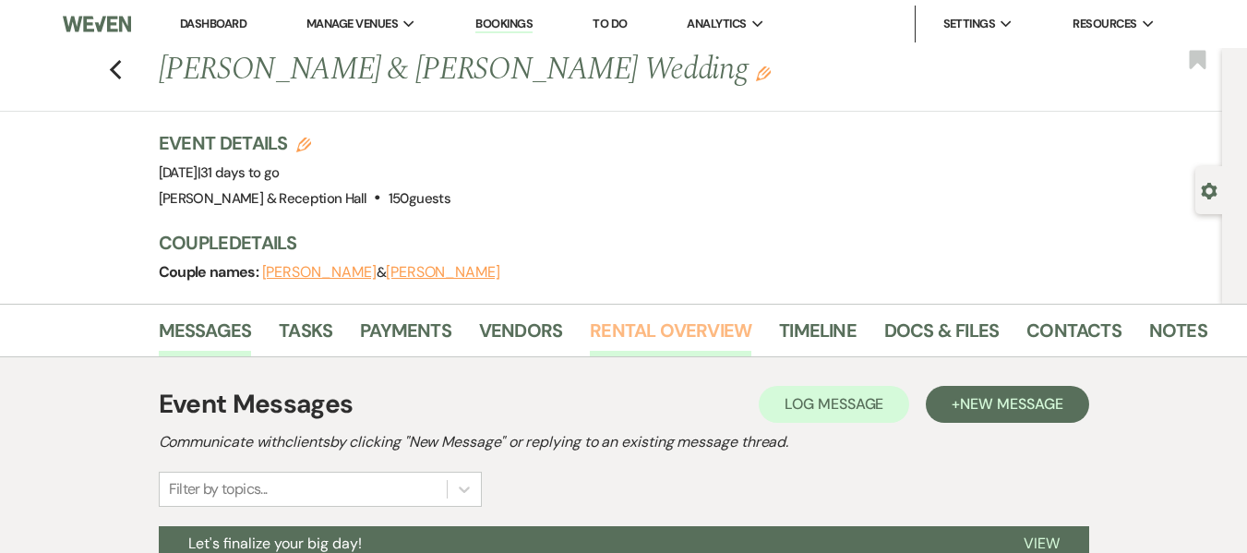
click at [661, 341] on link "Rental Overview" at bounding box center [671, 336] width 162 height 41
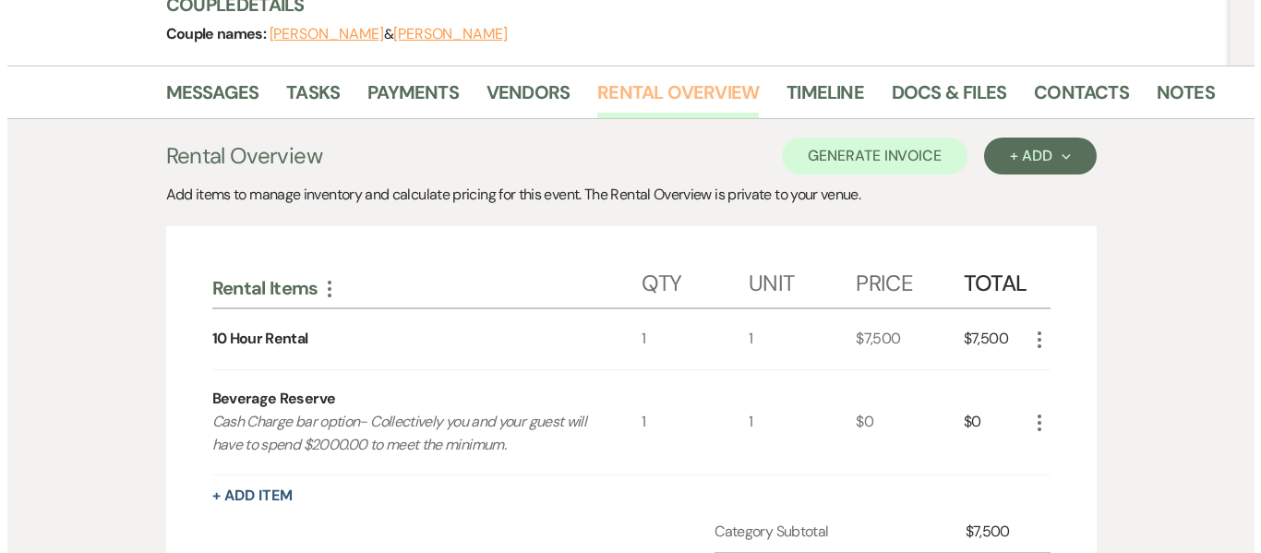
scroll to position [234, 0]
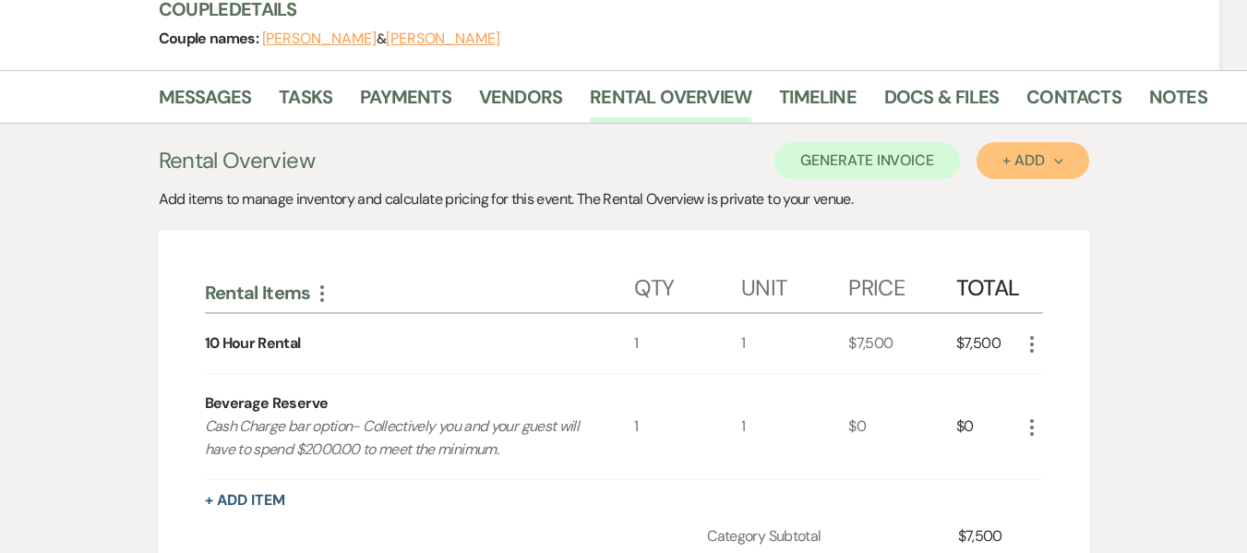
click at [1026, 161] on div "+ Add Next" at bounding box center [1033, 160] width 60 height 15
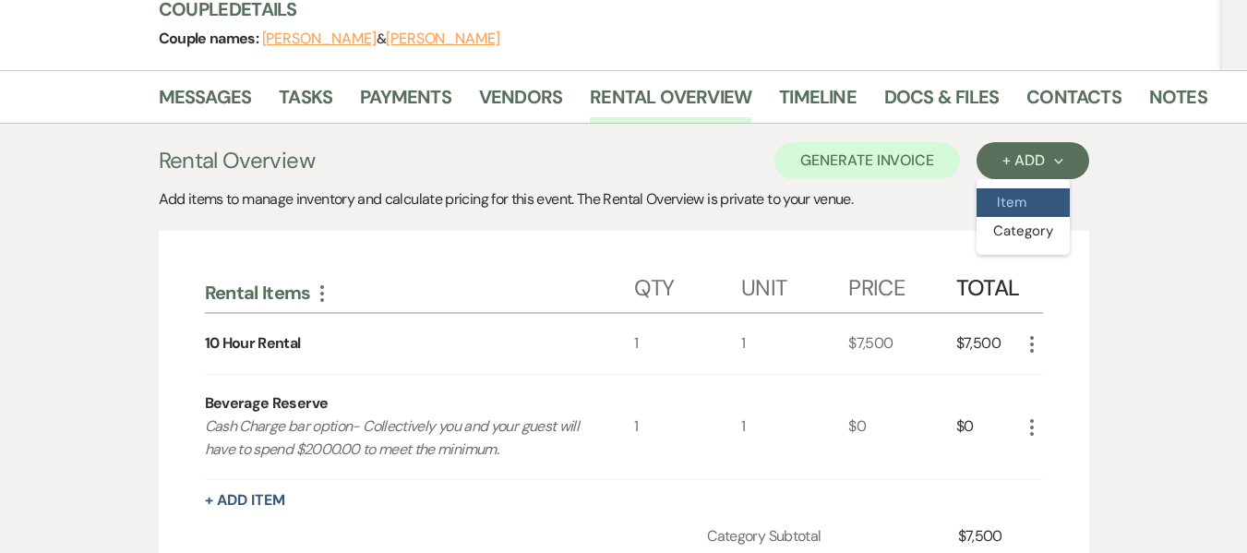
click at [1017, 200] on button "Item" at bounding box center [1023, 202] width 93 height 29
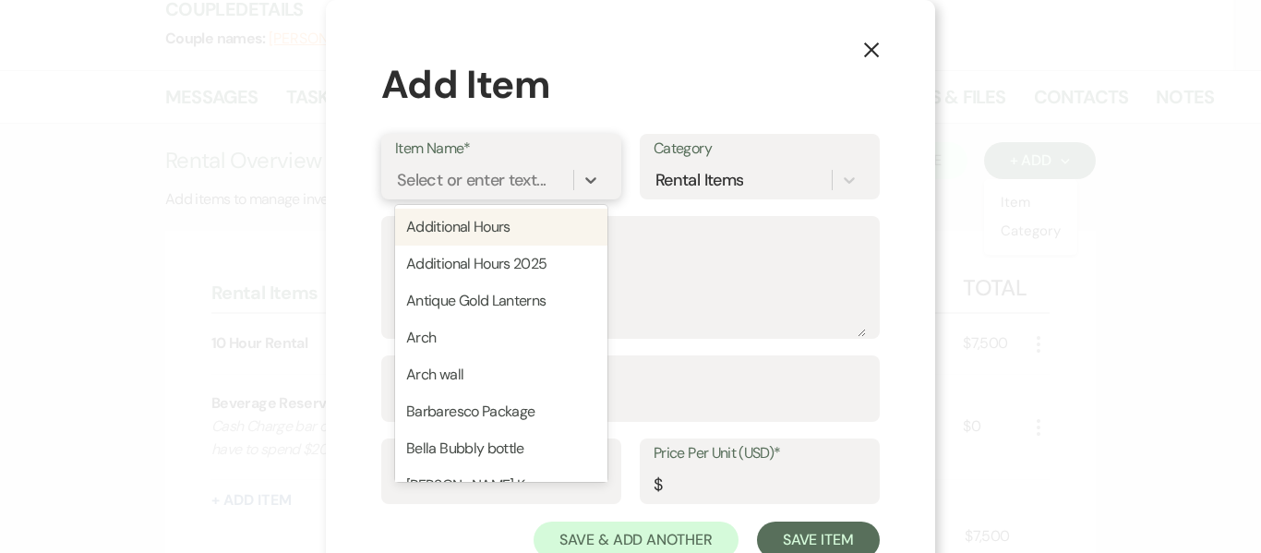
click at [496, 184] on div "Select or enter text..." at bounding box center [471, 179] width 149 height 25
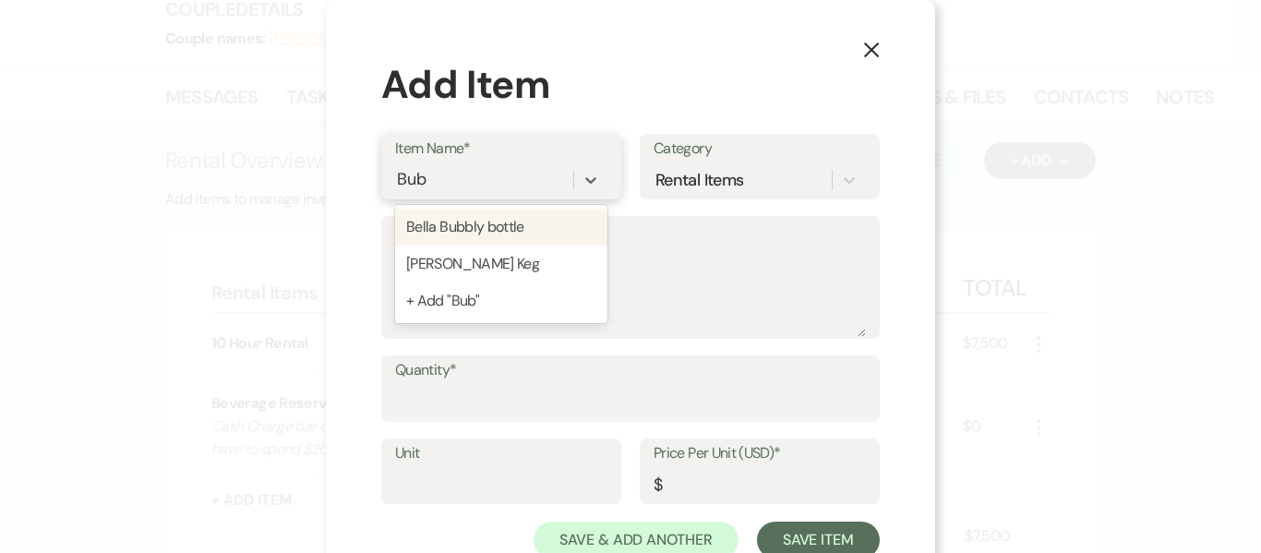
type input "[PERSON_NAME]"
click at [483, 229] on div "Bella Bubbly bottle" at bounding box center [501, 227] width 212 height 37
type input "1"
type input "20"
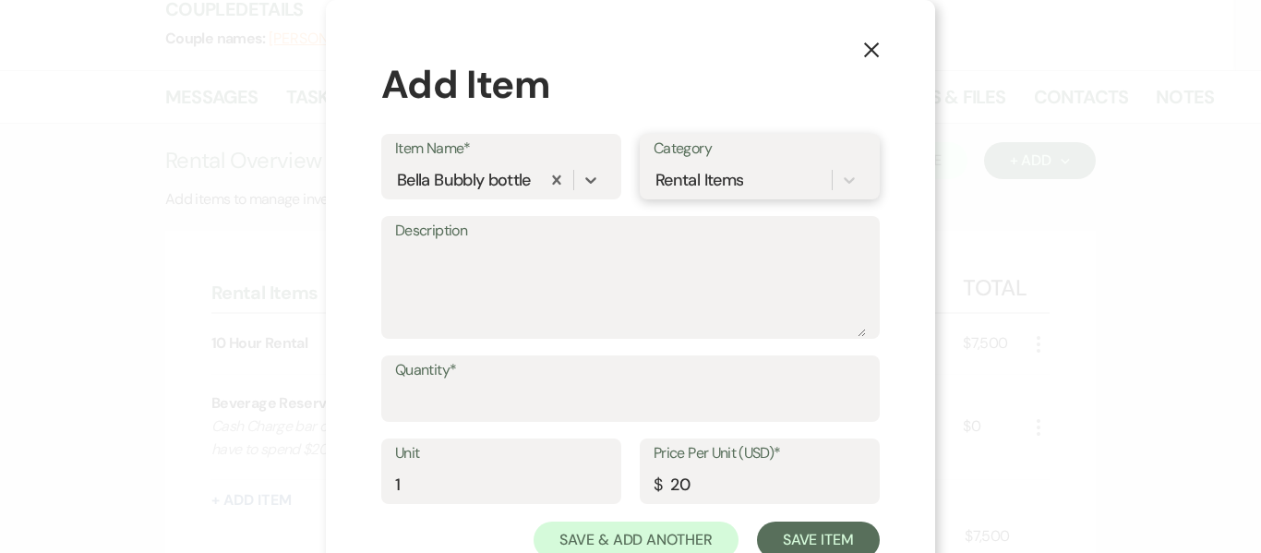
click at [736, 180] on div "Rental Items" at bounding box center [700, 179] width 88 height 25
type input "30 Day Add-Ons"
click at [765, 245] on div "Create "30 Day Add-Ons" Category" at bounding box center [760, 238] width 212 height 59
click at [575, 286] on textarea "Description" at bounding box center [630, 291] width 471 height 92
type textarea "Pre-ceremony drinks 10 glasses"
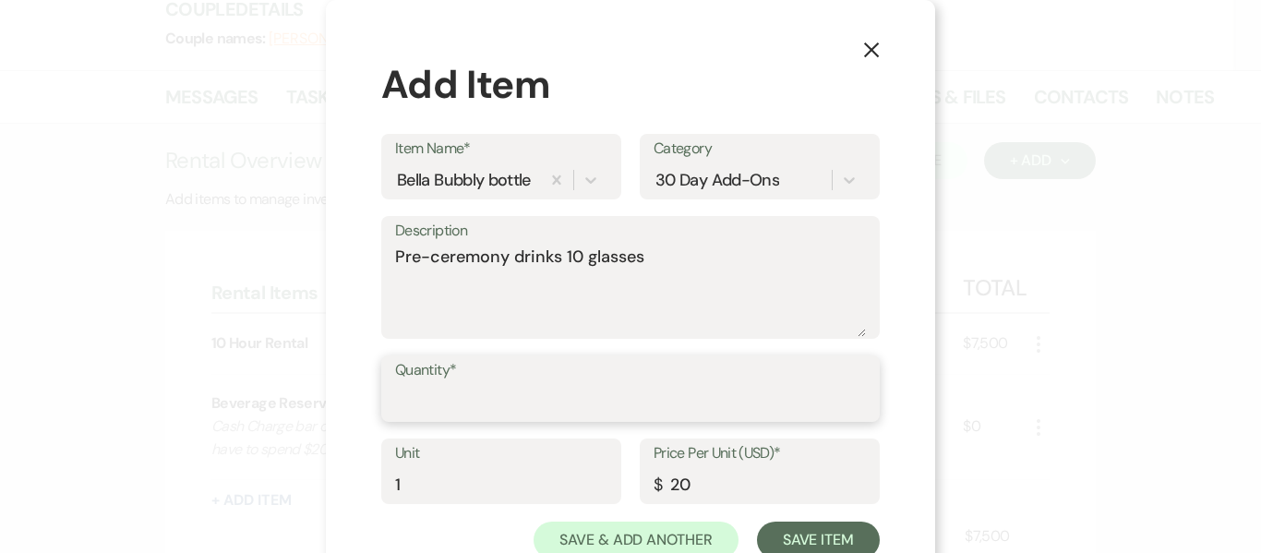
click at [522, 416] on input "Quantity*" at bounding box center [630, 402] width 471 height 36
type input "1"
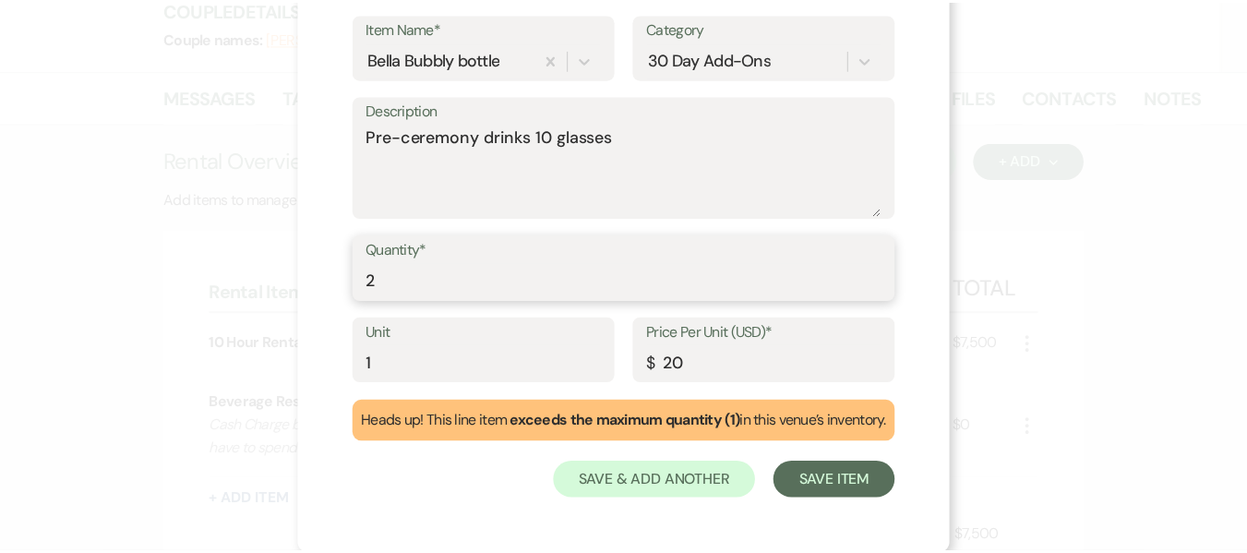
scroll to position [123, 0]
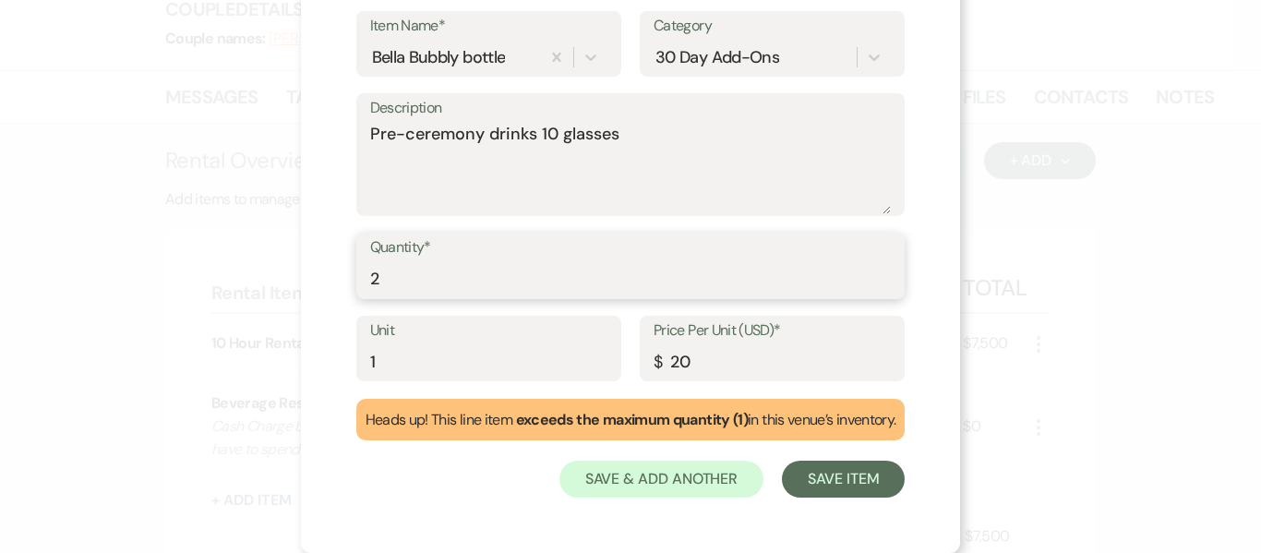
type input "2"
click at [1159, 432] on div "X Add Item Item Name* Bella Bubbly bottle Category 30 Day Add-Ons Description P…" at bounding box center [630, 276] width 1261 height 553
click at [869, 484] on button "Save Item" at bounding box center [843, 479] width 123 height 37
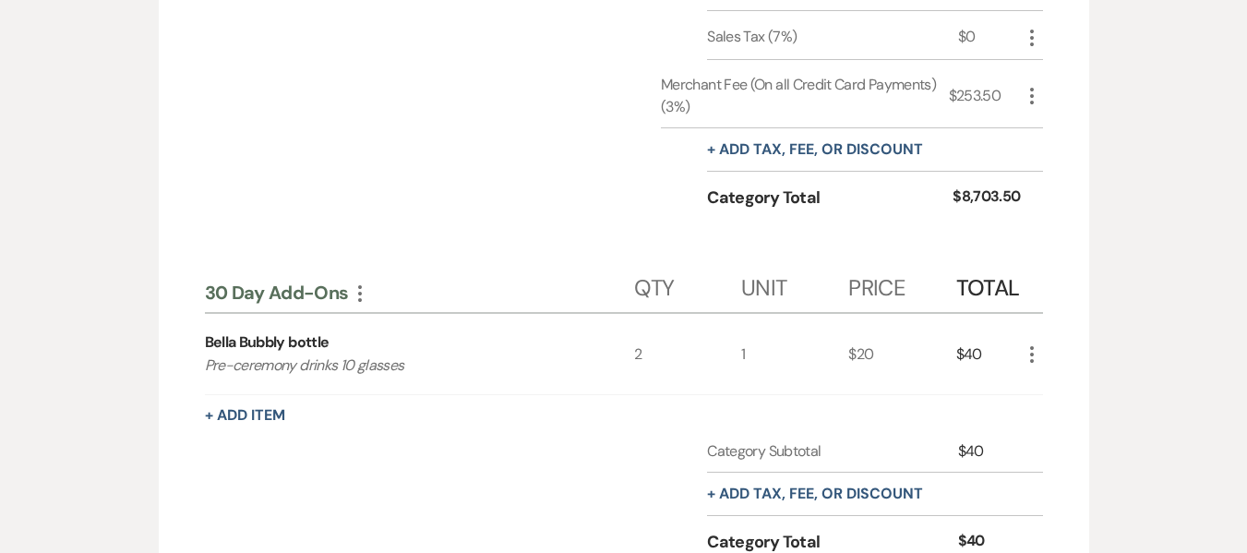
scroll to position [884, 0]
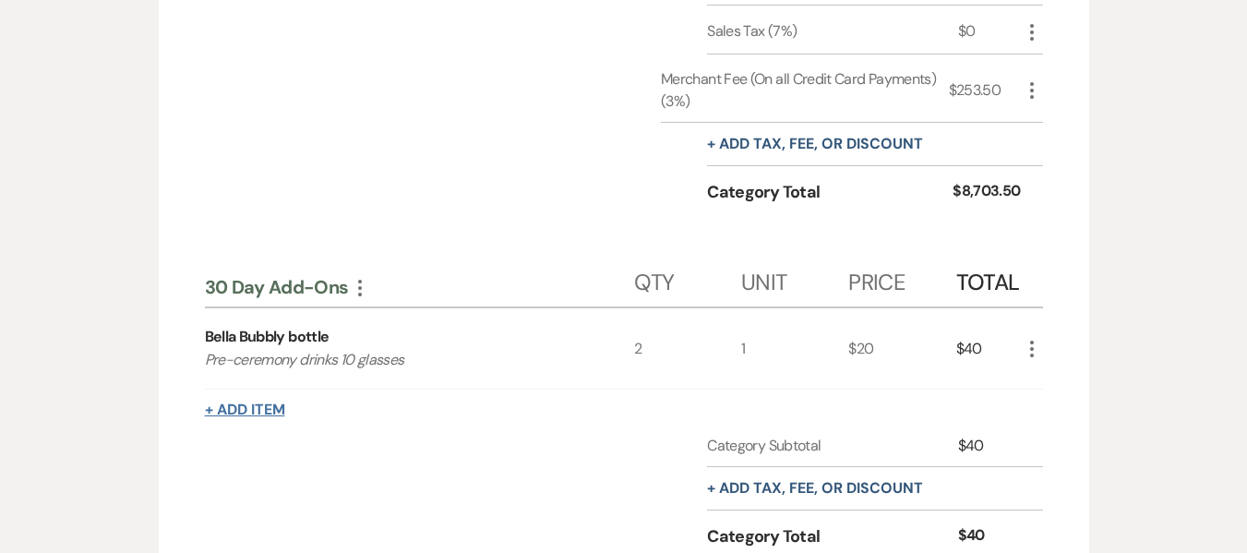
click at [249, 417] on button "+ Add Item" at bounding box center [245, 410] width 80 height 15
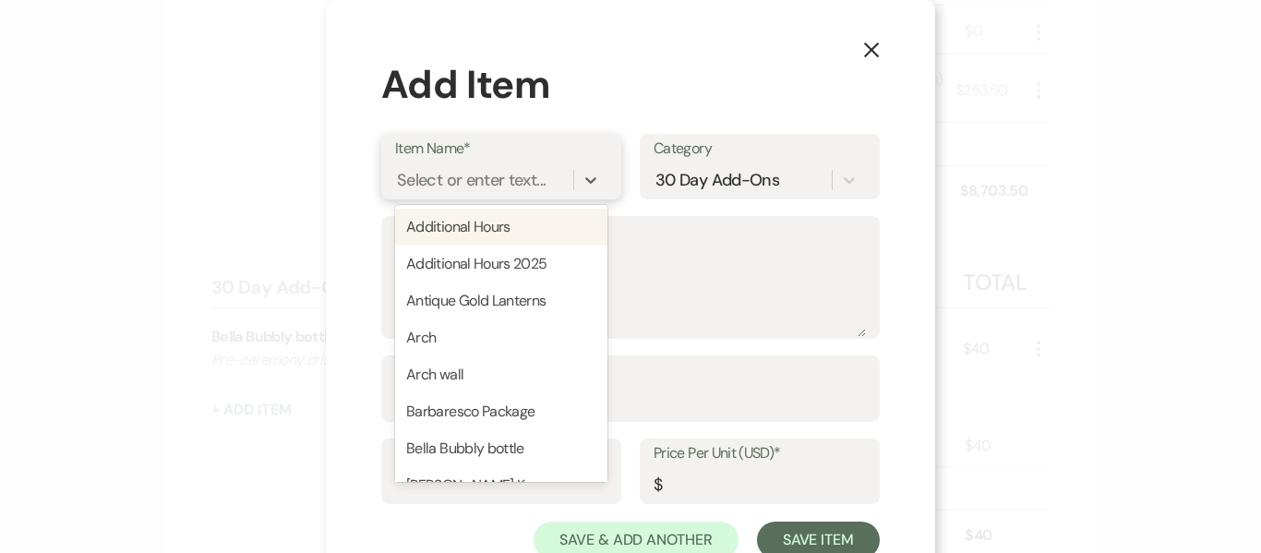
click at [478, 183] on div "Select or enter text..." at bounding box center [471, 179] width 149 height 25
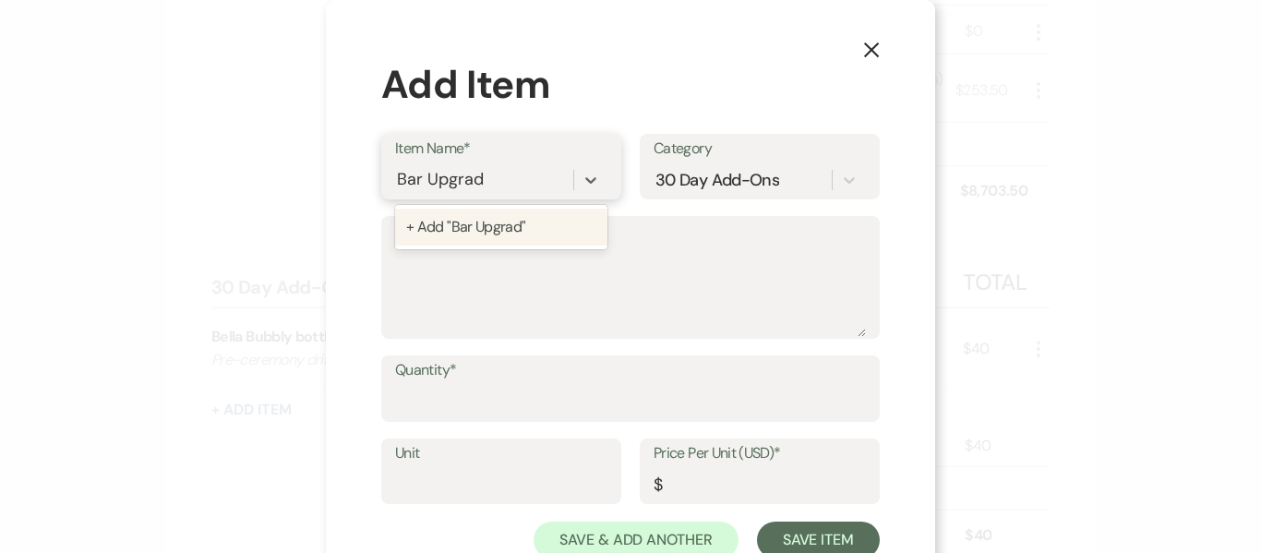
type input "Bar Upgrade"
click at [500, 228] on div "+ Add "Bar Upgrade"" at bounding box center [501, 227] width 212 height 37
click at [530, 297] on textarea "Description" at bounding box center [630, 291] width 471 height 92
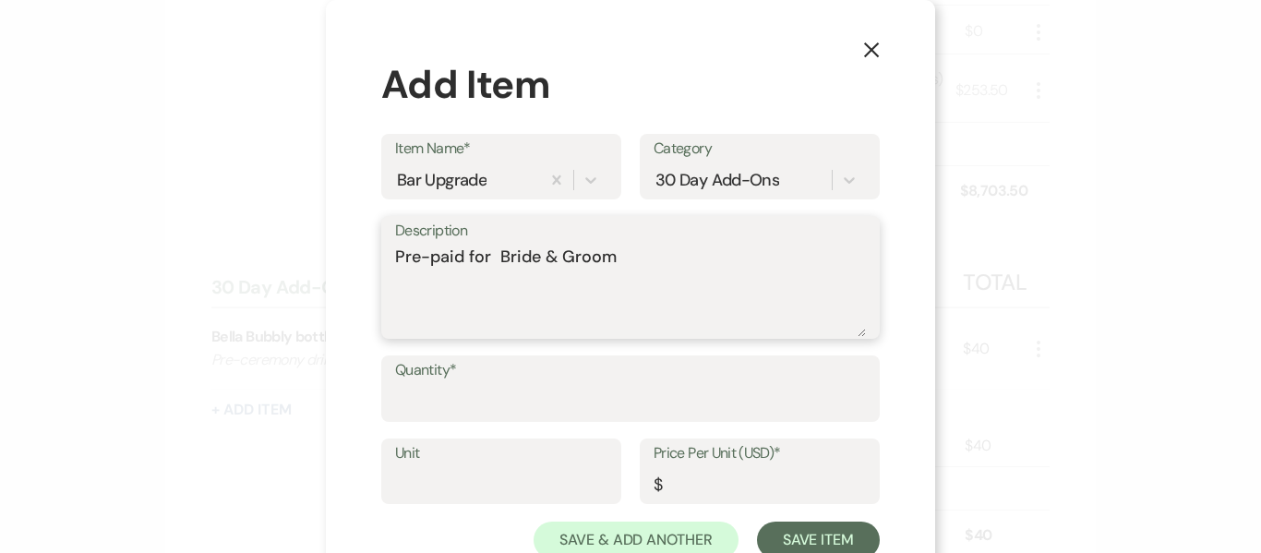
click at [458, 254] on textarea "Pre-paid for Bride & Groom" at bounding box center [630, 291] width 471 height 92
click at [550, 259] on textarea "Pre-paid bar tab for Bride & Groom" at bounding box center [630, 291] width 471 height 92
type textarea "Pre-paid bar tab for Bride & Groom"
click at [508, 406] on input "Quantity*" at bounding box center [630, 402] width 471 height 36
type input "1"
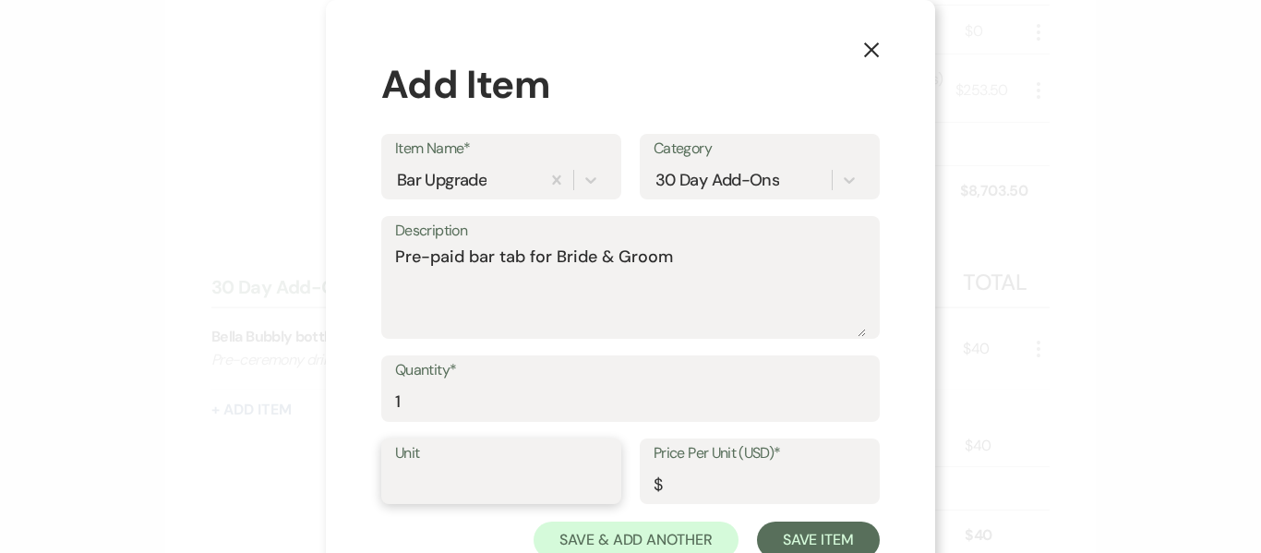
click at [420, 488] on input "Unit" at bounding box center [501, 484] width 212 height 36
type input "1"
click at [741, 498] on input "Price Per Unit (USD)*" at bounding box center [760, 484] width 212 height 36
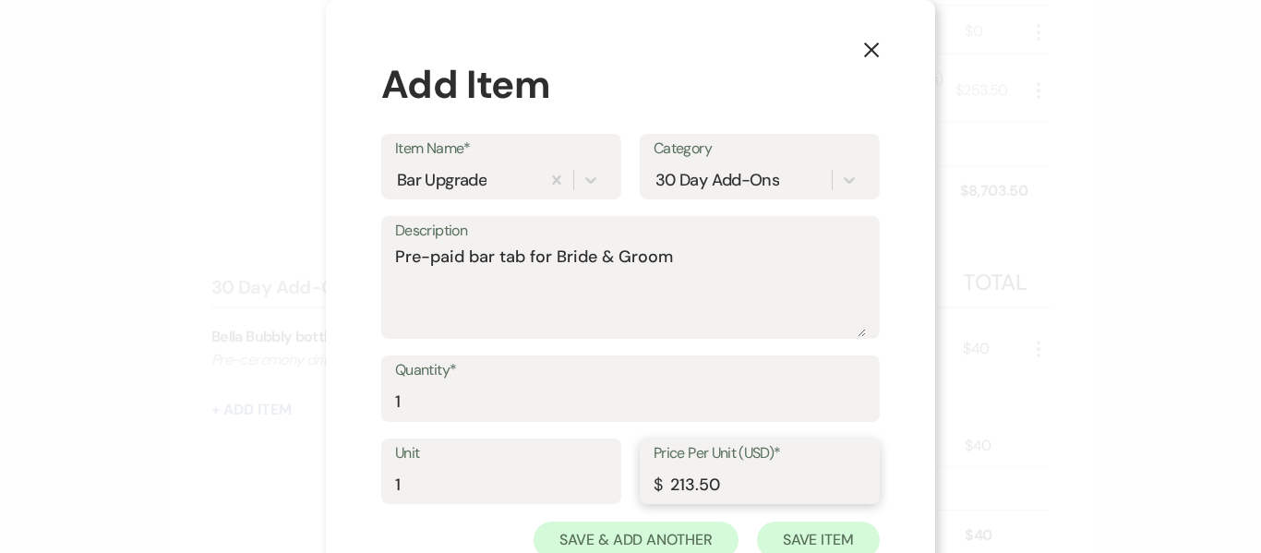
type input "213.50"
click at [789, 536] on button "Save Item" at bounding box center [818, 540] width 123 height 37
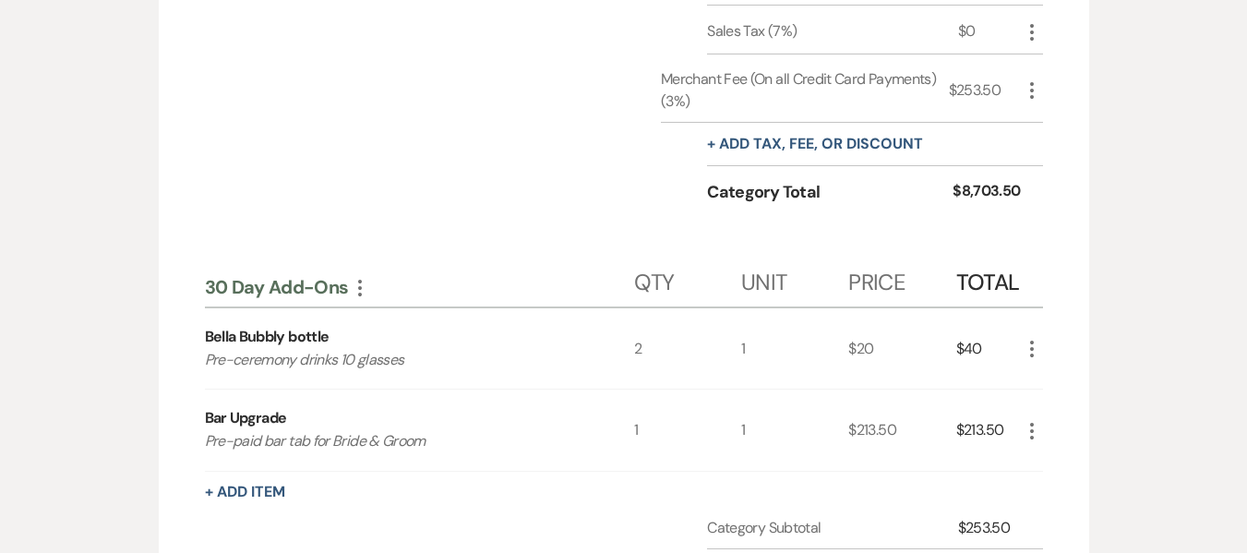
click at [1030, 92] on icon "More" at bounding box center [1032, 90] width 22 height 22
click at [1091, 154] on button "[PERSON_NAME]" at bounding box center [1071, 156] width 100 height 30
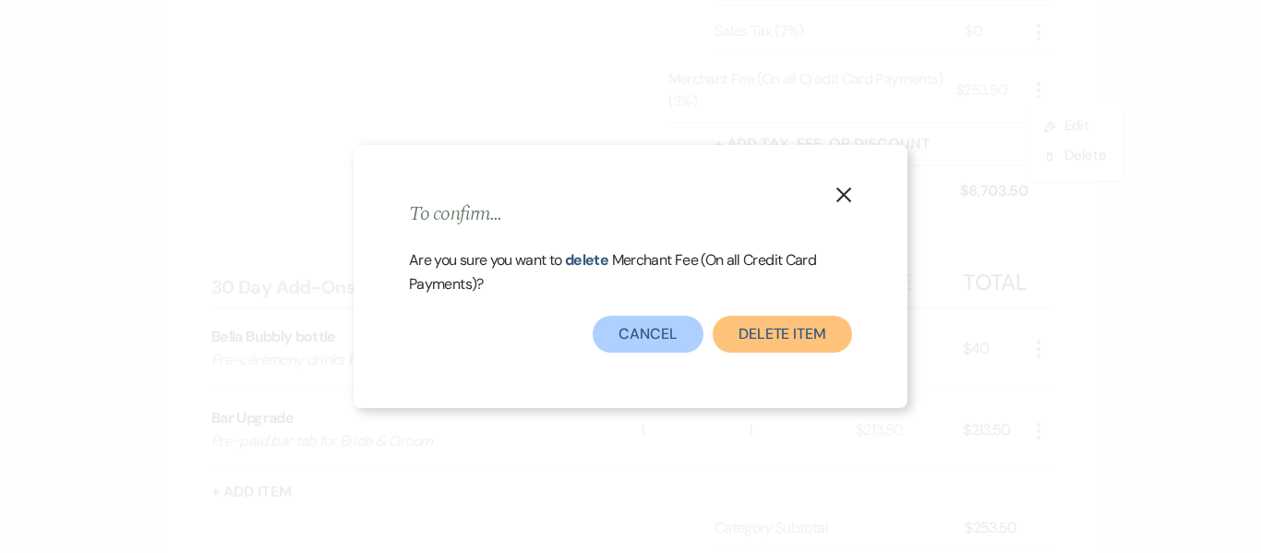
click at [802, 327] on button "Delete item" at bounding box center [782, 334] width 139 height 37
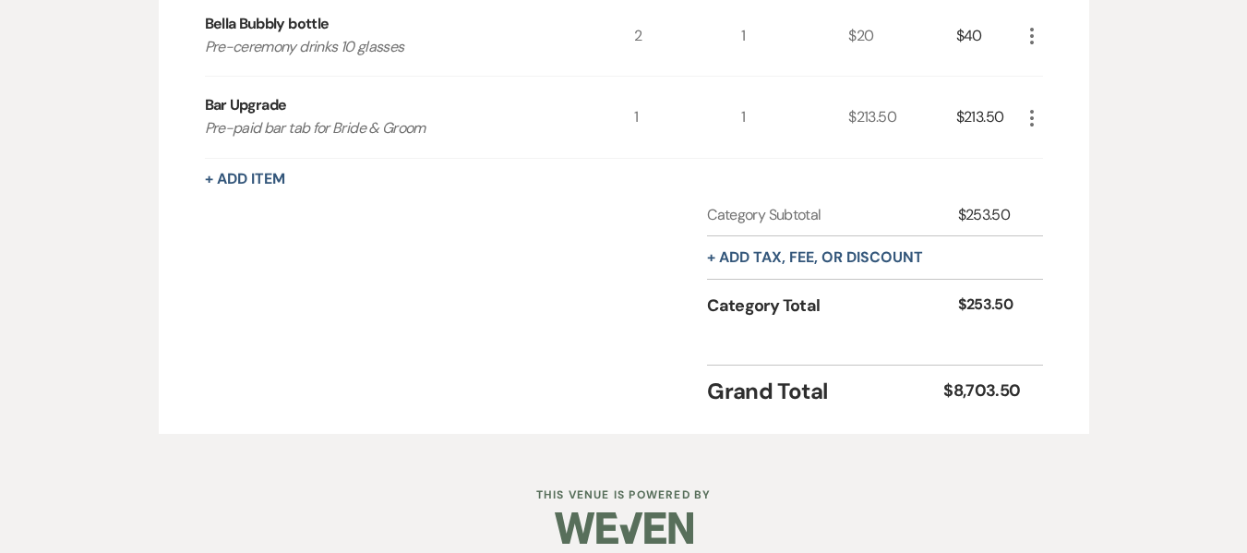
scroll to position [1147, 0]
